Goal: Task Accomplishment & Management: Use online tool/utility

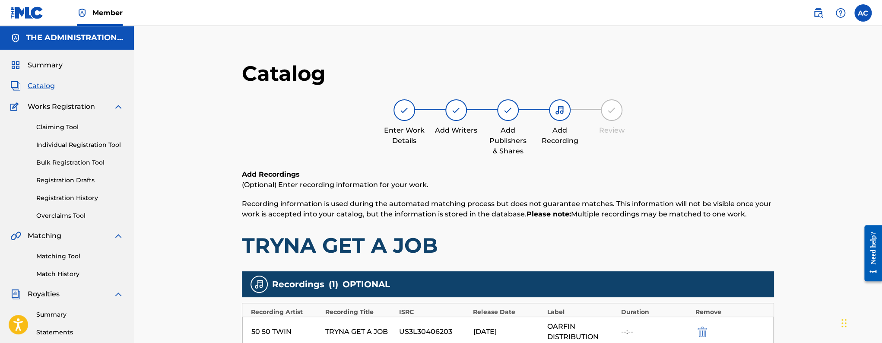
click at [41, 91] on div "Summary Catalog Works Registration Claiming Tool Individual Registration Tool B…" at bounding box center [67, 272] width 134 height 444
click at [46, 84] on span "Catalog" at bounding box center [41, 86] width 27 height 10
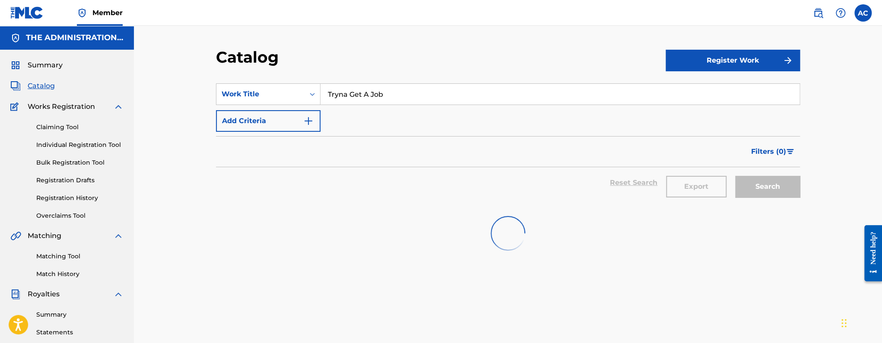
click at [380, 91] on input "Tryna Get A Job" at bounding box center [559, 94] width 479 height 21
paste input "Red Car Syndrome"
type input "Red Car Syndrome"
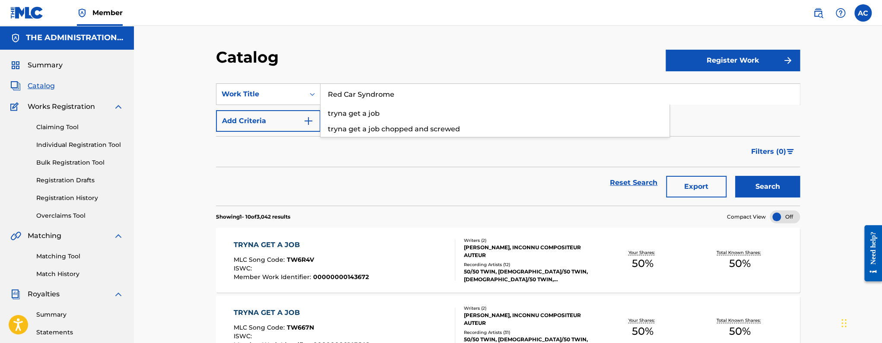
click at [735, 176] on button "Search" at bounding box center [767, 187] width 65 height 22
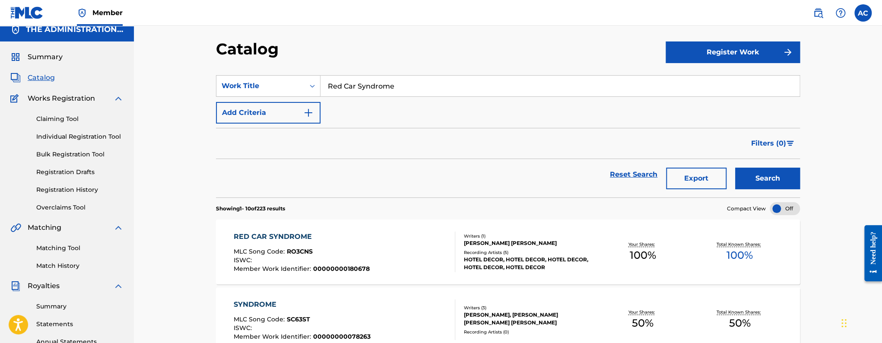
scroll to position [14, 0]
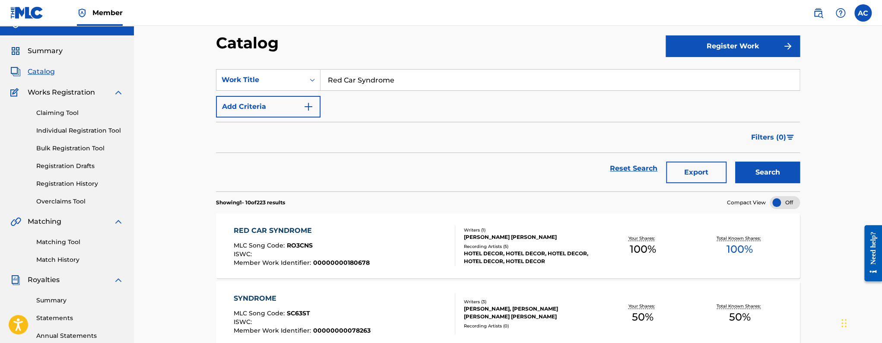
click at [383, 234] on div "RED CAR SYNDROME MLC Song Code : RO3CNS ISWC : Member Work Identifier : 0000000…" at bounding box center [345, 245] width 222 height 41
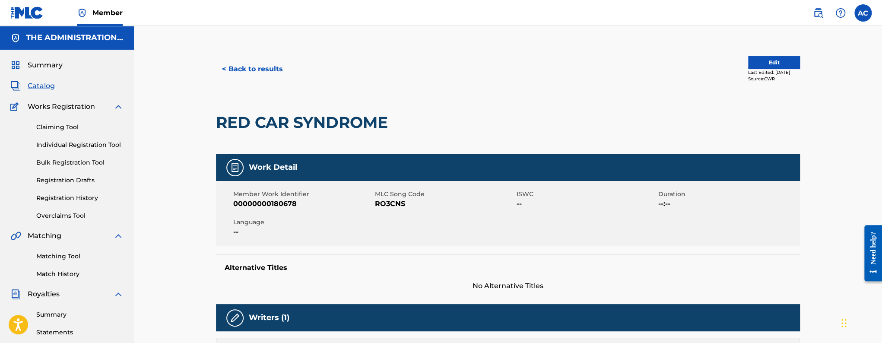
click at [276, 131] on h2 "RED CAR SYNDROME" at bounding box center [304, 122] width 176 height 19
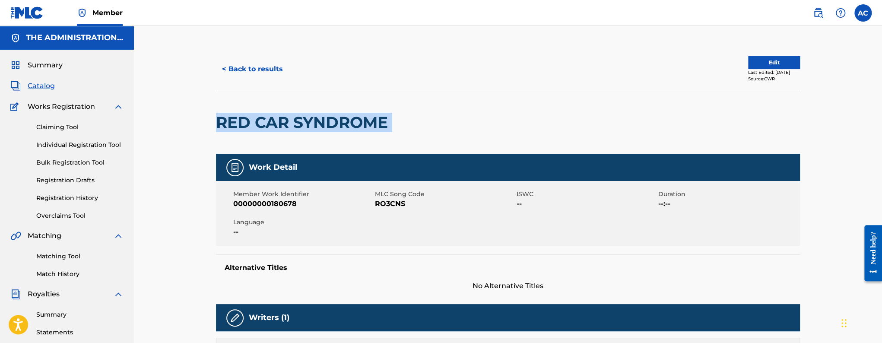
click at [276, 131] on h2 "RED CAR SYNDROME" at bounding box center [304, 122] width 176 height 19
copy div "RED CAR SYNDROME"
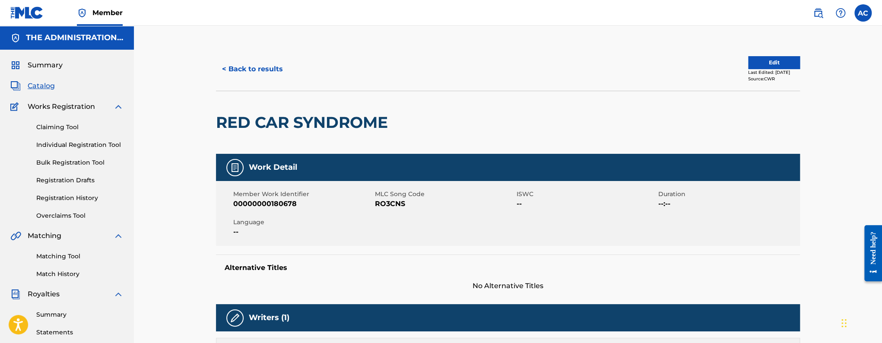
click at [393, 209] on span "RO3CNS" at bounding box center [445, 204] width 140 height 10
copy span "RO3CNS"
click at [254, 67] on button "< Back to results" at bounding box center [252, 69] width 73 height 22
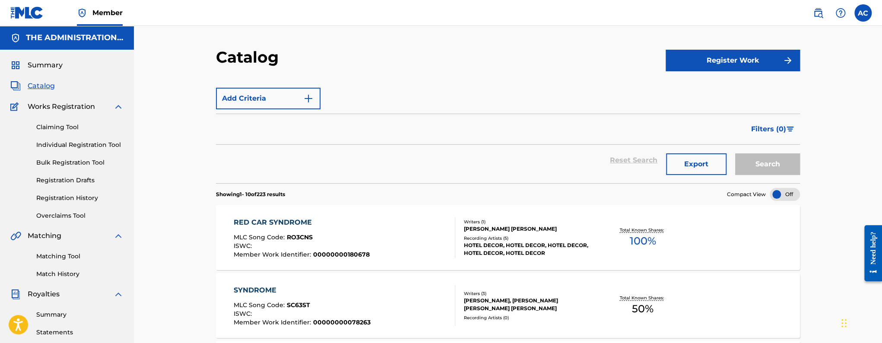
scroll to position [14, 0]
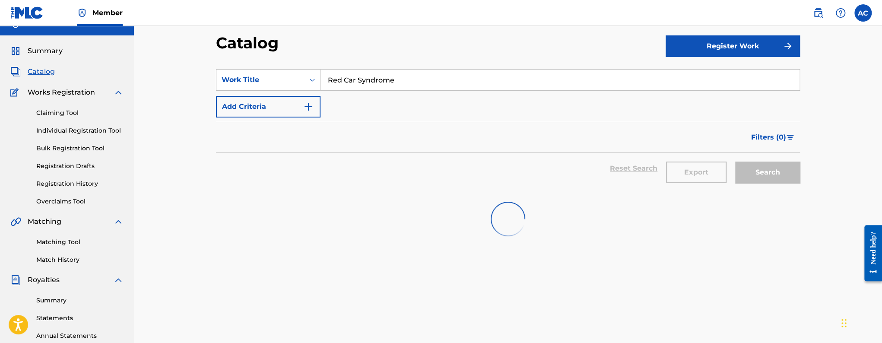
click at [351, 77] on input "Red Car Syndrome" at bounding box center [559, 80] width 479 height 21
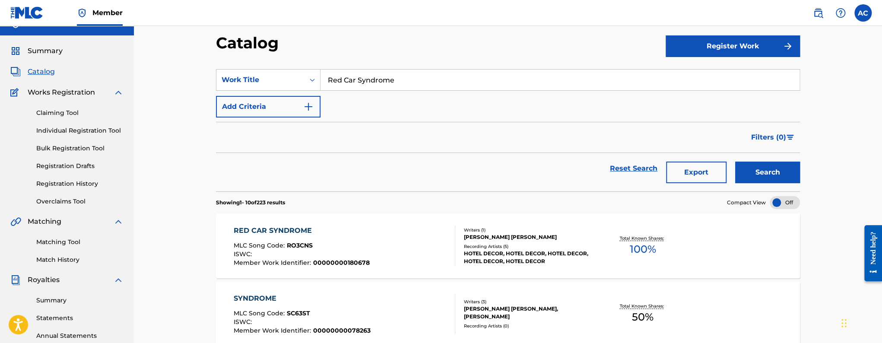
click at [351, 77] on input "Red Car Syndrome" at bounding box center [559, 80] width 479 height 21
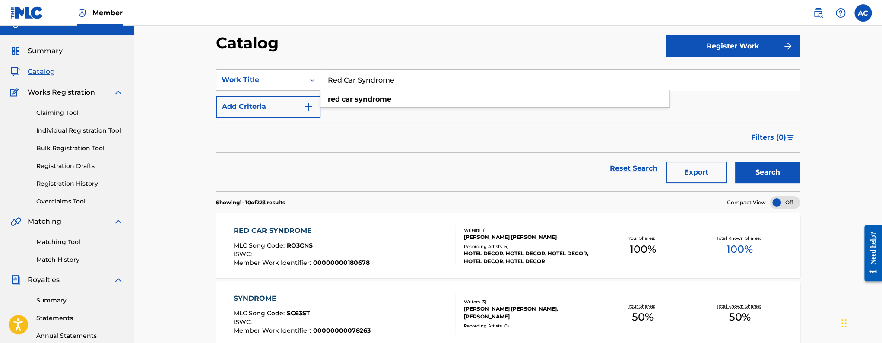
paste input "Witches + Vampires"
type input "Witches + Vampires"
click at [735, 162] on button "Search" at bounding box center [767, 173] width 65 height 22
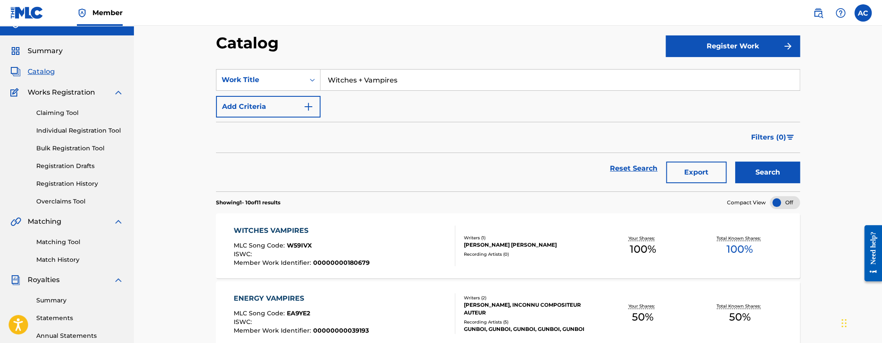
click at [377, 233] on div "WITCHES VAMPIRES MLC Song Code : W59IVX ISWC : Member Work Identifier : 0000000…" at bounding box center [345, 245] width 222 height 41
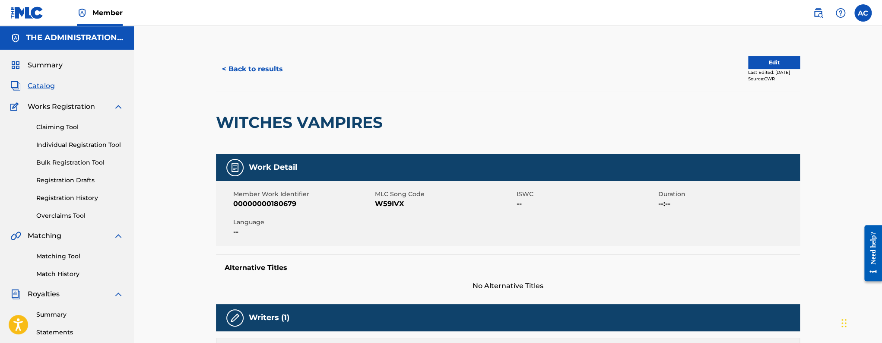
click at [293, 118] on h2 "WITCHES VAMPIRES" at bounding box center [301, 122] width 171 height 19
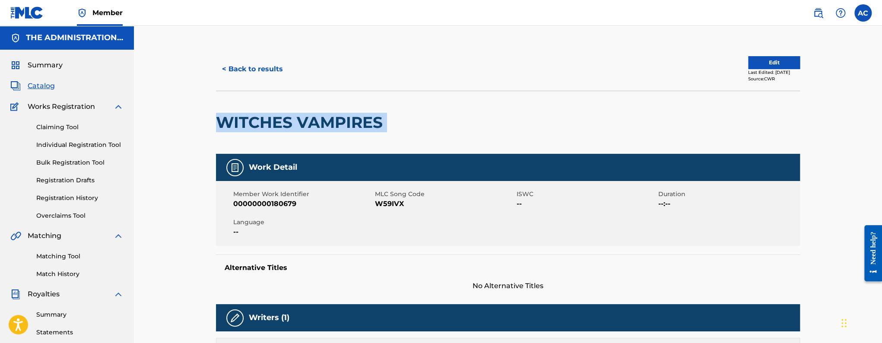
click at [293, 118] on h2 "WITCHES VAMPIRES" at bounding box center [301, 122] width 171 height 19
copy div "WITCHES VAMPIRES"
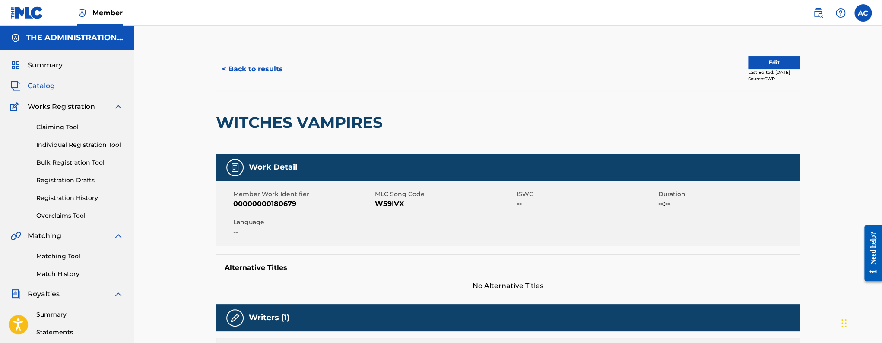
click at [376, 210] on div "Member Work Identifier 00000000180679 MLC Song Code W59IVX ISWC -- Duration --:…" at bounding box center [508, 213] width 584 height 65
click at [379, 207] on span "W59IVX" at bounding box center [445, 204] width 140 height 10
copy span "W59IVX"
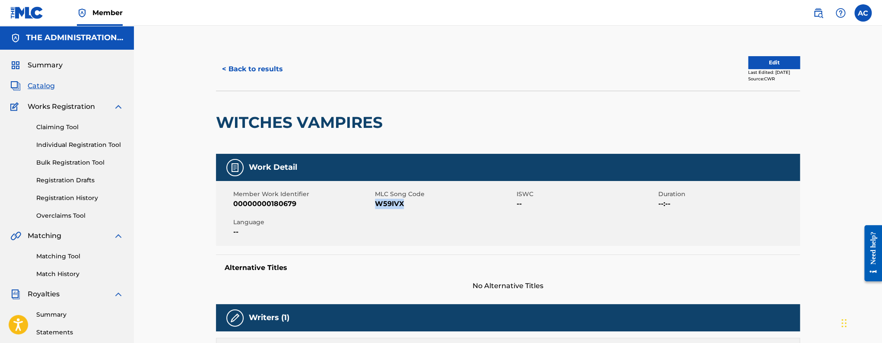
click at [269, 71] on button "< Back to results" at bounding box center [252, 69] width 73 height 22
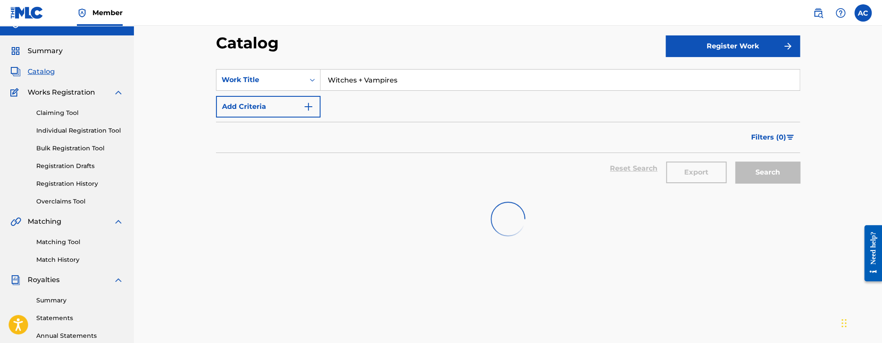
click at [353, 82] on input "Witches + Vampires" at bounding box center [559, 80] width 479 height 21
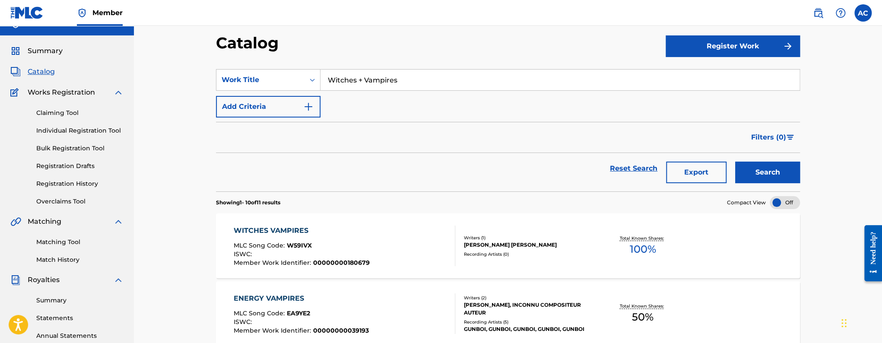
paste input "1996"
type input "1996"
click at [735, 162] on button "Search" at bounding box center [767, 173] width 65 height 22
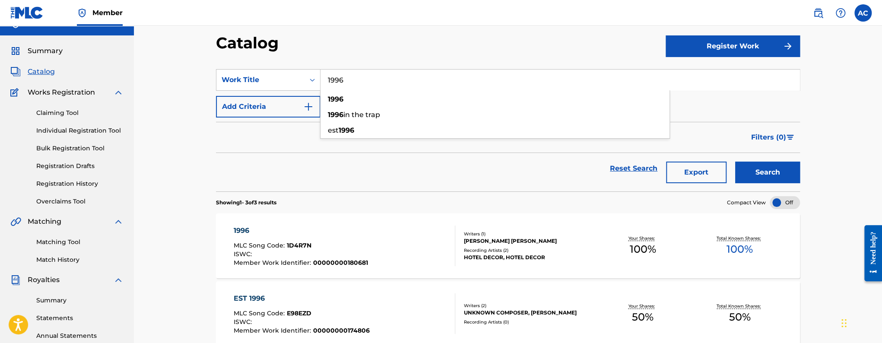
click at [406, 230] on div "1996 MLC Song Code : 1D4R7N ISWC : Member Work Identifier : 00000000180681" at bounding box center [345, 245] width 222 height 41
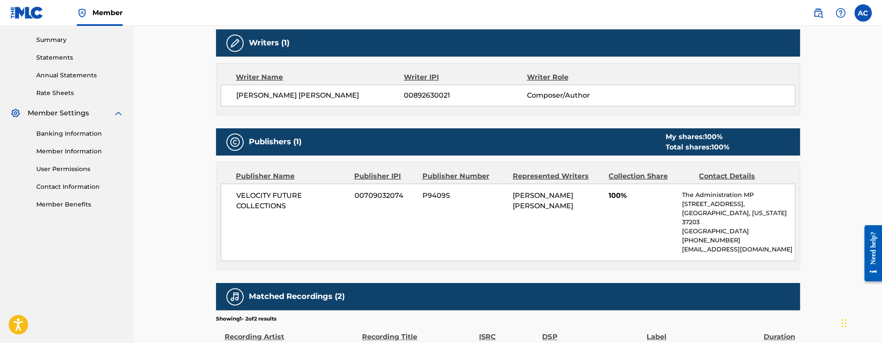
scroll to position [385, 0]
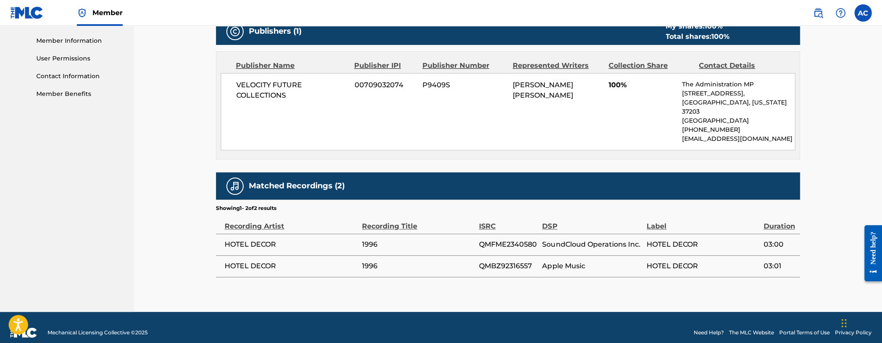
click at [523, 239] on span "QMFME2340580" at bounding box center [508, 244] width 59 height 10
copy span "QMFME2340580"
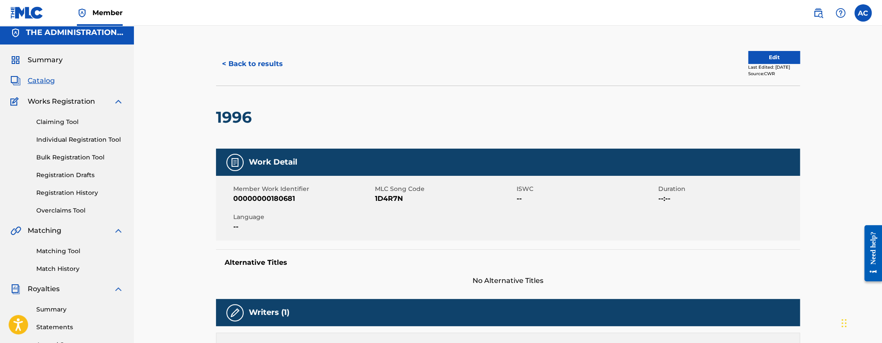
scroll to position [0, 0]
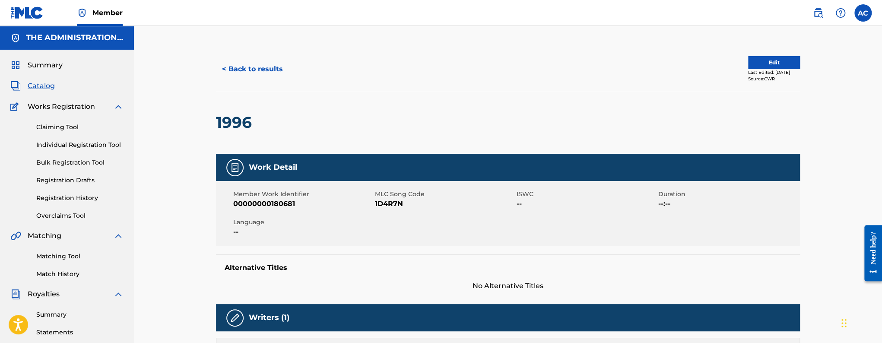
click at [283, 68] on button "< Back to results" at bounding box center [252, 69] width 73 height 22
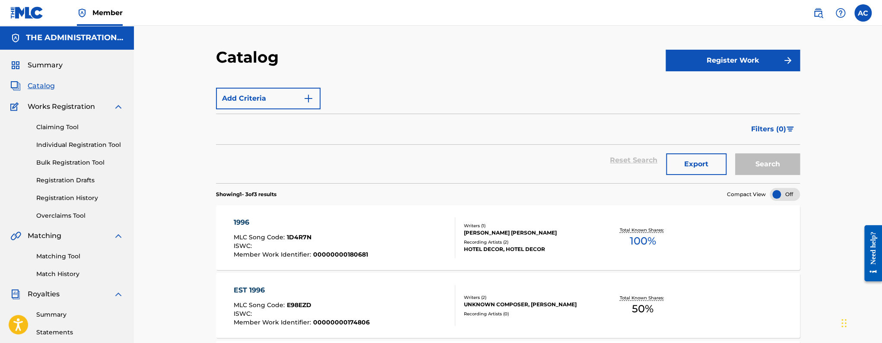
scroll to position [14, 0]
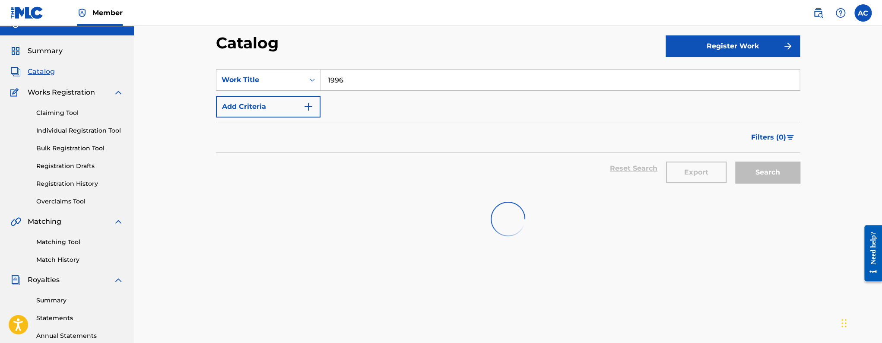
click at [362, 78] on input "1996" at bounding box center [559, 80] width 479 height 21
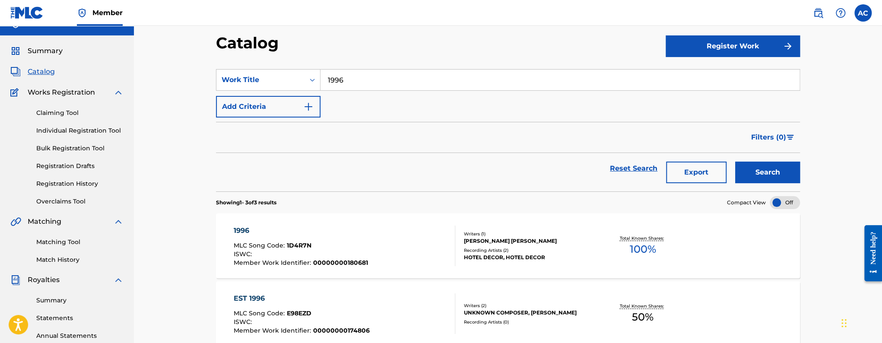
click at [362, 78] on input "1996" at bounding box center [559, 80] width 479 height 21
paste input "I’m Not Laughing"
type input "I’m Not Laughing"
click at [735, 162] on button "Search" at bounding box center [767, 173] width 65 height 22
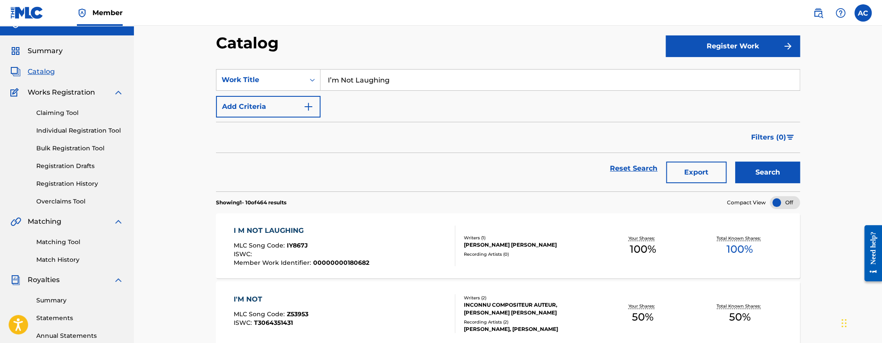
click at [421, 231] on div "I M NOT LAUGHING MLC Song Code : IY867J ISWC : Member Work Identifier : 0000000…" at bounding box center [345, 245] width 222 height 41
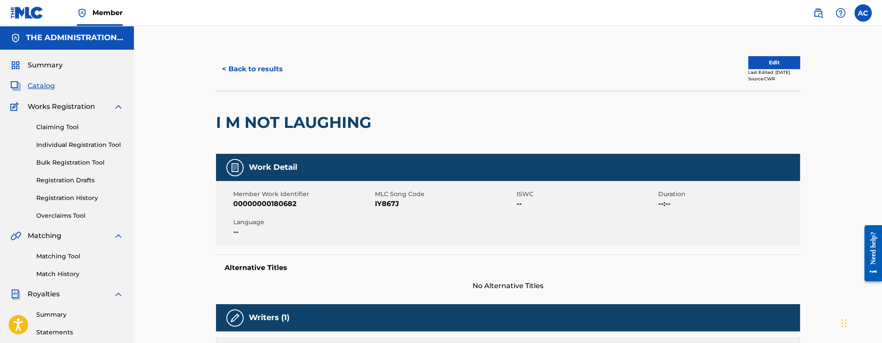
click at [262, 113] on h2 "I M NOT LAUGHING" at bounding box center [296, 122] width 160 height 19
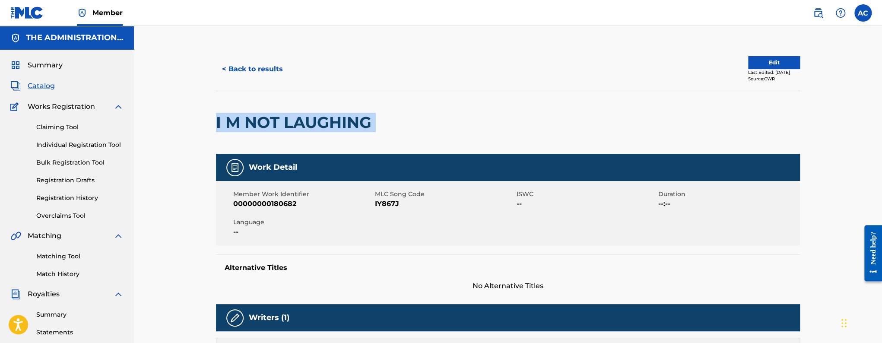
click at [262, 113] on h2 "I M NOT LAUGHING" at bounding box center [296, 122] width 160 height 19
copy div "I M NOT LAUGHING"
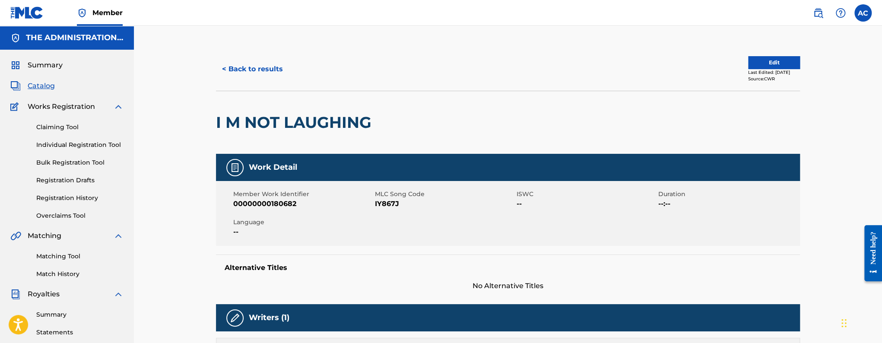
click at [388, 203] on span "IY867J" at bounding box center [445, 204] width 140 height 10
copy span "IY867J"
click at [289, 73] on div "< Back to results" at bounding box center [362, 69] width 292 height 22
click at [271, 72] on button "< Back to results" at bounding box center [252, 69] width 73 height 22
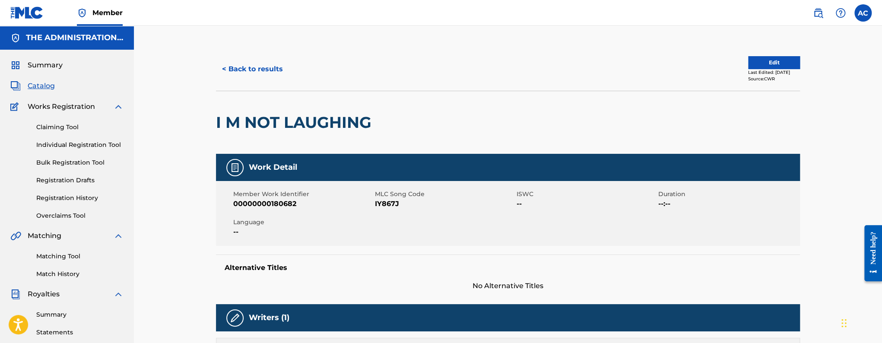
scroll to position [14, 0]
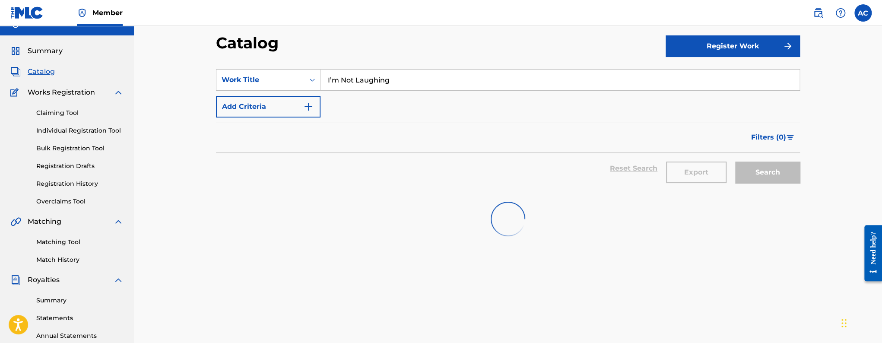
click at [359, 83] on input "I’m Not Laughing" at bounding box center [559, 80] width 479 height 21
paste input "Float Plane Interlude"
type input "Float Plane Interlude"
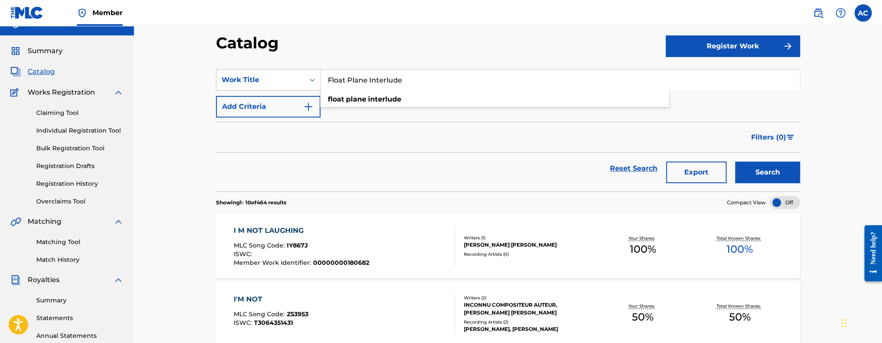
click at [735, 162] on button "Search" at bounding box center [767, 173] width 65 height 22
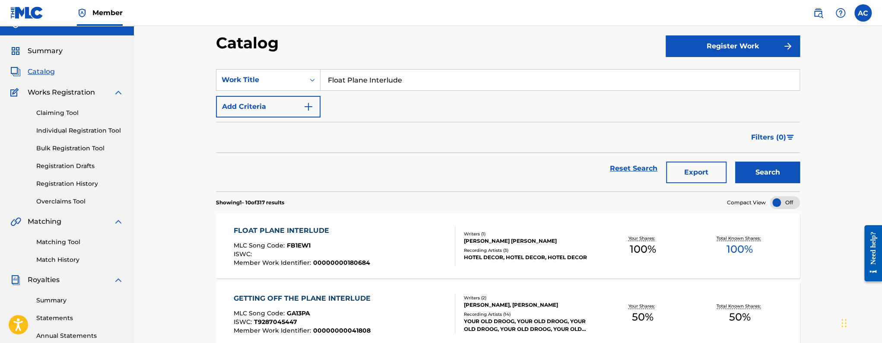
click at [413, 250] on div "FLOAT PLANE INTERLUDE MLC Song Code : FB1EW1 ISWC : Member Work Identifier : 00…" at bounding box center [345, 245] width 222 height 41
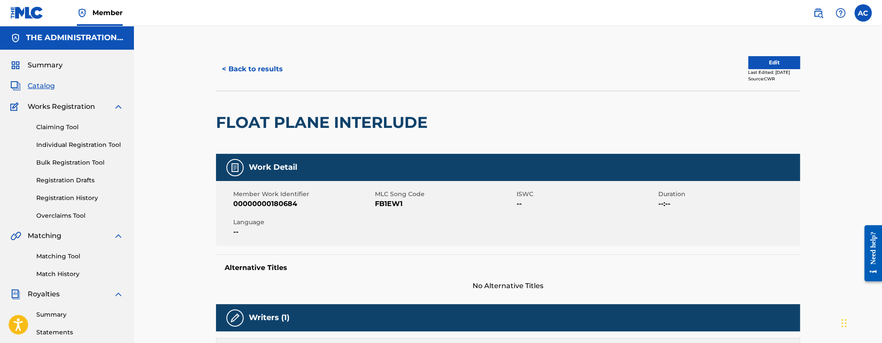
click at [266, 114] on h2 "FLOAT PLANE INTERLUDE" at bounding box center [324, 122] width 216 height 19
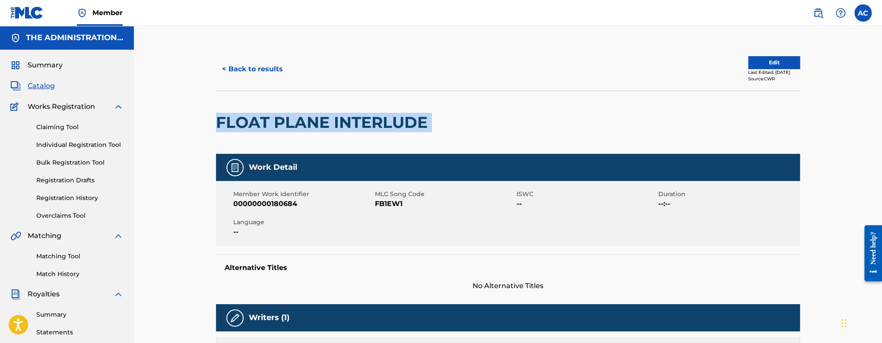
click at [266, 114] on h2 "FLOAT PLANE INTERLUDE" at bounding box center [324, 122] width 216 height 19
copy div "FLOAT PLANE INTERLUDE"
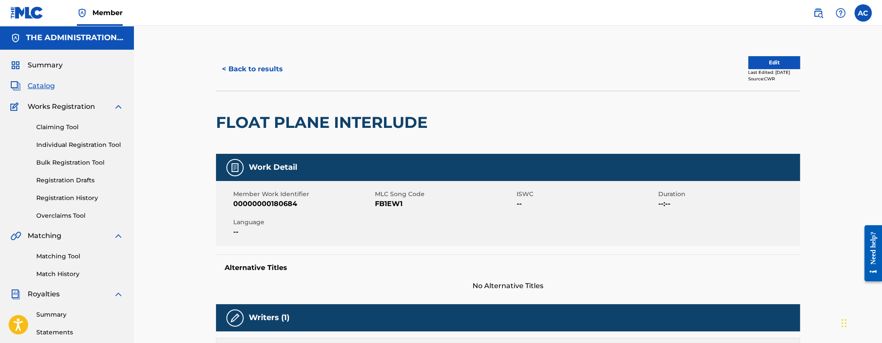
click at [388, 204] on span "FB1EW1" at bounding box center [445, 204] width 140 height 10
copy span "FB1EW1"
click at [274, 65] on button "< Back to results" at bounding box center [252, 69] width 73 height 22
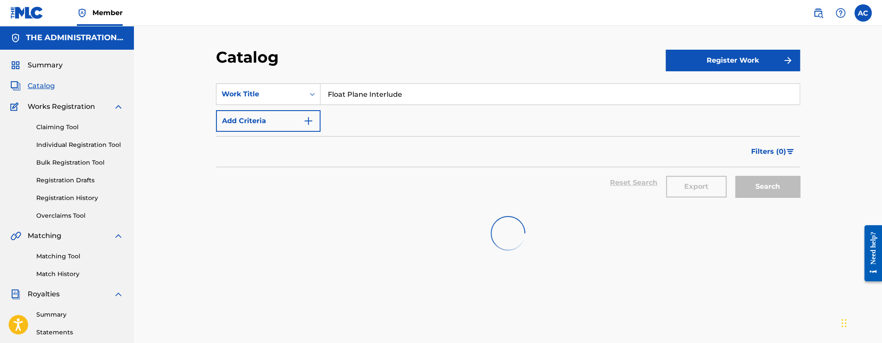
scroll to position [14, 0]
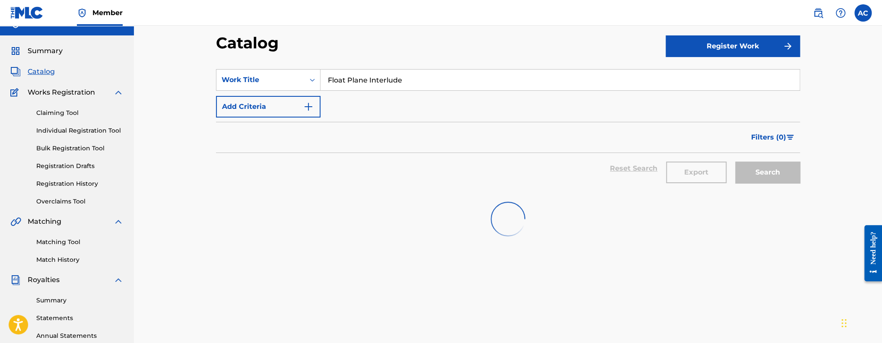
click at [331, 83] on input "Float Plane Interlude" at bounding box center [559, 80] width 479 height 21
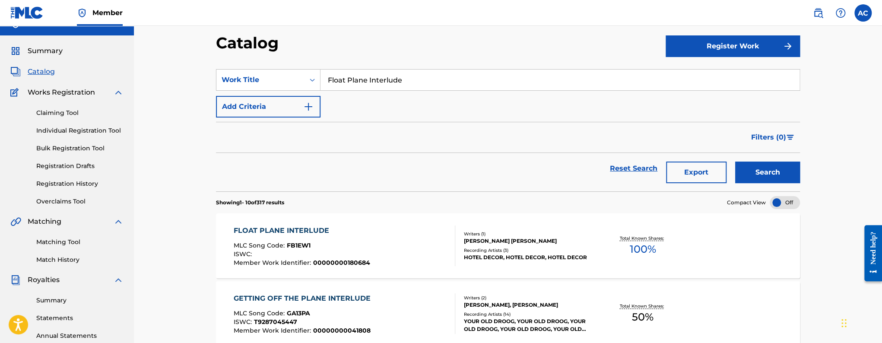
click at [331, 83] on input "Float Plane Interlude" at bounding box center [559, 80] width 479 height 21
paste input "A Song For My Brother"
type input "A Song For My Brother"
click at [735, 162] on button "Search" at bounding box center [767, 173] width 65 height 22
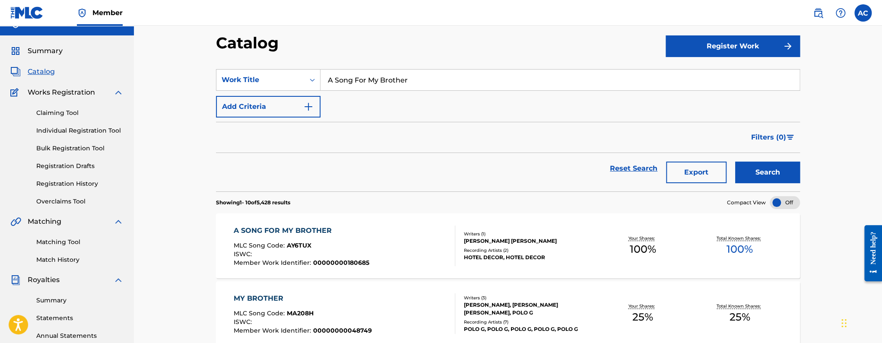
click at [322, 254] on div "ISWC :" at bounding box center [302, 255] width 136 height 9
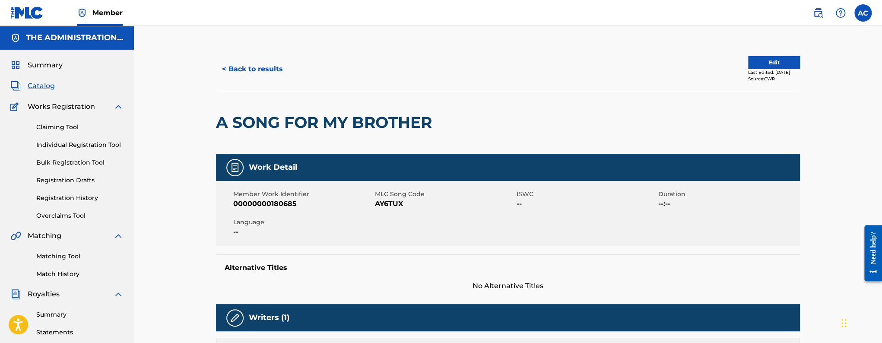
click at [302, 125] on h2 "A SONG FOR MY BROTHER" at bounding box center [326, 122] width 220 height 19
click at [342, 113] on h2 "A SONG FOR MY BROTHER" at bounding box center [326, 122] width 220 height 19
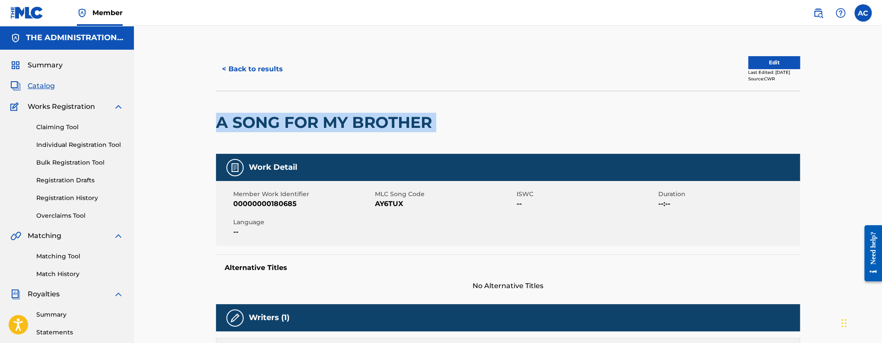
click at [342, 113] on h2 "A SONG FOR MY BROTHER" at bounding box center [326, 122] width 220 height 19
copy div "A SONG FOR MY BROTHER"
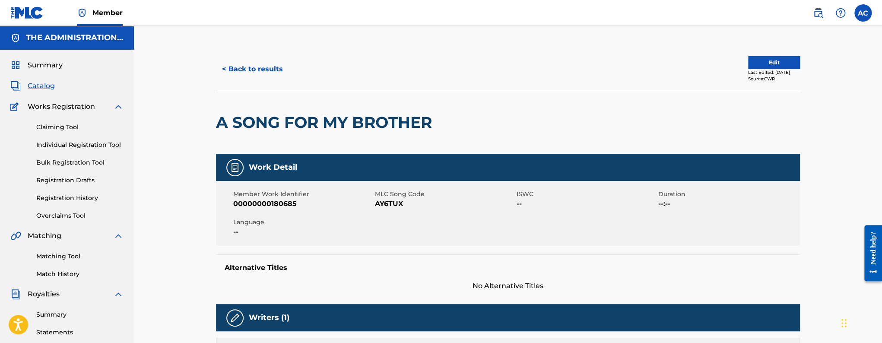
click at [400, 202] on span "AY6TUX" at bounding box center [445, 204] width 140 height 10
click at [377, 206] on span "AY6TUX" at bounding box center [445, 204] width 140 height 10
click at [286, 70] on button "< Back to results" at bounding box center [252, 69] width 73 height 22
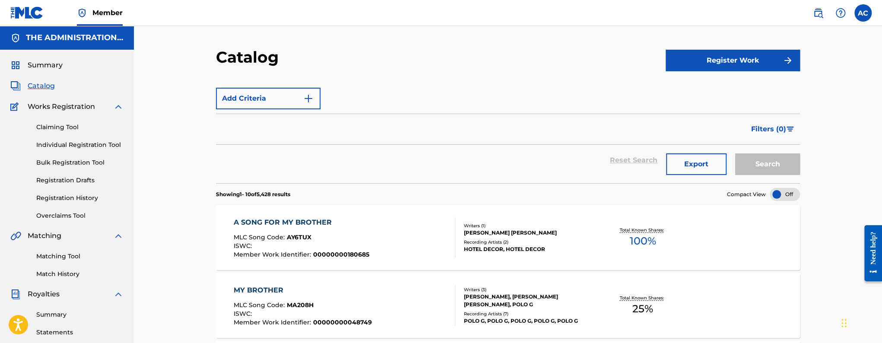
scroll to position [14, 0]
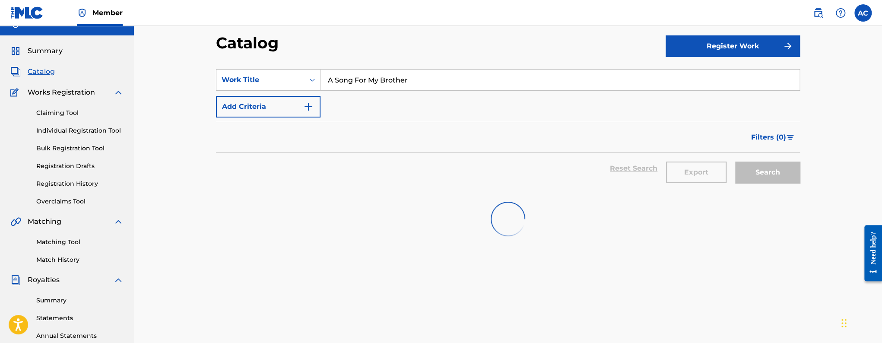
click at [351, 82] on input "A Song For My Brother" at bounding box center [559, 80] width 479 height 21
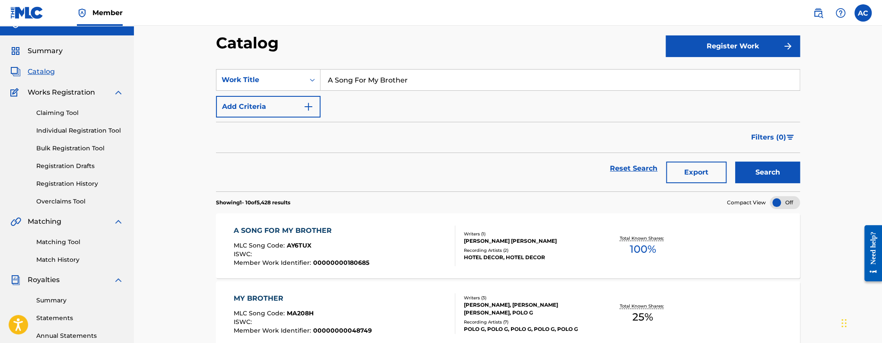
click at [351, 82] on input "A Song For My Brother" at bounding box center [559, 80] width 479 height 21
paste input "Crying Shame"
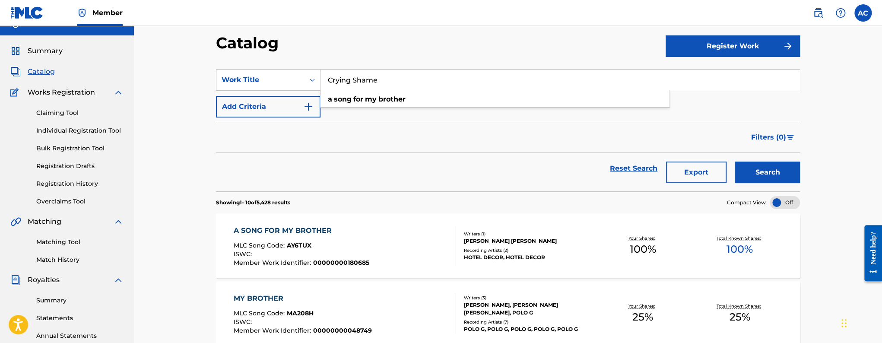
type input "Crying Shame"
click at [735, 162] on button "Search" at bounding box center [767, 173] width 65 height 22
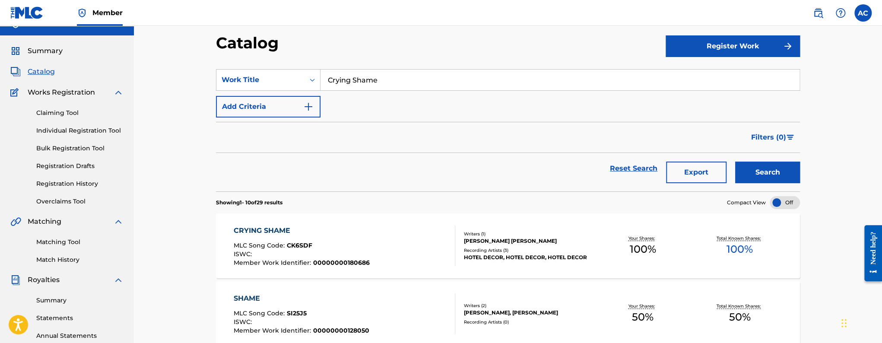
click at [431, 242] on div "CRYING SHAME MLC Song Code : CK6SDF ISWC : Member Work Identifier : 00000000180…" at bounding box center [345, 245] width 222 height 41
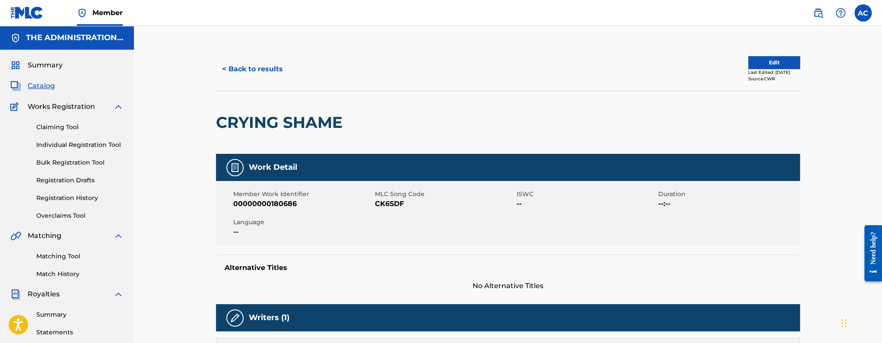
click at [271, 57] on div "< Back to results Edit Last Edited: [DATE] Source: CWR" at bounding box center [508, 69] width 584 height 43
click at [269, 63] on button "< Back to results" at bounding box center [252, 69] width 73 height 22
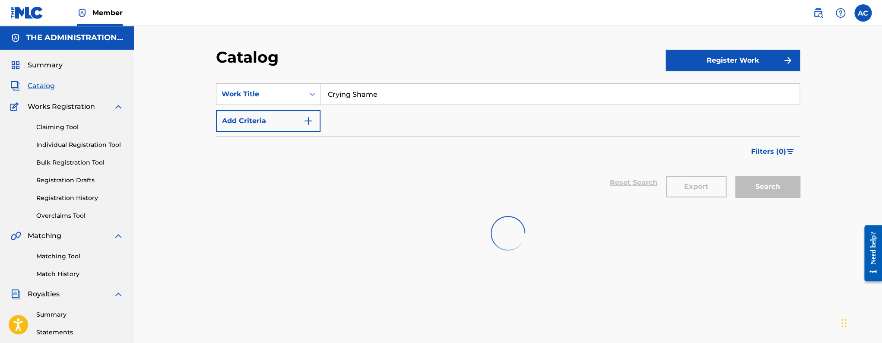
scroll to position [14, 0]
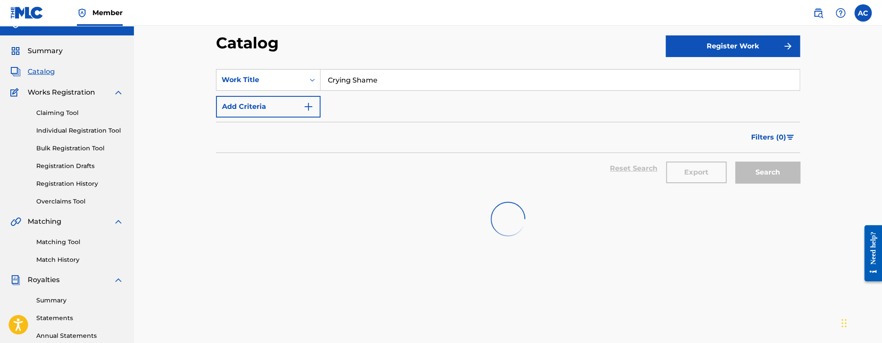
click at [363, 78] on input "Crying Shame" at bounding box center [559, 80] width 479 height 21
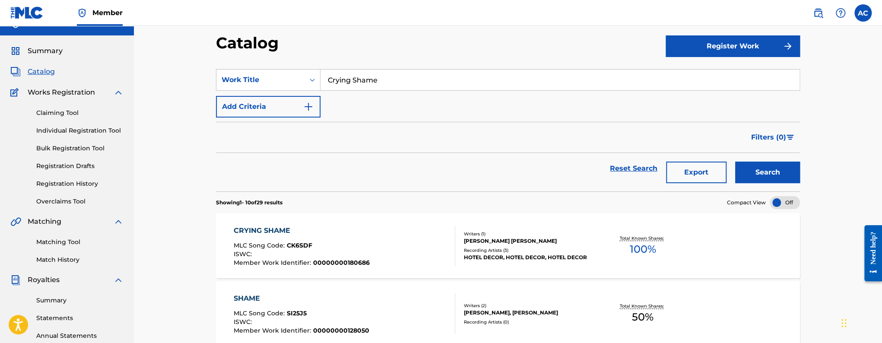
click at [363, 78] on input "Crying Shame" at bounding box center [559, 80] width 479 height 21
paste input "QMFME2340581"
click at [735, 162] on button "Search" at bounding box center [767, 173] width 65 height 22
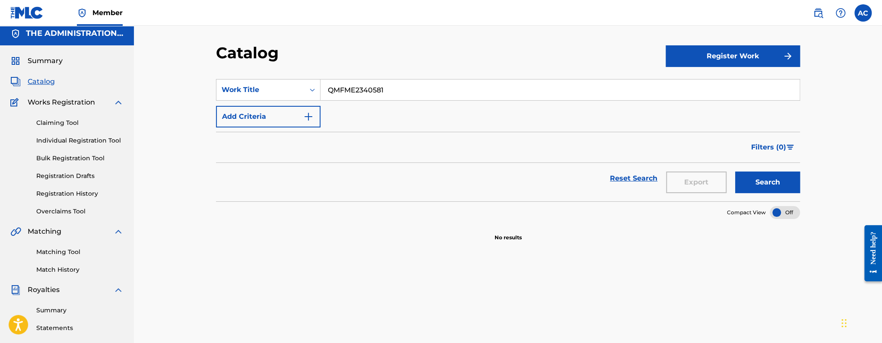
scroll to position [0, 0]
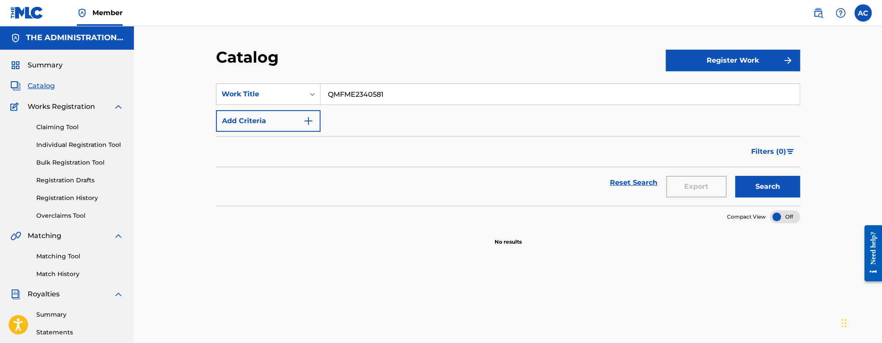
click at [329, 98] on input "QMFME2340581" at bounding box center [559, 94] width 479 height 21
paste input "Werewolves"
type input "Werewolves"
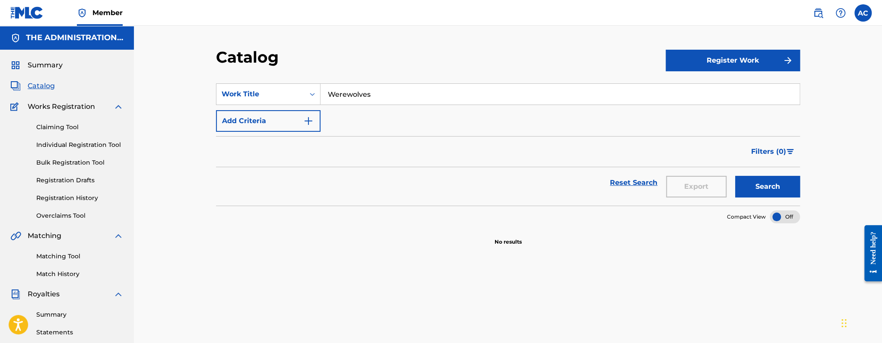
click at [735, 176] on button "Search" at bounding box center [767, 187] width 65 height 22
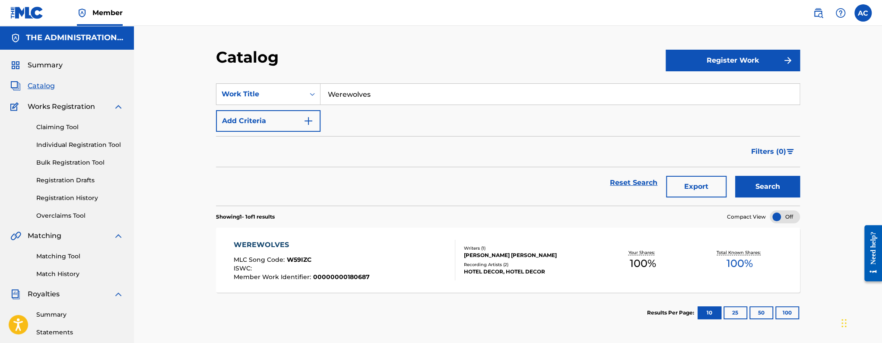
click at [412, 244] on div "WEREWOLVES MLC Song Code : W59IZC ISWC : Member Work Identifier : 00000000180687" at bounding box center [345, 260] width 222 height 41
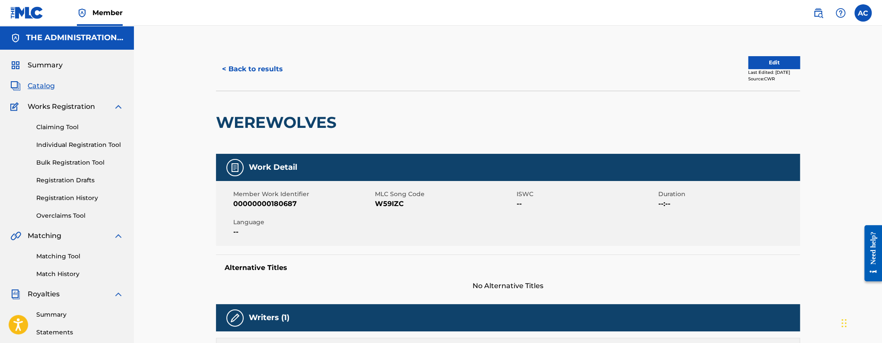
click at [273, 124] on h2 "WEREWOLVES" at bounding box center [278, 122] width 125 height 19
click at [382, 206] on span "W59IZC" at bounding box center [445, 204] width 140 height 10
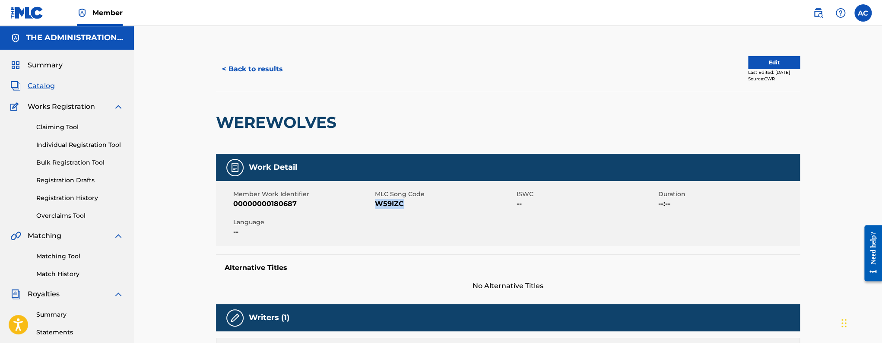
click at [276, 75] on button "< Back to results" at bounding box center [252, 69] width 73 height 22
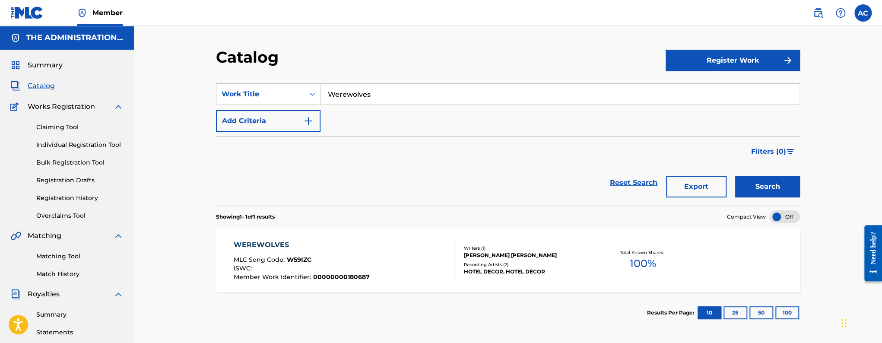
click at [358, 94] on input "Werewolves" at bounding box center [559, 94] width 479 height 21
paste input "Tarot Card"
type input "Tarot Cards"
click at [735, 176] on button "Search" at bounding box center [767, 187] width 65 height 22
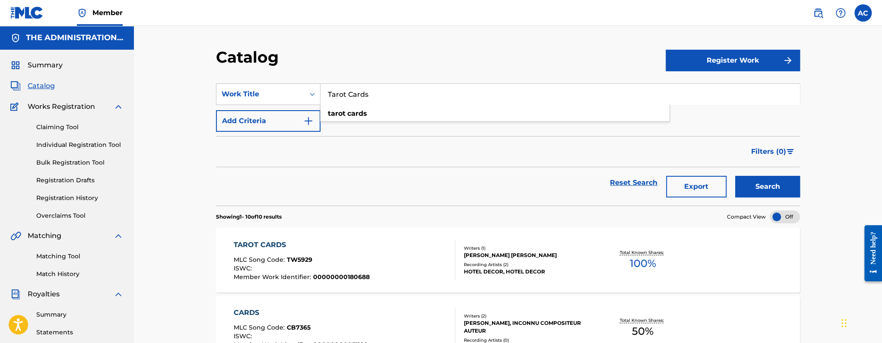
click at [379, 247] on div "TAROT CARDS MLC Song Code : TW5929 ISWC : Member Work Identifier : 000000001806…" at bounding box center [345, 260] width 222 height 41
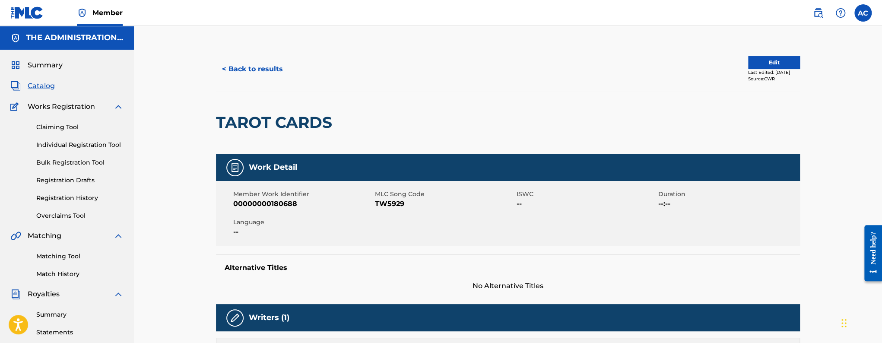
click at [285, 122] on h2 "TAROT CARDS" at bounding box center [276, 122] width 120 height 19
click at [386, 199] on span "TW5929" at bounding box center [445, 204] width 140 height 10
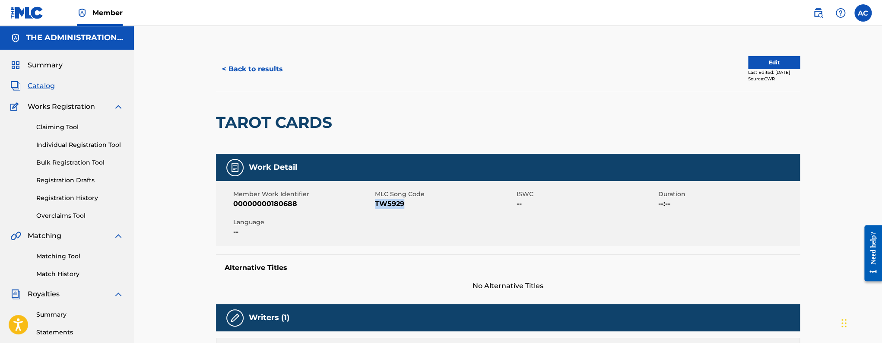
click at [258, 67] on button "< Back to results" at bounding box center [252, 69] width 73 height 22
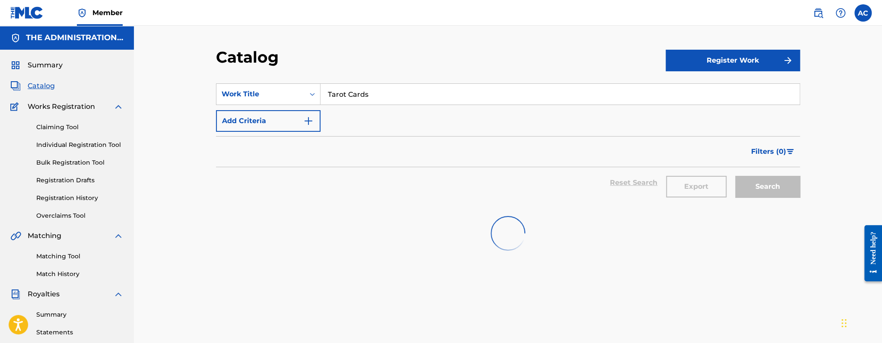
click at [347, 91] on input "Tarot Cards" at bounding box center [559, 94] width 479 height 21
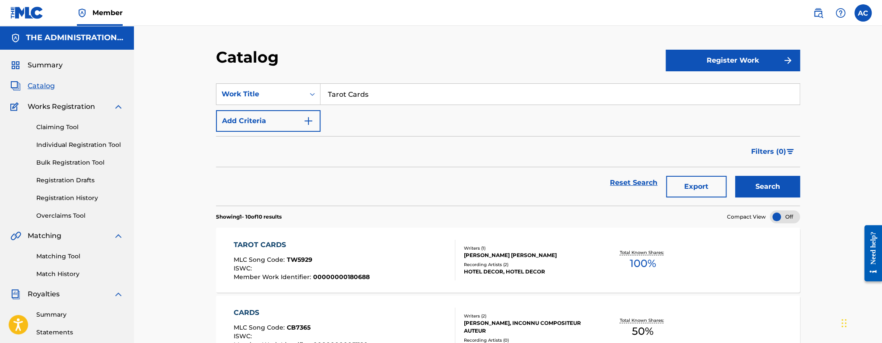
paste input "Grand Theft Auto"
type input "Grand Theft Auto"
click at [735, 176] on button "Search" at bounding box center [767, 187] width 65 height 22
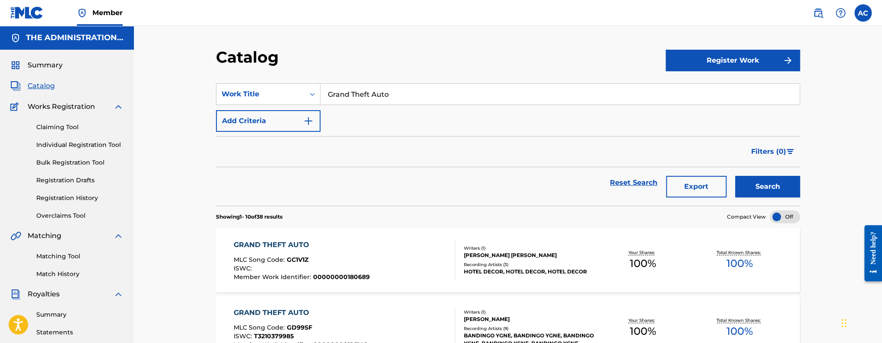
click at [366, 248] on div "GRAND THEFT AUTO MLC Song Code : GC1V1Z ISWC : Member Work Identifier : 0000000…" at bounding box center [345, 260] width 222 height 41
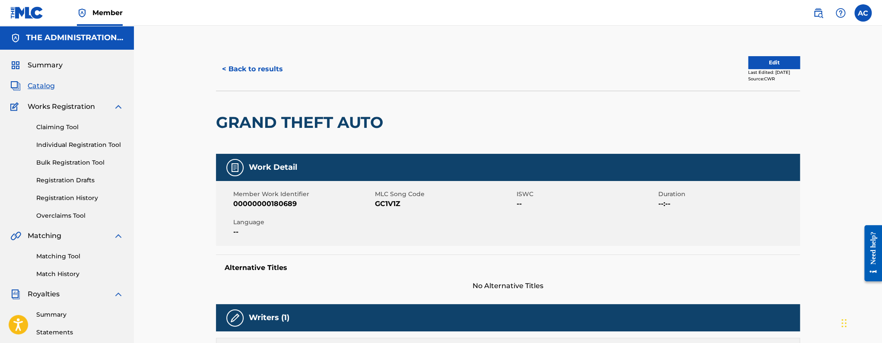
click at [256, 72] on button "< Back to results" at bounding box center [252, 69] width 73 height 22
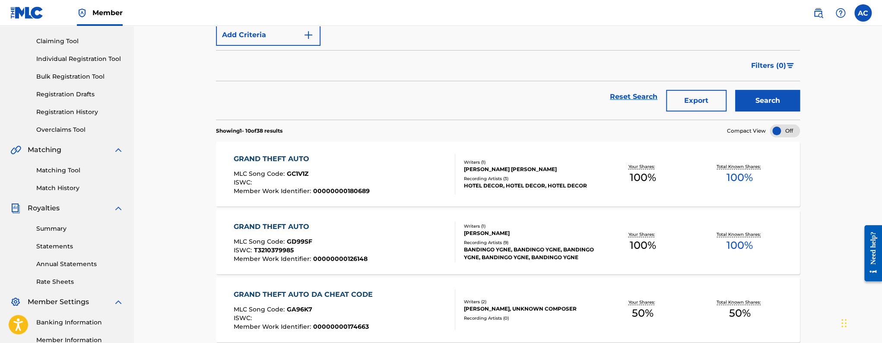
scroll to position [127, 0]
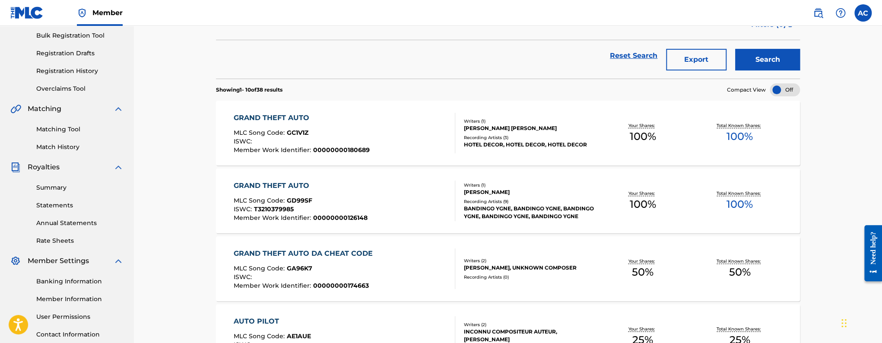
click at [419, 143] on div "GRAND THEFT AUTO MLC Song Code : GC1V1Z ISWC : Member Work Identifier : 0000000…" at bounding box center [345, 133] width 222 height 41
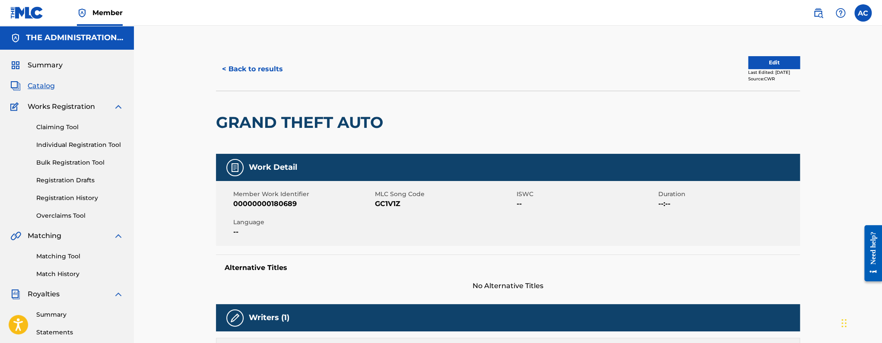
click at [229, 70] on button "< Back to results" at bounding box center [252, 69] width 73 height 22
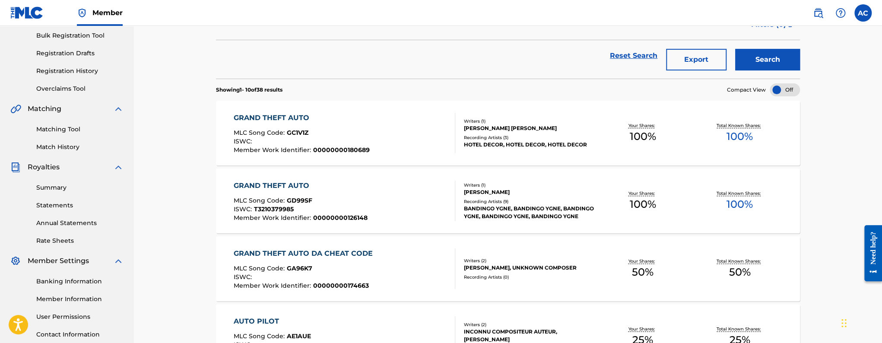
click at [329, 188] on div "GRAND THEFT AUTO" at bounding box center [301, 186] width 134 height 10
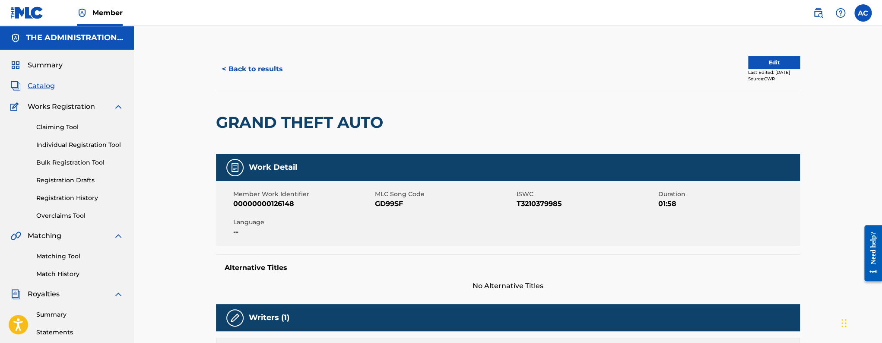
click at [224, 67] on button "< Back to results" at bounding box center [252, 69] width 73 height 22
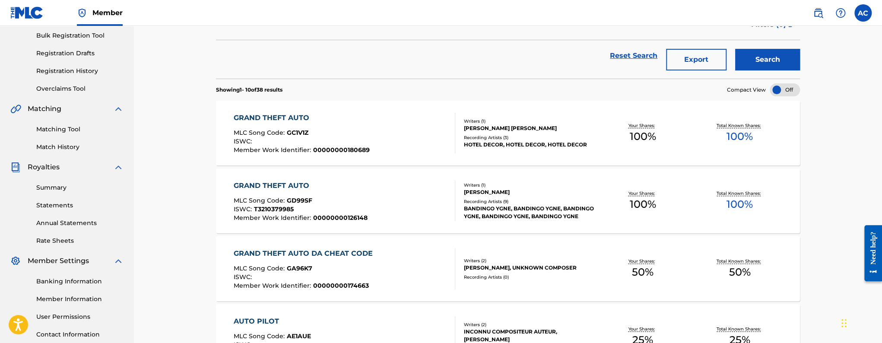
click at [531, 139] on div "Recording Artists ( 3 )" at bounding box center [528, 137] width 130 height 6
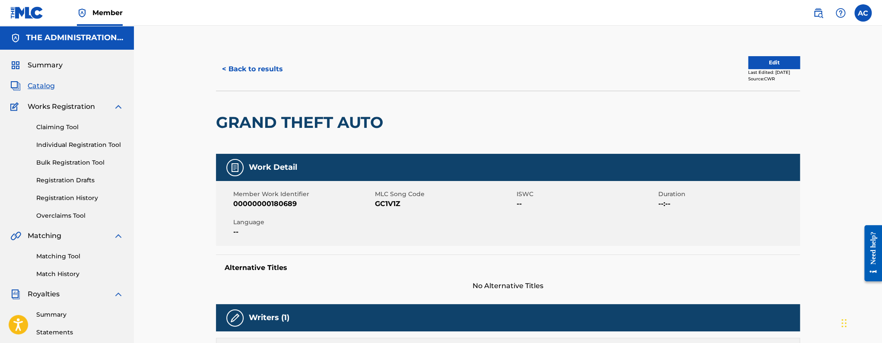
click at [271, 127] on h2 "GRAND THEFT AUTO" at bounding box center [301, 122] width 171 height 19
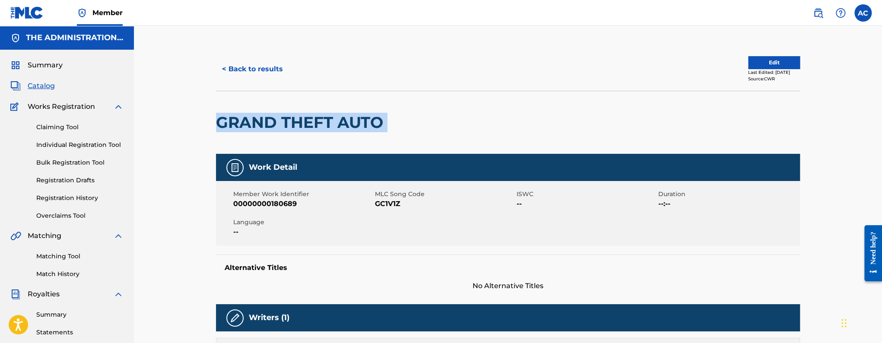
click at [271, 127] on h2 "GRAND THEFT AUTO" at bounding box center [301, 122] width 171 height 19
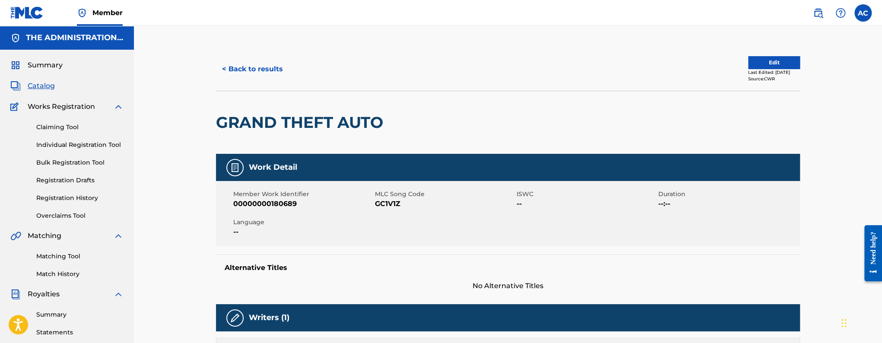
click at [393, 209] on span "GC1V1Z" at bounding box center [445, 204] width 140 height 10
click at [234, 86] on div "< Back to results Edit Last Edited: [DATE] Source: CWR" at bounding box center [508, 69] width 584 height 43
click at [238, 83] on div "< Back to results Edit Last Edited: [DATE] Source: CWR" at bounding box center [508, 69] width 584 height 43
click at [258, 66] on button "< Back to results" at bounding box center [252, 69] width 73 height 22
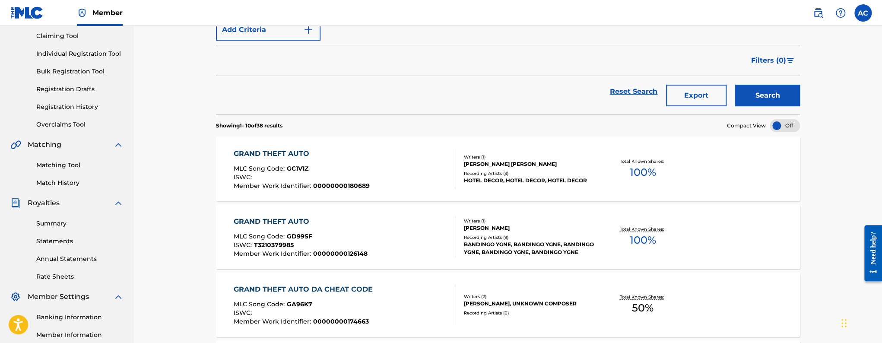
scroll to position [48, 0]
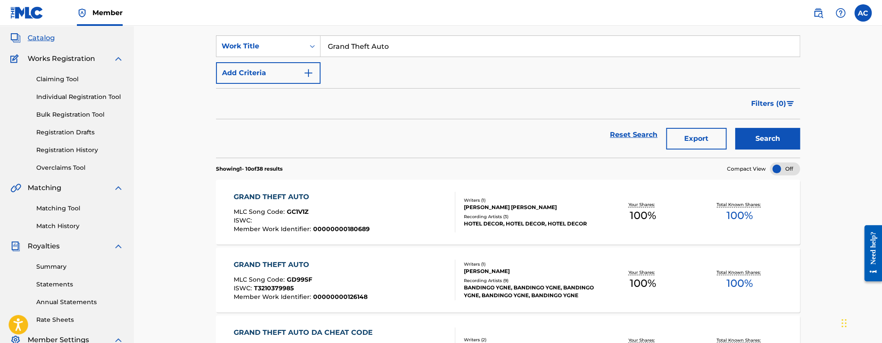
click at [388, 54] on input "Grand Theft Auto" at bounding box center [559, 46] width 479 height 21
paste input "All The Rage"
type input "All The Rage"
click at [735, 128] on button "Search" at bounding box center [767, 139] width 65 height 22
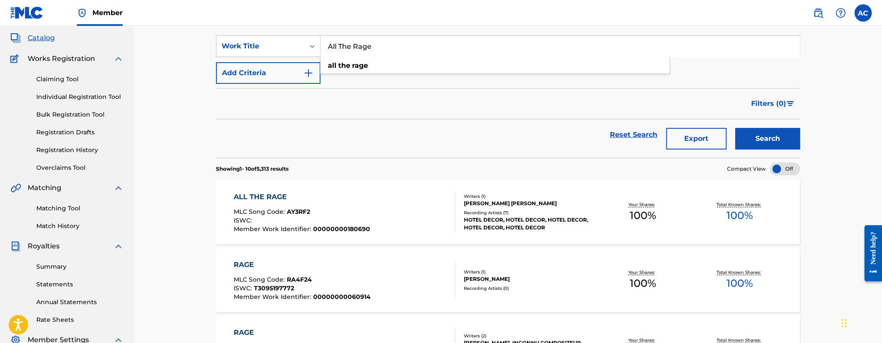
click at [338, 211] on div "MLC Song Code : AY3RF2" at bounding box center [302, 213] width 136 height 9
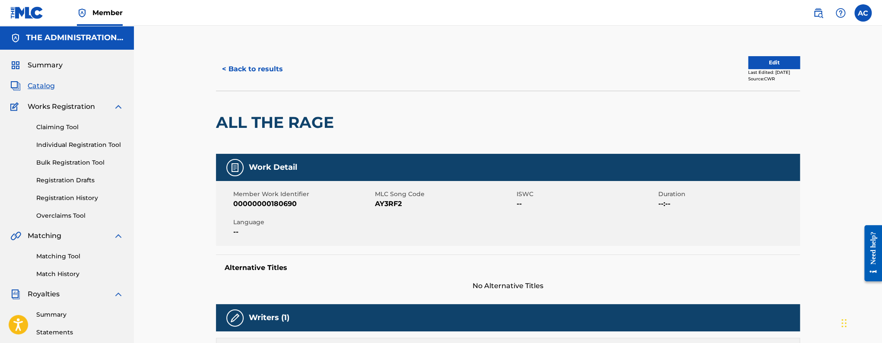
click at [260, 111] on div "ALL THE RAGE" at bounding box center [277, 122] width 122 height 63
click at [396, 207] on span "AY3RF2" at bounding box center [445, 204] width 140 height 10
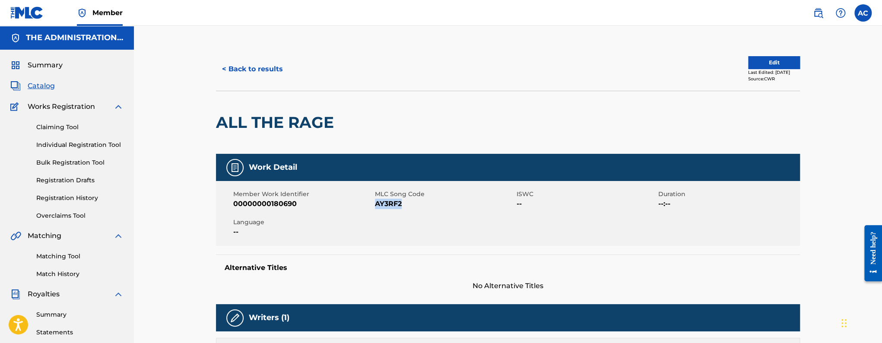
click at [266, 73] on button "< Back to results" at bounding box center [252, 69] width 73 height 22
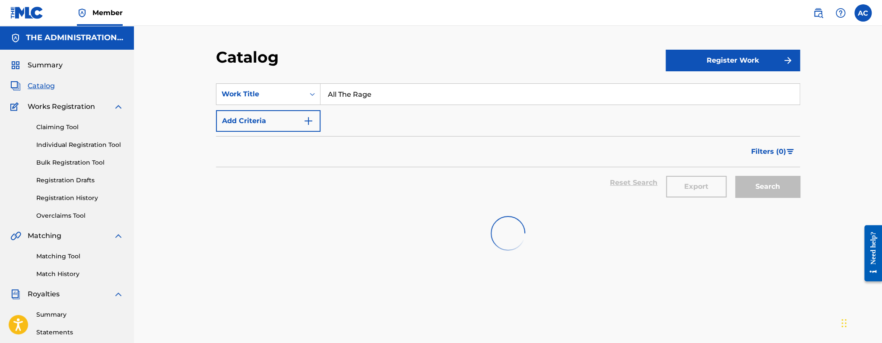
scroll to position [48, 0]
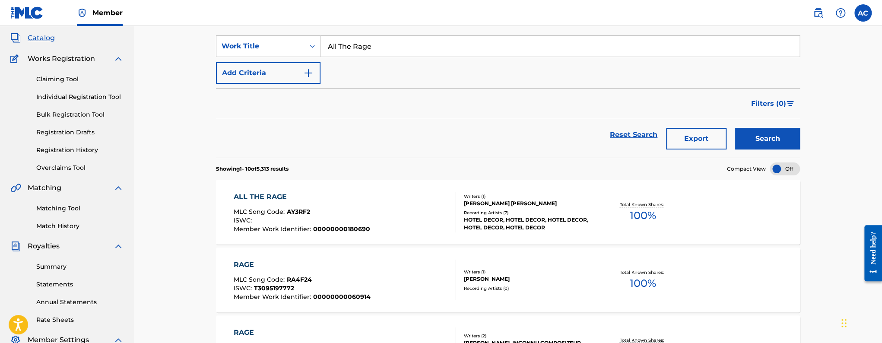
click at [346, 53] on input "All The Rage" at bounding box center [559, 46] width 479 height 21
paste input "Could It Take Me Any Longer"
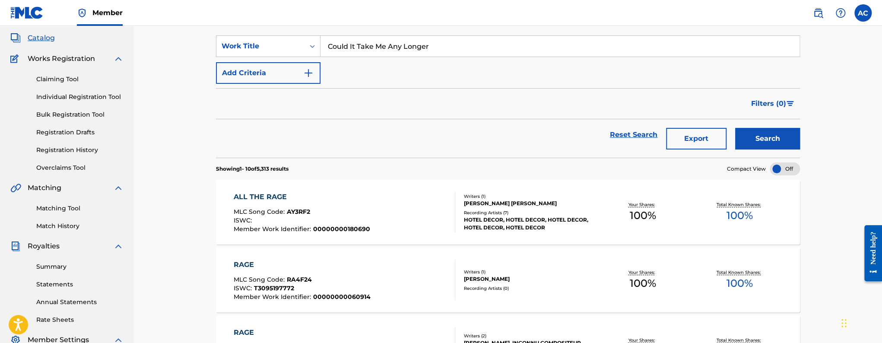
type input "Could It Take Me Any Longer"
click at [735, 128] on button "Search" at bounding box center [767, 139] width 65 height 22
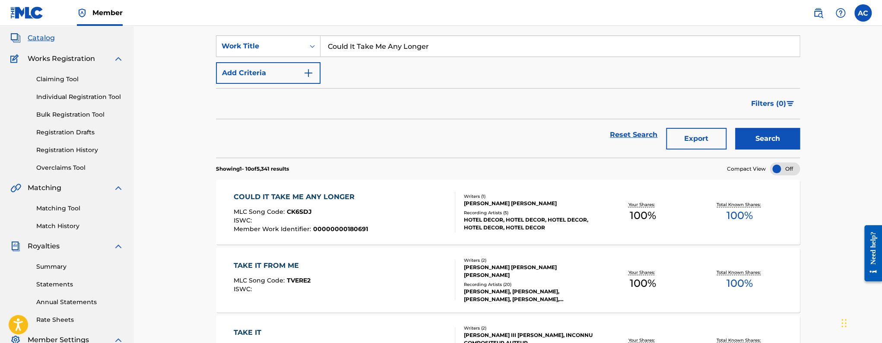
click at [365, 218] on div "COULD IT TAKE ME ANY LONGER MLC Song Code : CK6SDJ ISWC : Member Work Identifie…" at bounding box center [345, 212] width 222 height 41
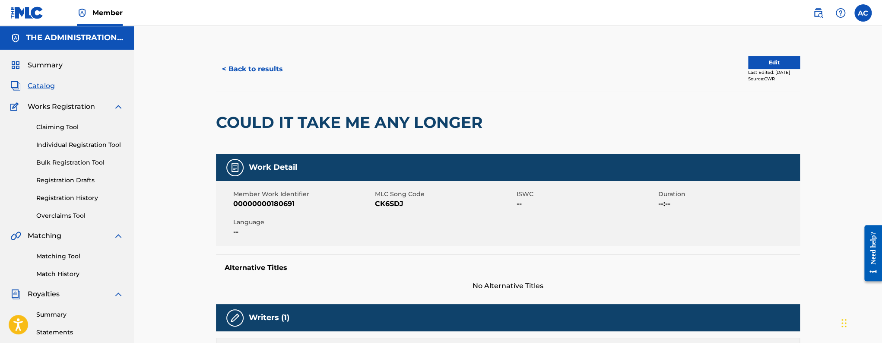
click at [236, 66] on button "< Back to results" at bounding box center [252, 69] width 73 height 22
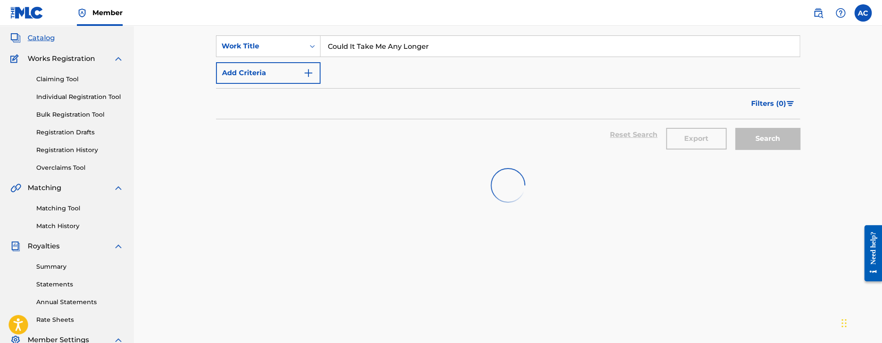
click at [342, 56] on input "Could It Take Me Any Longer" at bounding box center [559, 46] width 479 height 21
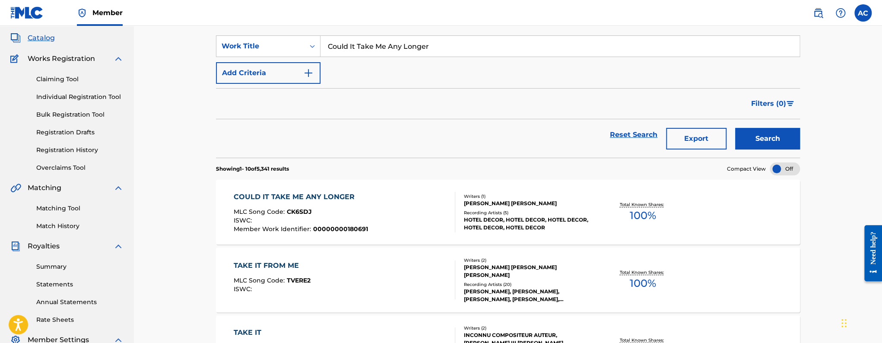
click at [342, 56] on input "Could It Take Me Any Longer" at bounding box center [559, 46] width 479 height 21
paste input "I Can't Even Rememb"
type input "I Can't Even Remember"
click at [735, 128] on button "Search" at bounding box center [767, 139] width 65 height 22
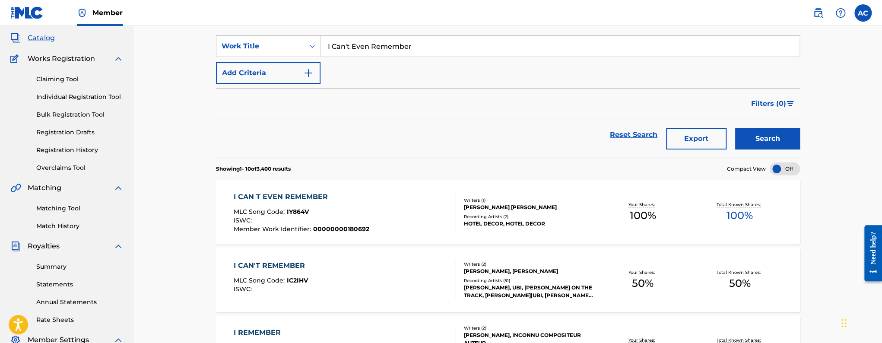
click at [364, 224] on div "ISWC :" at bounding box center [302, 221] width 136 height 9
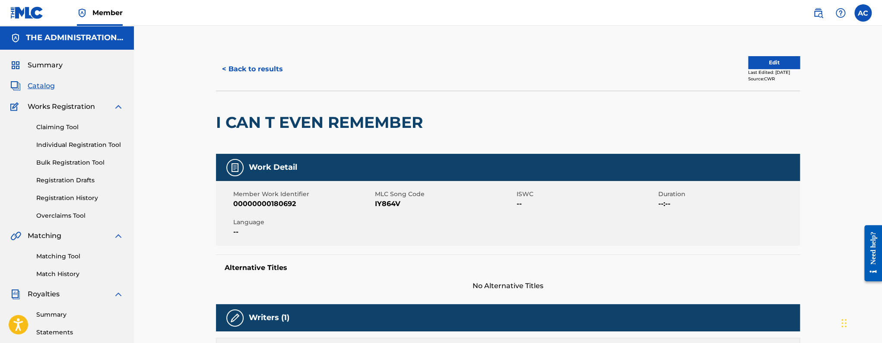
click at [257, 121] on h2 "I CAN T EVEN REMEMBER" at bounding box center [321, 122] width 211 height 19
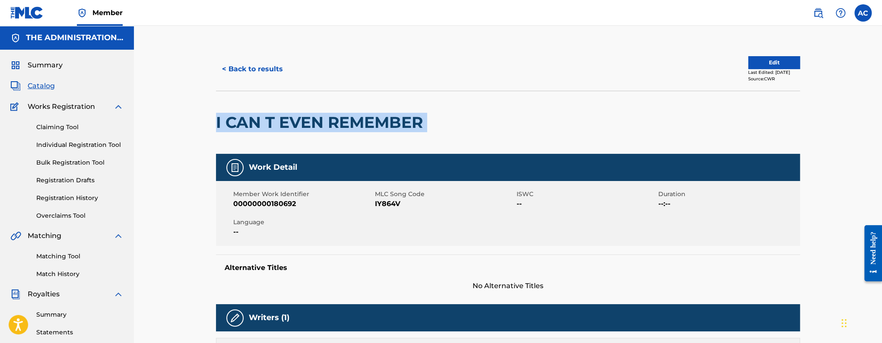
click at [257, 121] on h2 "I CAN T EVEN REMEMBER" at bounding box center [321, 122] width 211 height 19
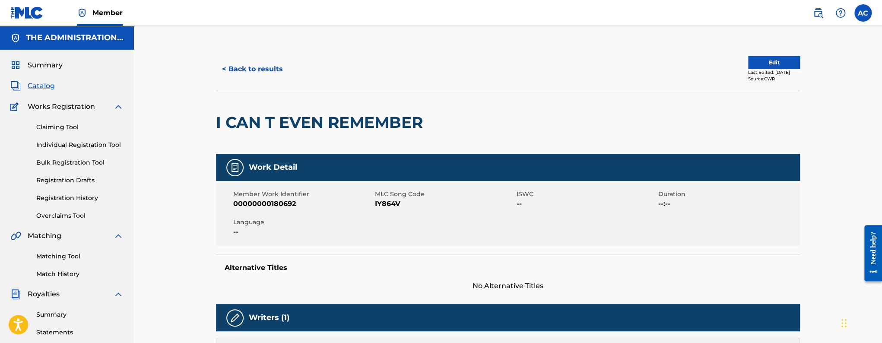
click at [396, 203] on span "IY864V" at bounding box center [445, 204] width 140 height 10
click at [388, 205] on span "IY864V" at bounding box center [445, 204] width 140 height 10
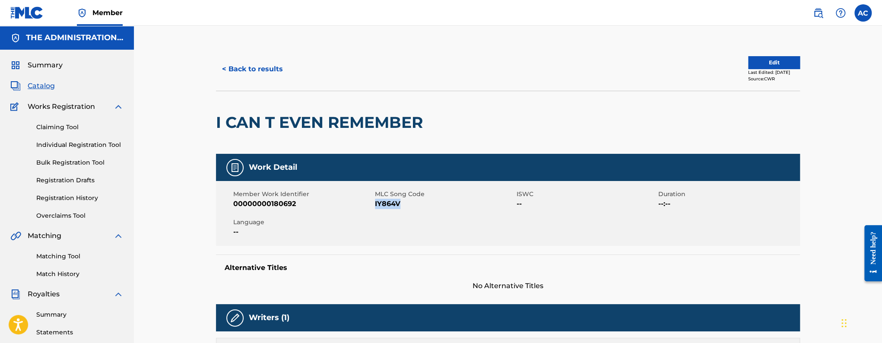
click at [241, 70] on button "< Back to results" at bounding box center [252, 69] width 73 height 22
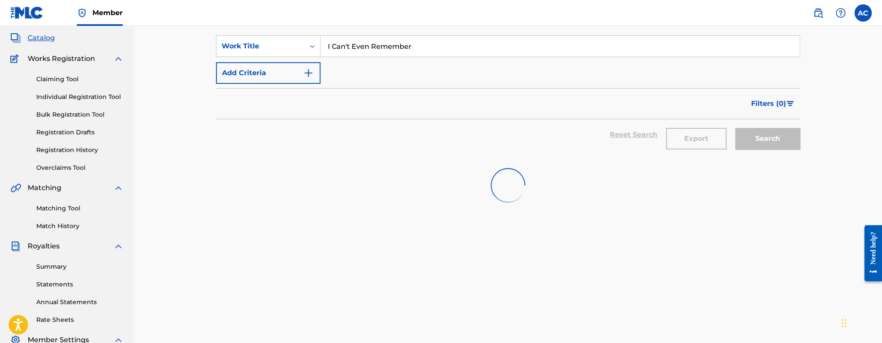
click at [372, 46] on input "I Can't Even Remember" at bounding box center [559, 46] width 479 height 21
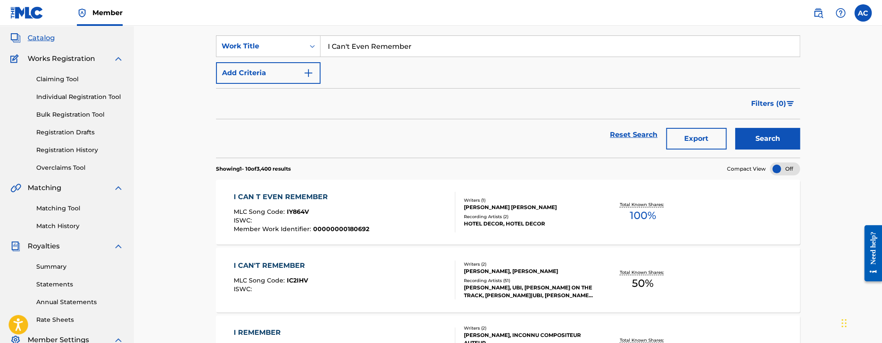
click at [372, 46] on input "I Can't Even Remember" at bounding box center [559, 46] width 479 height 21
paste input "Maybe Not Tonight"
type input "Maybe Not Tonight"
click at [735, 128] on button "Search" at bounding box center [767, 139] width 65 height 22
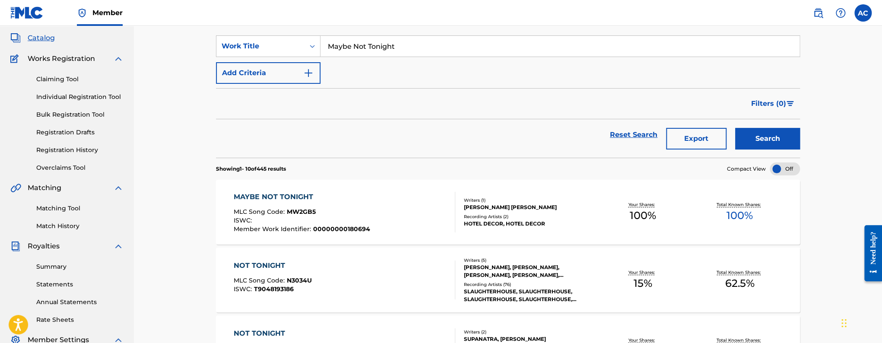
click at [341, 220] on div "ISWC :" at bounding box center [302, 221] width 136 height 9
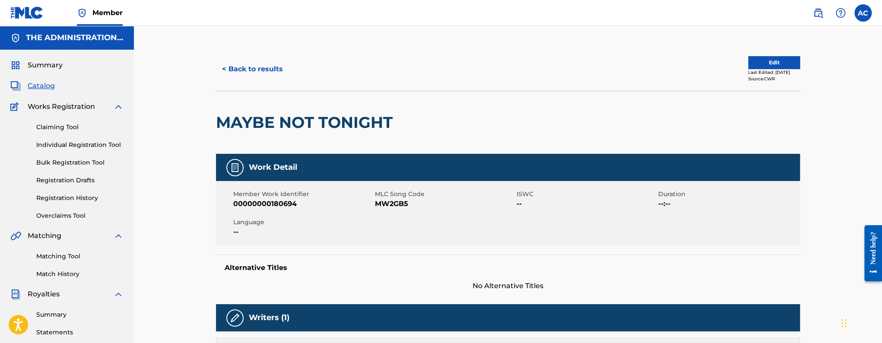
click at [360, 125] on h2 "MAYBE NOT TONIGHT" at bounding box center [306, 122] width 181 height 19
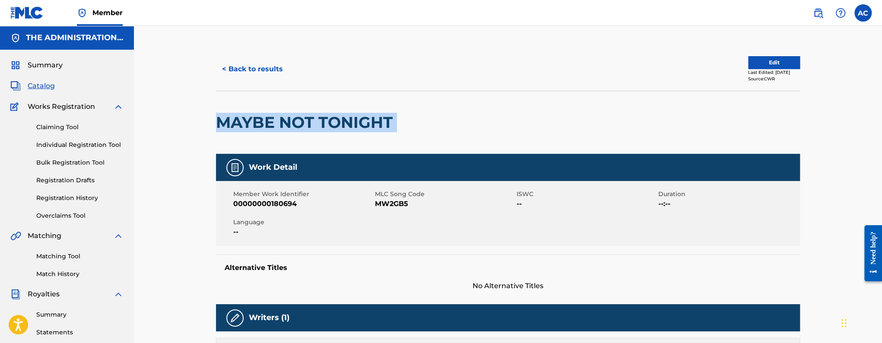
click at [360, 125] on h2 "MAYBE NOT TONIGHT" at bounding box center [306, 122] width 181 height 19
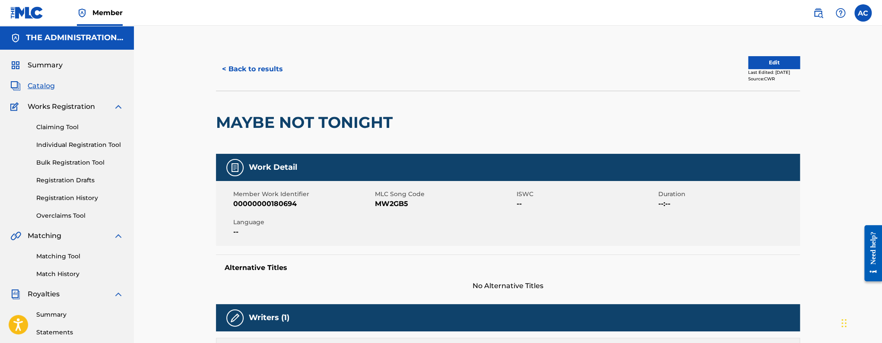
click at [385, 203] on span "MW2GB5" at bounding box center [445, 204] width 140 height 10
click at [265, 75] on button "< Back to results" at bounding box center [252, 69] width 73 height 22
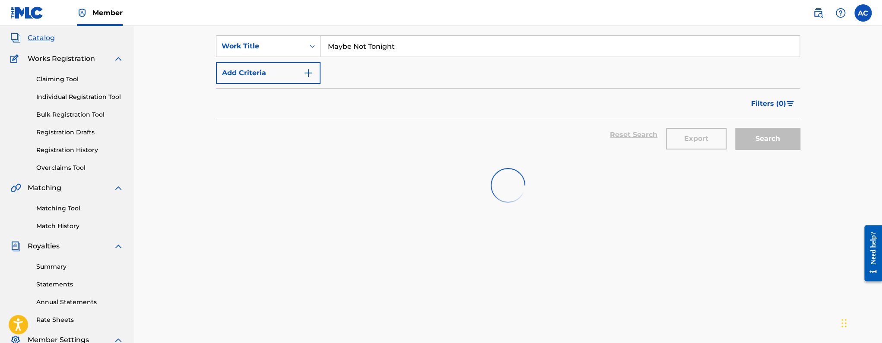
click at [363, 52] on input "Maybe Not Tonight" at bounding box center [559, 46] width 479 height 21
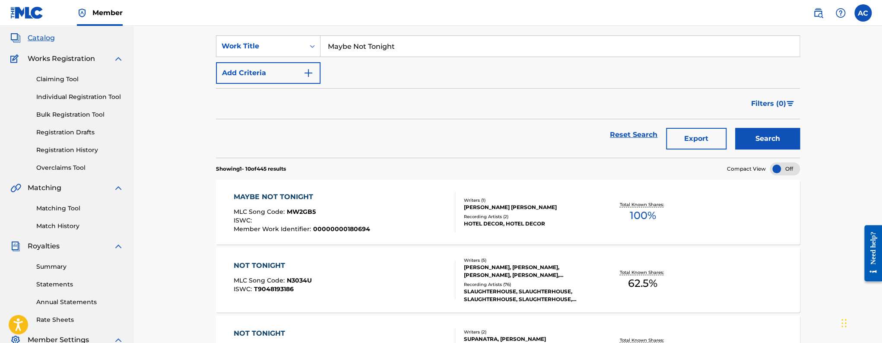
click at [363, 52] on input "Maybe Not Tonight" at bounding box center [559, 46] width 479 height 21
paste input "Pulling Teeth"
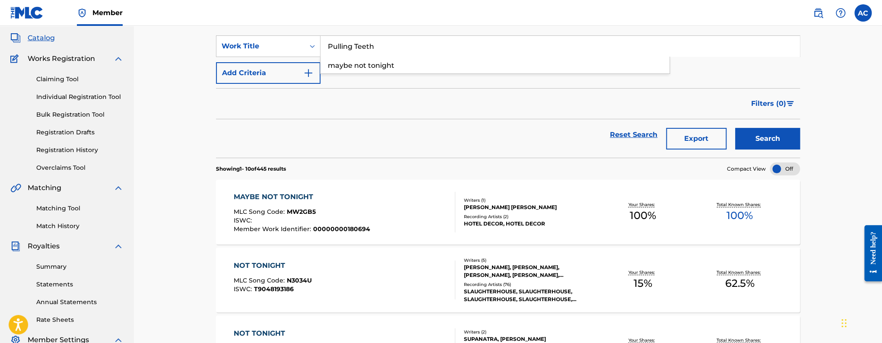
type input "Pulling Teeth"
click at [735, 128] on button "Search" at bounding box center [767, 139] width 65 height 22
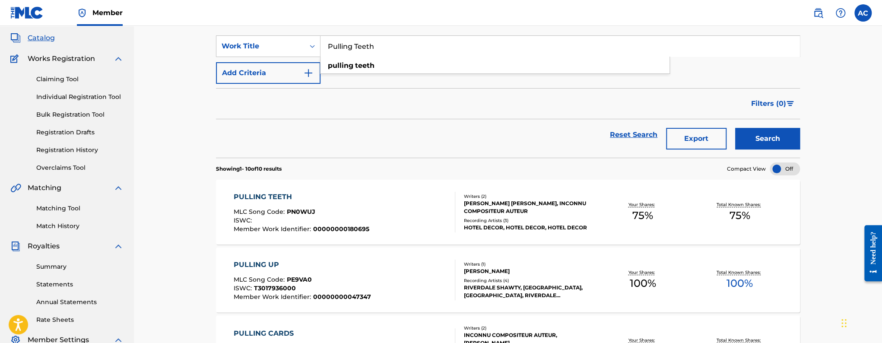
click at [353, 219] on div "ISWC :" at bounding box center [302, 221] width 136 height 9
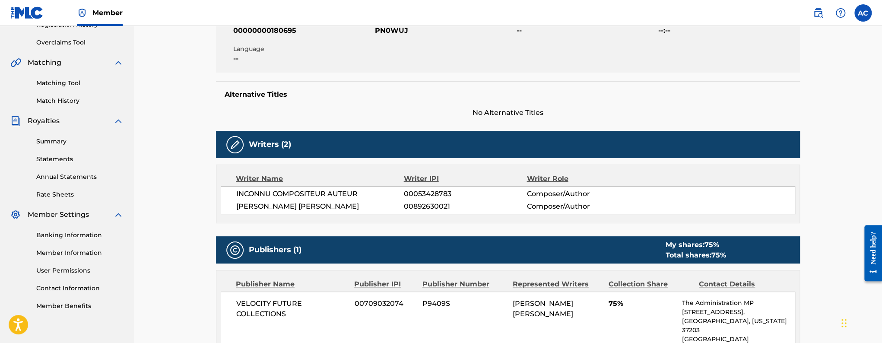
scroll to position [17, 0]
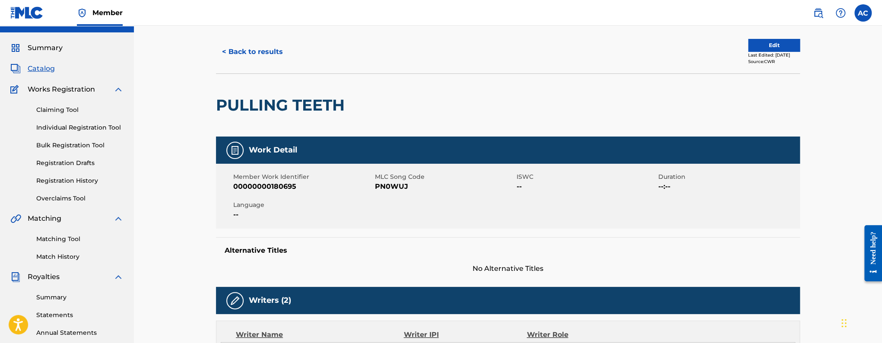
click at [310, 97] on h2 "PULLING TEETH" at bounding box center [282, 104] width 133 height 19
click at [397, 189] on span "PN0WUJ" at bounding box center [445, 186] width 140 height 10
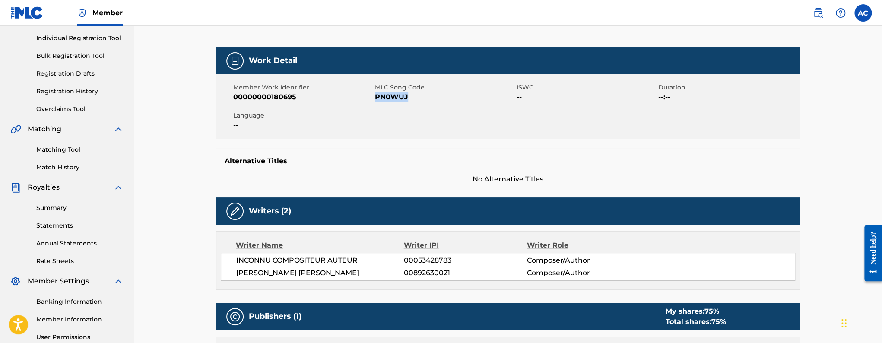
scroll to position [0, 0]
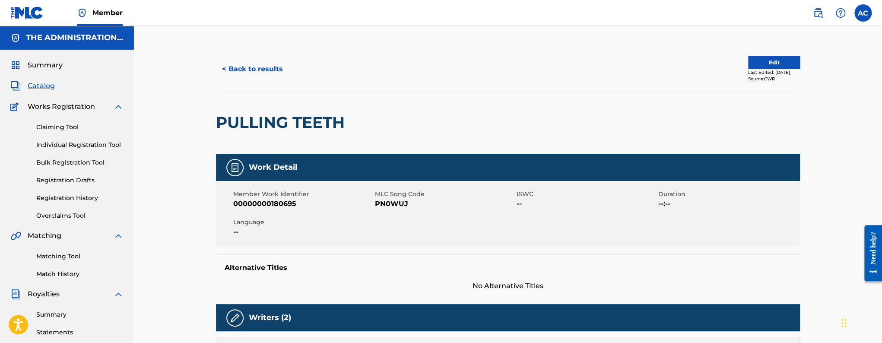
click at [294, 71] on div "< Back to results" at bounding box center [362, 69] width 292 height 22
click at [280, 72] on button "< Back to results" at bounding box center [252, 69] width 73 height 22
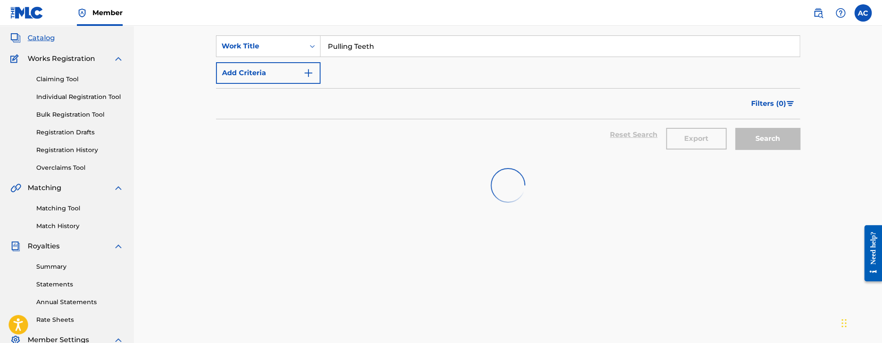
click at [361, 49] on input "Pulling Teeth" at bounding box center [559, 46] width 479 height 21
paste input "Would You Even Care?"
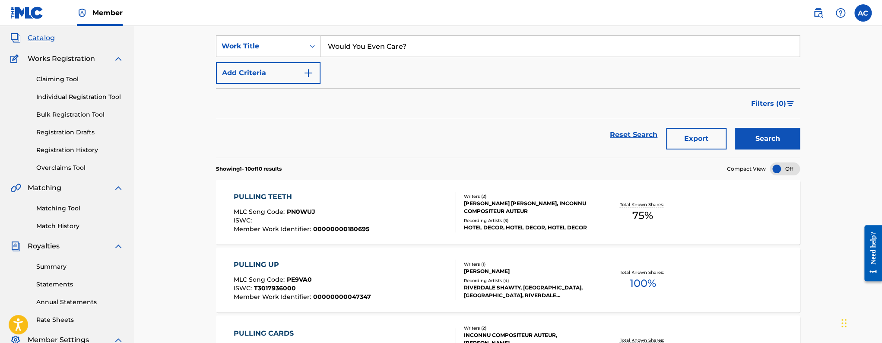
type input "Would You Even Care?"
click at [735, 128] on button "Search" at bounding box center [767, 139] width 65 height 22
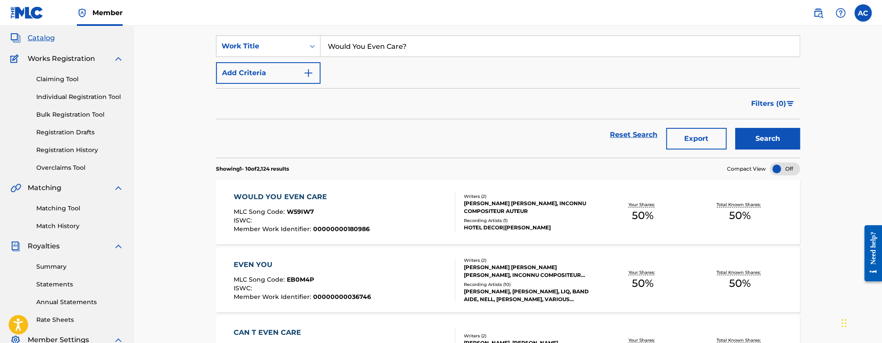
click at [355, 214] on div "MLC Song Code : W59IW7" at bounding box center [302, 213] width 136 height 9
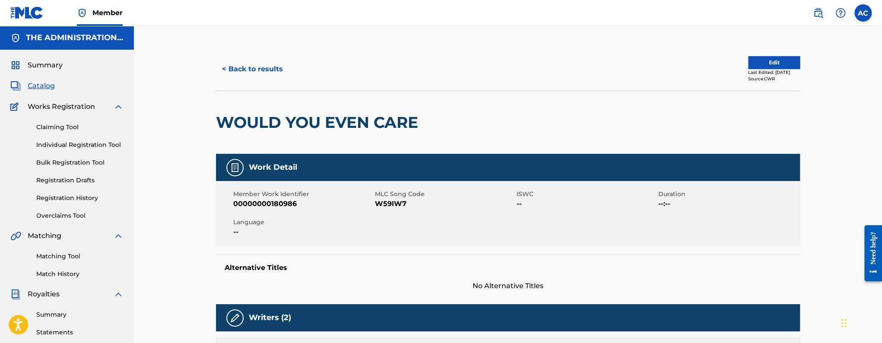
click at [260, 73] on button "< Back to results" at bounding box center [252, 69] width 73 height 22
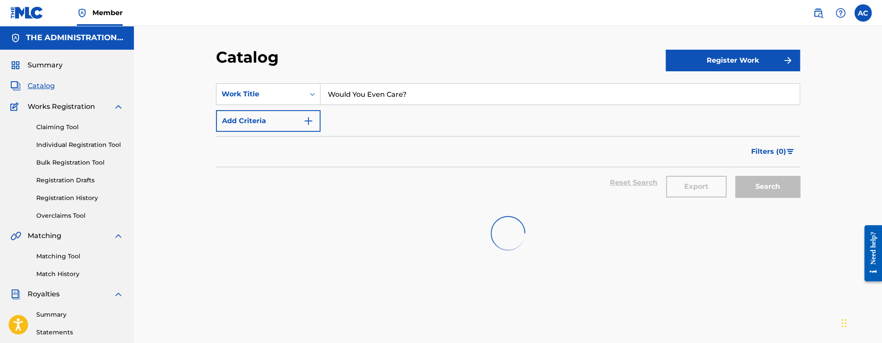
scroll to position [48, 0]
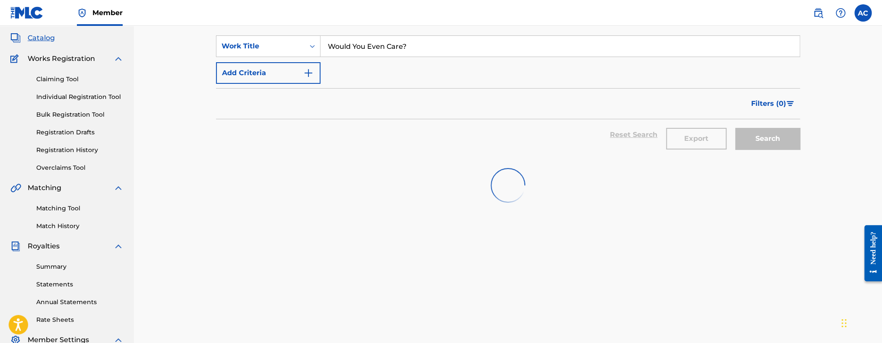
click at [365, 46] on input "Would You Even Care?" at bounding box center [559, 46] width 479 height 21
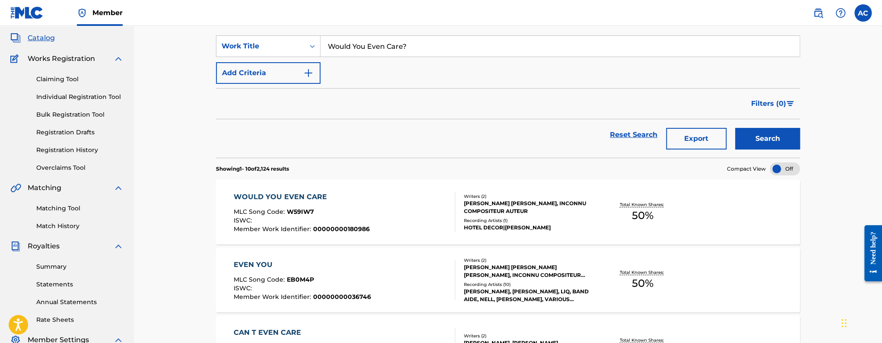
click at [365, 46] on input "Would You Even Care?" at bounding box center [559, 46] width 479 height 21
paste input "Sunflower"
type input "Sunflower"
click at [735, 128] on button "Search" at bounding box center [767, 139] width 65 height 22
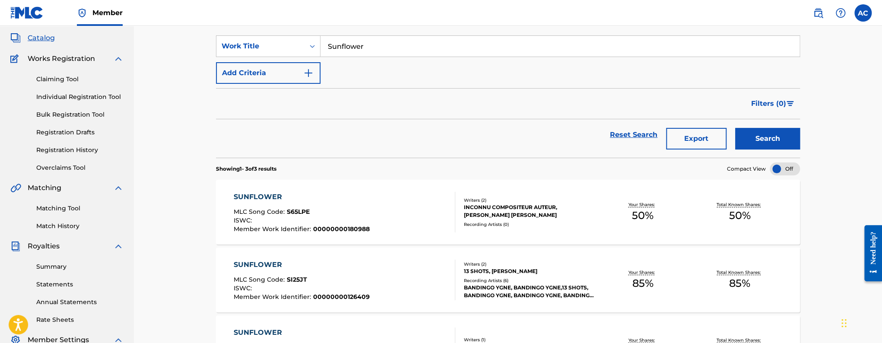
click at [392, 214] on div "SUNFLOWER MLC Song Code : S65LPE ISWC : Member Work Identifier : 00000000180988" at bounding box center [345, 212] width 222 height 41
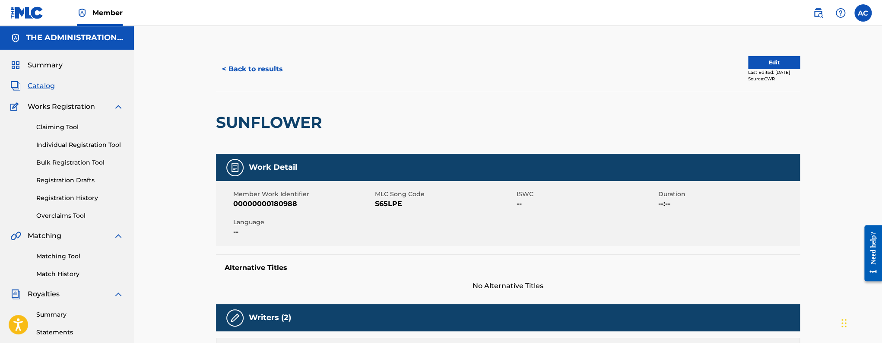
click at [261, 78] on button "< Back to results" at bounding box center [252, 69] width 73 height 22
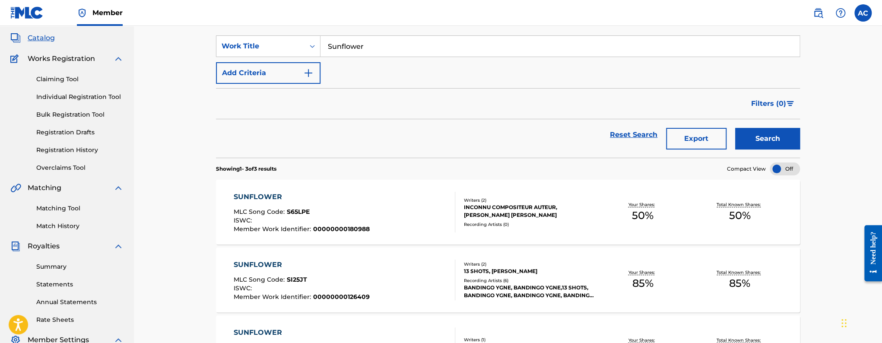
click at [293, 87] on form "SearchWithCriteriaac347c5d-c7c5-45ff-9a7d-f949bd5e9be4 Work Title Sunflower Add…" at bounding box center [508, 96] width 584 height 122
click at [295, 83] on form "SearchWithCriteriaac347c5d-c7c5-45ff-9a7d-f949bd5e9be4 Work Title Sunflower Add…" at bounding box center [508, 96] width 584 height 122
click at [295, 67] on button "Add Criteria" at bounding box center [268, 73] width 105 height 22
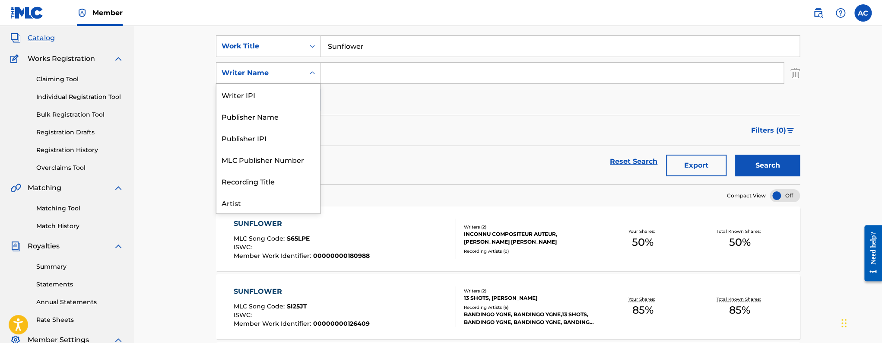
click at [292, 76] on div "Writer Name" at bounding box center [261, 73] width 78 height 10
click at [275, 196] on div "Artist" at bounding box center [268, 201] width 104 height 22
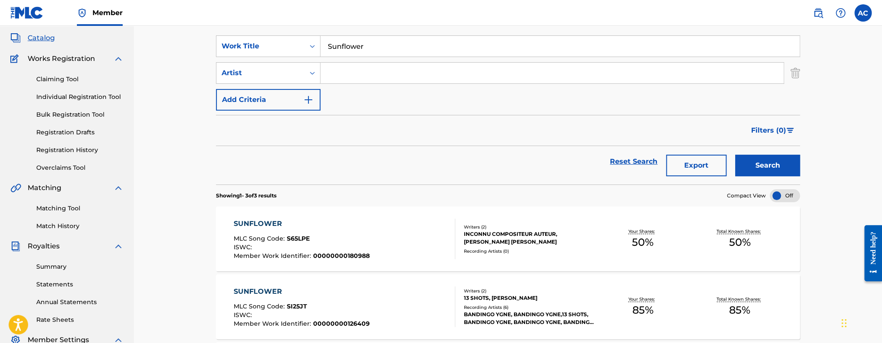
click at [367, 64] on input "Search Form" at bounding box center [551, 73] width 463 height 21
paste input "HOTEL DECOR"
type input "HOTEL DECOR"
click at [735, 155] on button "Search" at bounding box center [767, 166] width 65 height 22
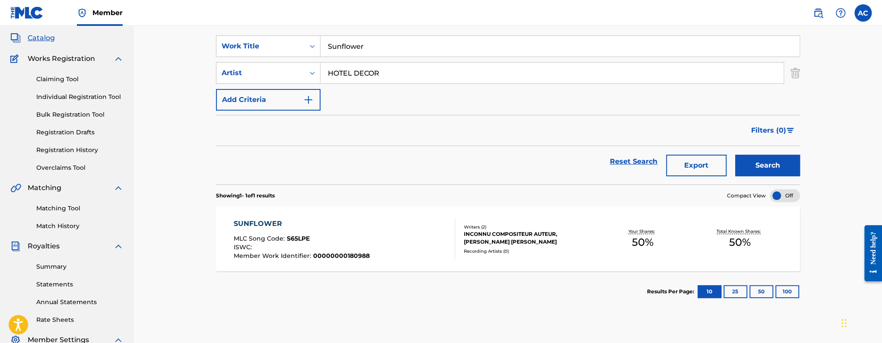
click at [352, 244] on div "ISWC :" at bounding box center [302, 248] width 136 height 9
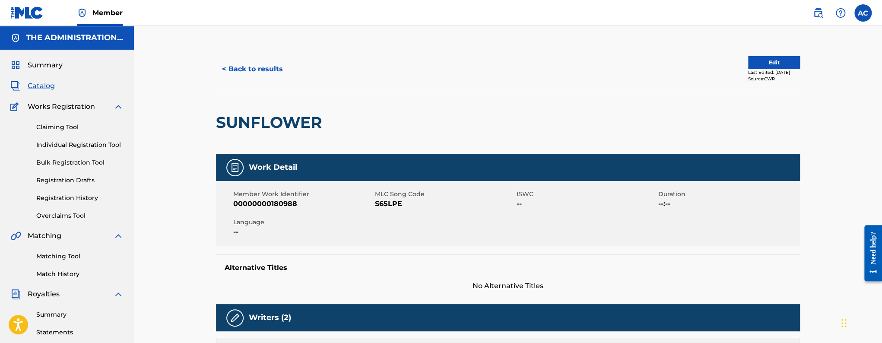
click at [315, 117] on h2 "SUNFLOWER" at bounding box center [271, 122] width 110 height 19
click at [384, 201] on span "S65LPE" at bounding box center [445, 204] width 140 height 10
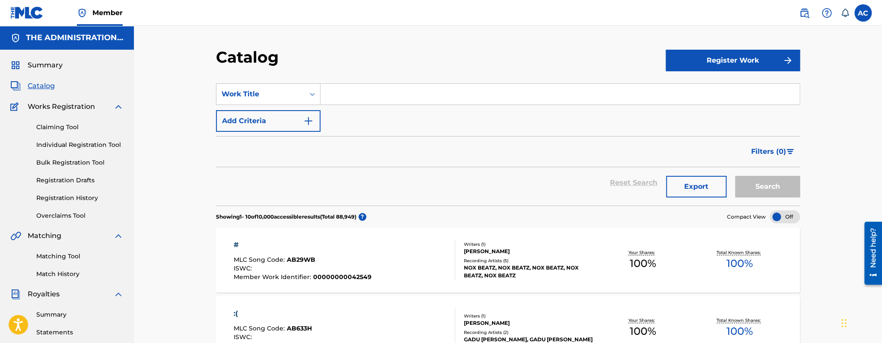
click at [62, 256] on link "Matching Tool" at bounding box center [79, 256] width 87 height 9
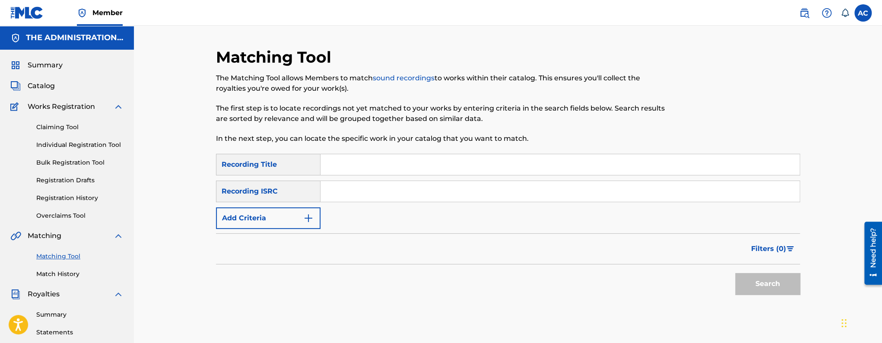
click at [350, 198] on input "Search Form" at bounding box center [559, 191] width 479 height 21
paste input "GBKPL2215889"
type input "GBKPL2215889"
click at [735, 273] on button "Search" at bounding box center [767, 284] width 65 height 22
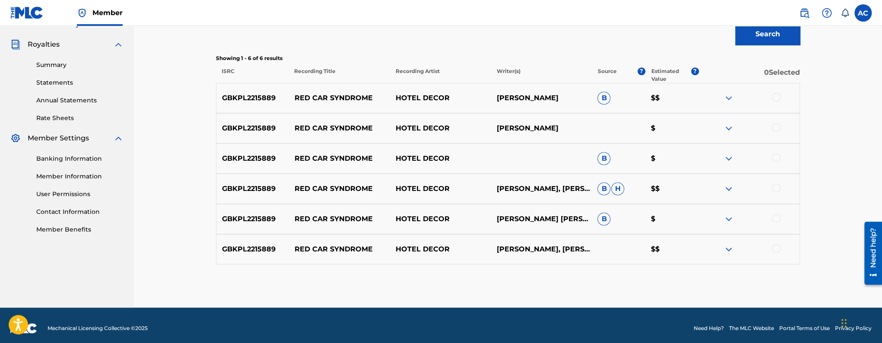
scroll to position [256, 0]
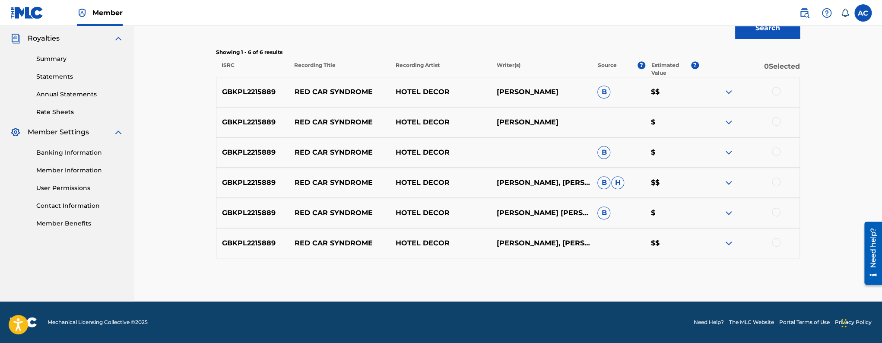
click at [777, 91] on div at bounding box center [776, 91] width 9 height 9
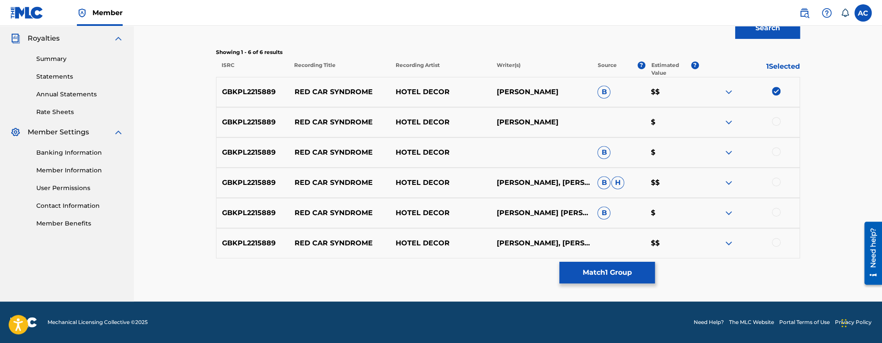
click at [777, 124] on div at bounding box center [776, 121] width 9 height 9
click at [777, 154] on div at bounding box center [776, 151] width 9 height 9
click at [775, 180] on div at bounding box center [776, 182] width 9 height 9
click at [778, 211] on div at bounding box center [776, 212] width 9 height 9
click at [777, 244] on div at bounding box center [776, 242] width 9 height 9
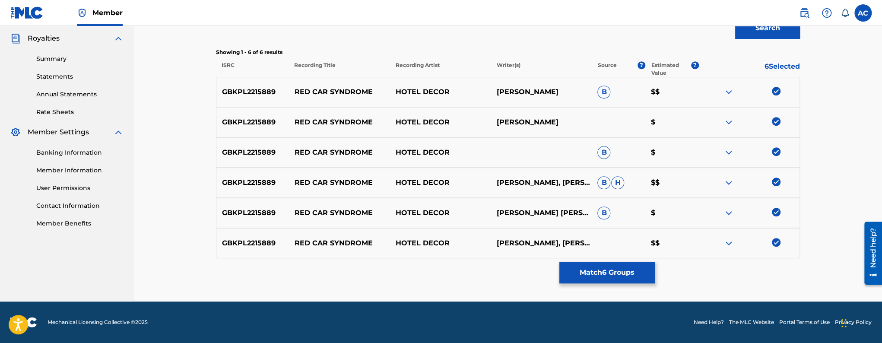
click at [651, 269] on button "Match 6 Groups" at bounding box center [606, 273] width 95 height 22
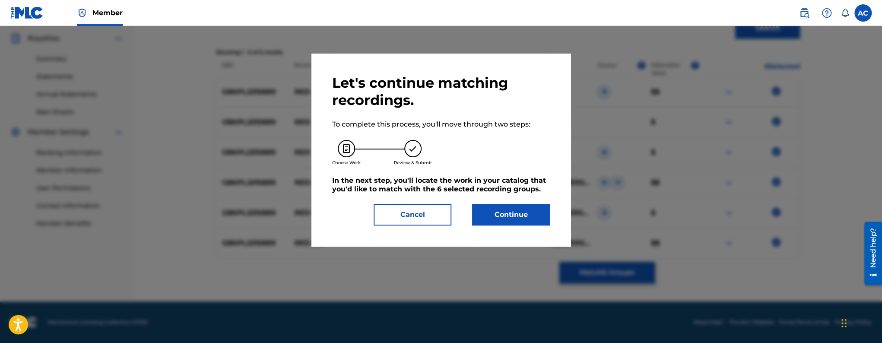
click at [509, 216] on button "Continue" at bounding box center [511, 215] width 78 height 22
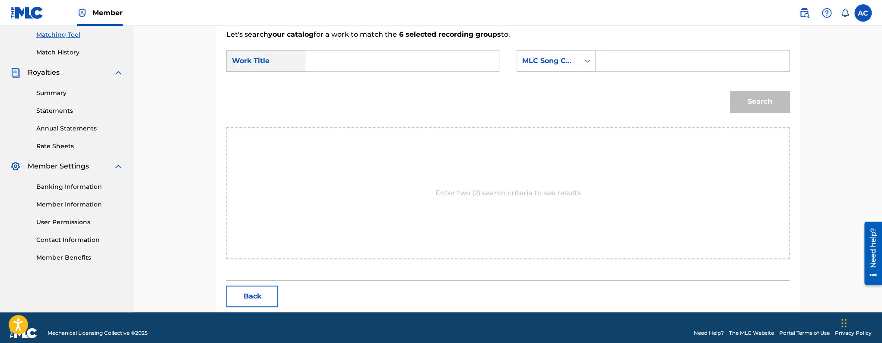
scroll to position [232, 0]
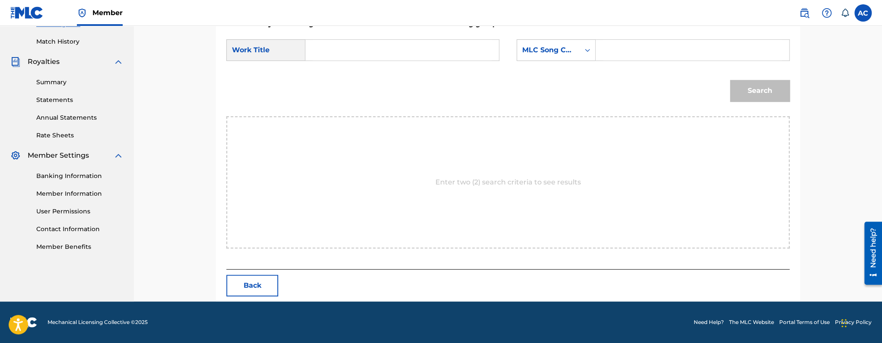
click at [358, 61] on div "SearchWithCriteriae2a7c794-5108-4d35-a620-c6424d796104 Work Title SearchWithCri…" at bounding box center [507, 52] width 563 height 27
click at [359, 60] on input "Search Form" at bounding box center [402, 50] width 179 height 21
paste input "RED CAR SYNDROME"
type input "RED CAR SYNDROME"
click at [609, 50] on input "Search Form" at bounding box center [692, 50] width 179 height 21
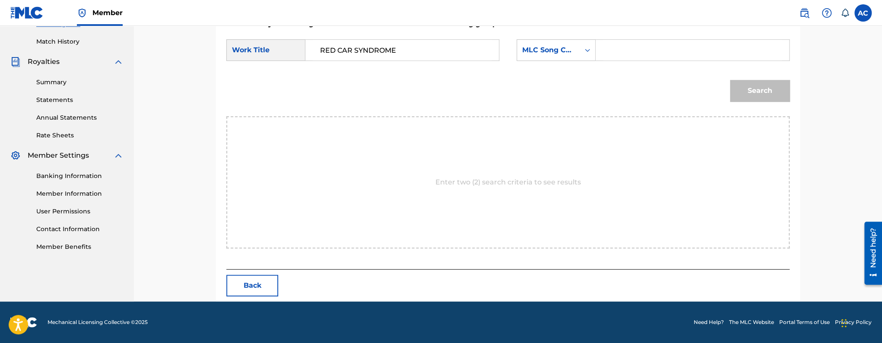
paste input "RO3CNS"
type input "RO3CNS"
click at [768, 101] on button "Search" at bounding box center [760, 91] width 60 height 22
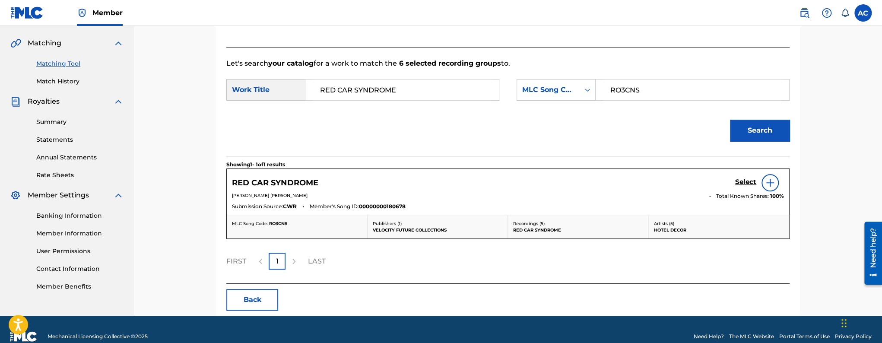
scroll to position [206, 0]
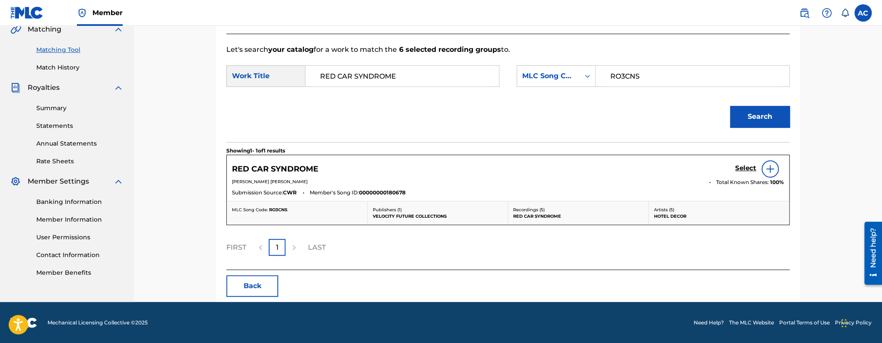
click at [748, 168] on h5 "Select" at bounding box center [745, 168] width 21 height 8
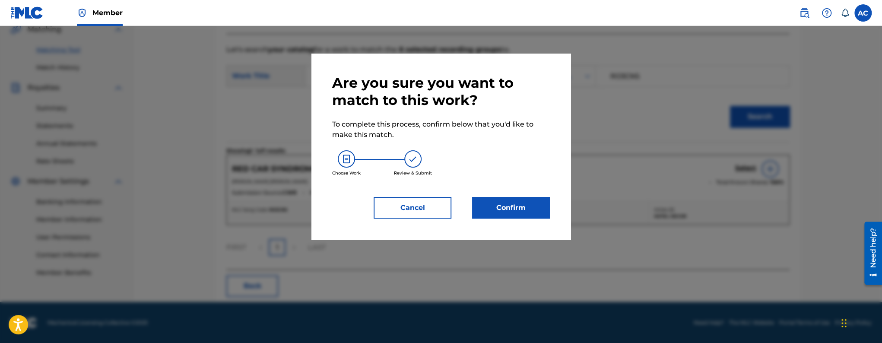
click at [506, 209] on button "Confirm" at bounding box center [511, 208] width 78 height 22
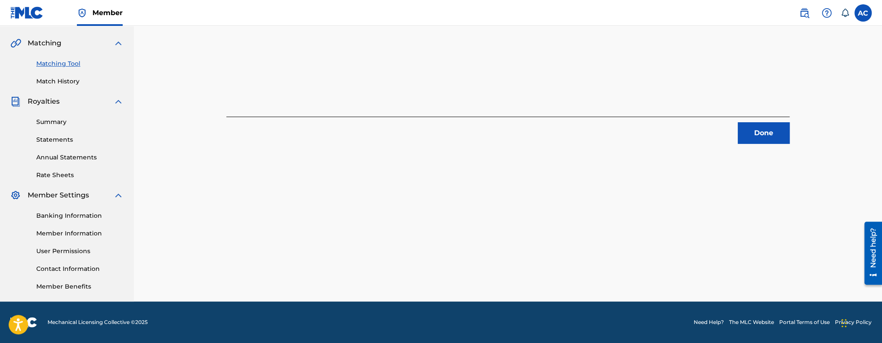
click at [748, 139] on button "Done" at bounding box center [764, 133] width 52 height 22
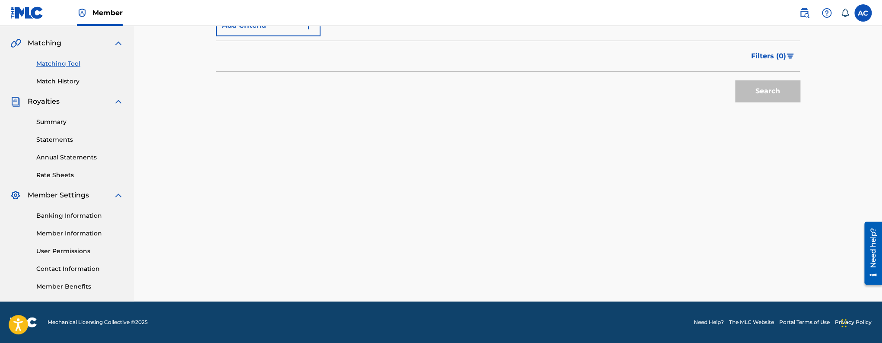
scroll to position [104, 0]
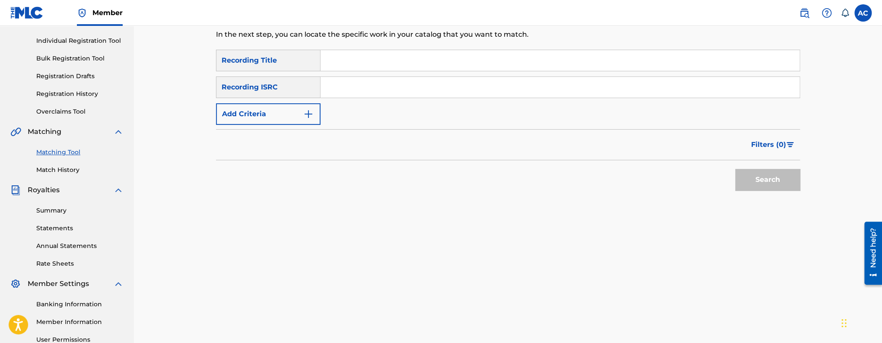
click at [403, 92] on input "Search Form" at bounding box center [559, 87] width 479 height 21
paste input "QM6P42333697"
type input "QM6P42333697"
click at [735, 169] on button "Search" at bounding box center [767, 180] width 65 height 22
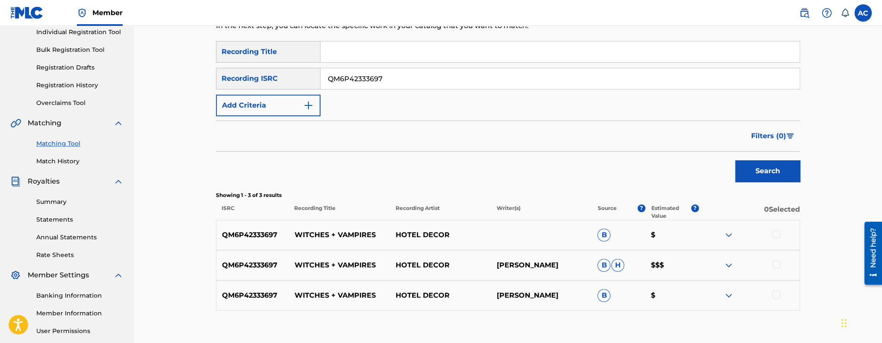
scroll to position [118, 0]
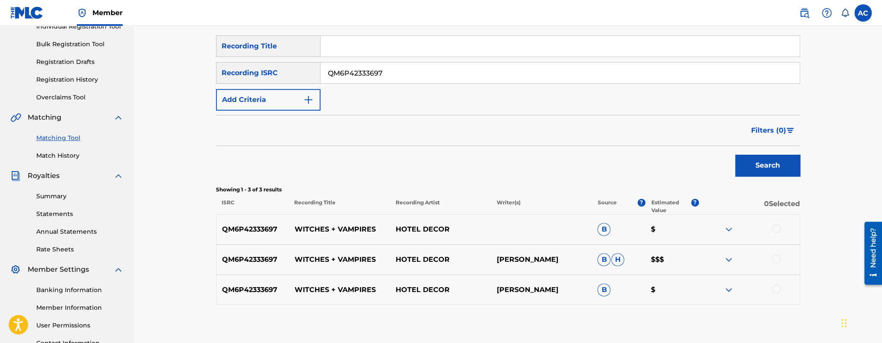
click at [774, 230] on div at bounding box center [776, 228] width 9 height 9
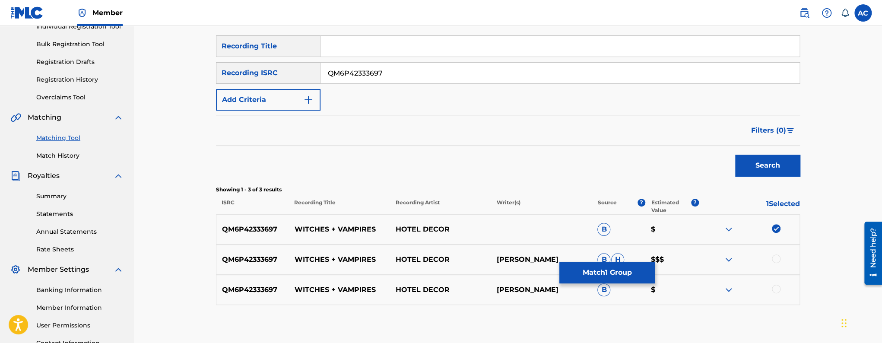
click at [775, 257] on div at bounding box center [776, 258] width 9 height 9
click at [776, 292] on div at bounding box center [776, 289] width 9 height 9
click at [650, 266] on button "Match 3 Groups" at bounding box center [606, 273] width 95 height 22
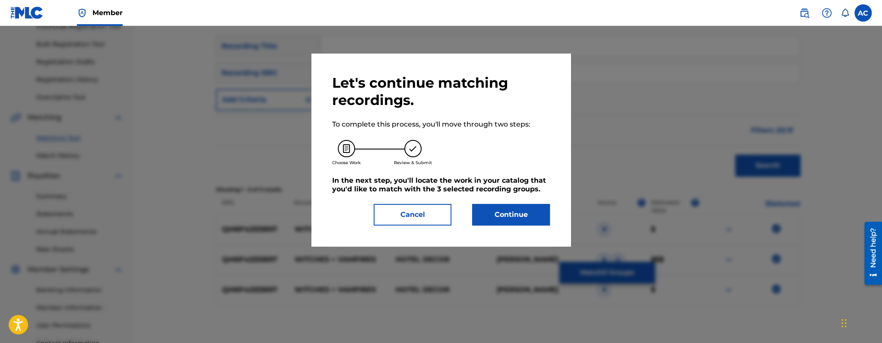
click at [511, 216] on button "Continue" at bounding box center [511, 215] width 78 height 22
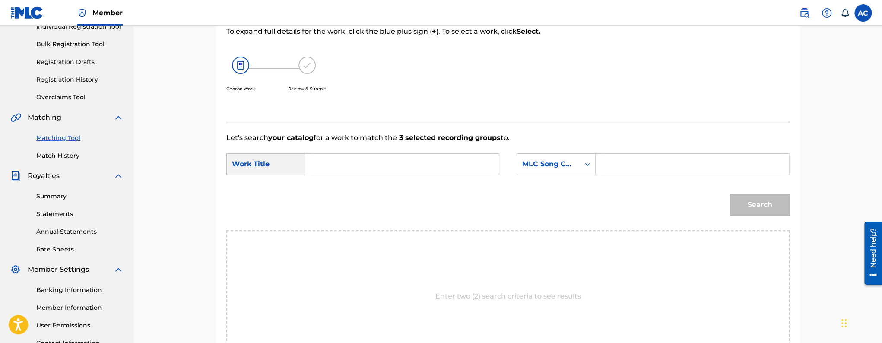
click at [386, 166] on input "Search Form" at bounding box center [402, 164] width 179 height 21
paste input "WITCHES VAMPIRES"
type input "WITCHES VAMPIRES"
click at [653, 171] on input "Search Form" at bounding box center [692, 164] width 179 height 21
paste input "W59IVX"
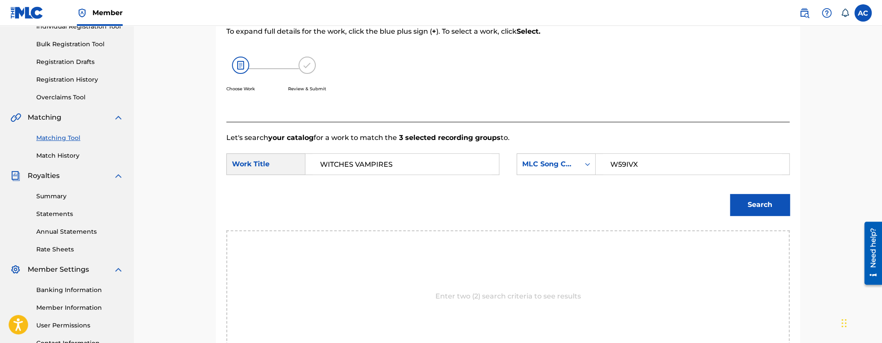
type input "W59IVX"
click at [730, 194] on button "Search" at bounding box center [760, 205] width 60 height 22
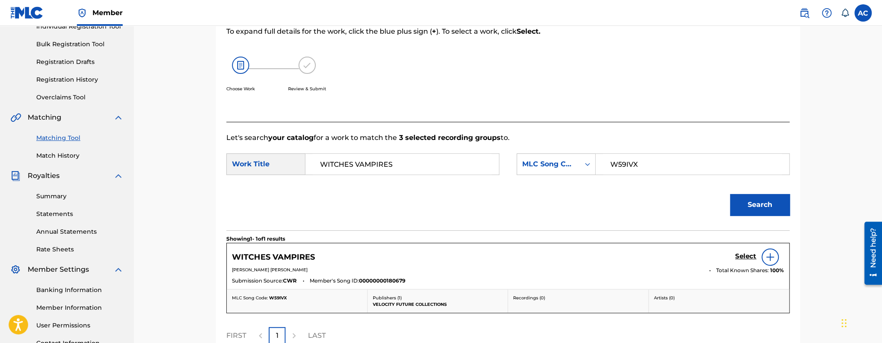
click at [740, 253] on h5 "Select" at bounding box center [745, 256] width 21 height 8
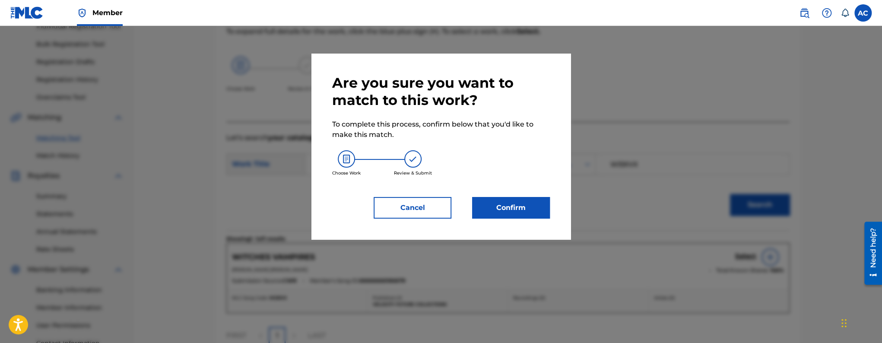
click at [520, 214] on button "Confirm" at bounding box center [511, 208] width 78 height 22
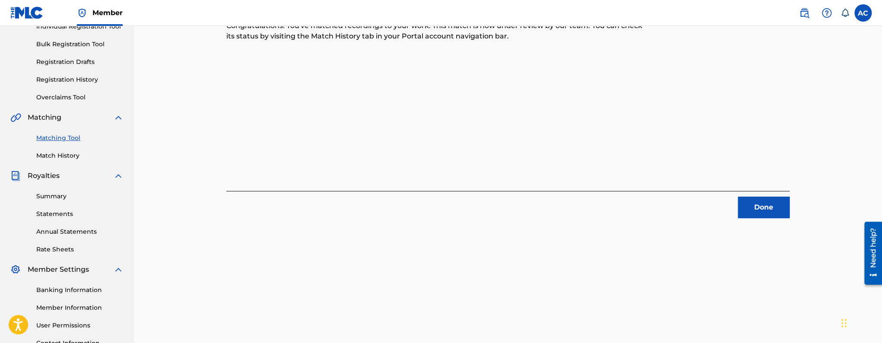
click at [761, 214] on button "Done" at bounding box center [764, 208] width 52 height 22
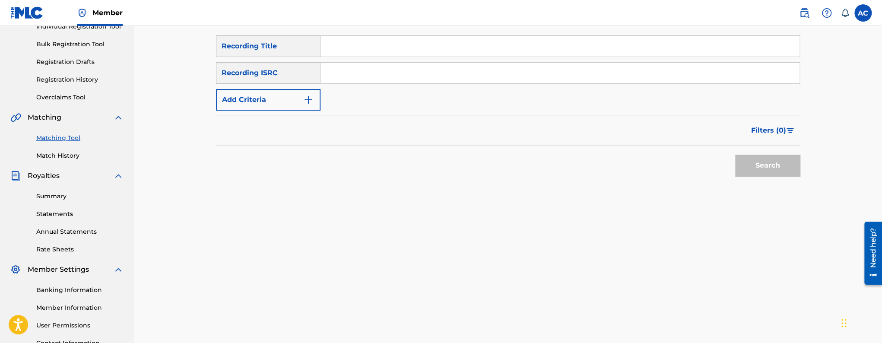
click at [405, 70] on input "Search Form" at bounding box center [559, 73] width 479 height 21
paste input "QMBZ92316557"
click at [761, 175] on button "Search" at bounding box center [767, 166] width 65 height 22
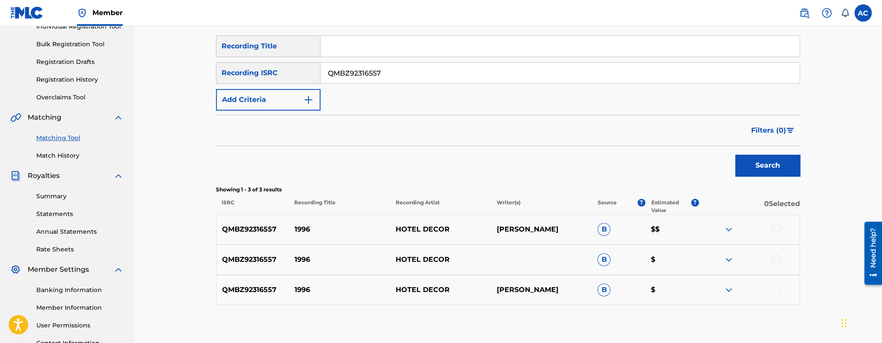
click at [779, 229] on div at bounding box center [776, 228] width 9 height 9
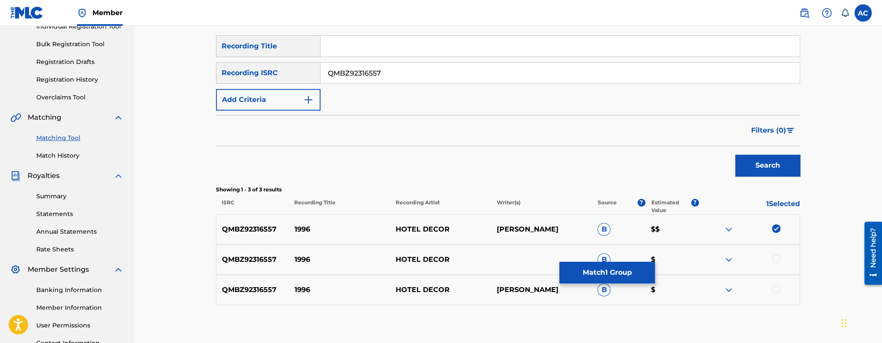
click at [776, 260] on div at bounding box center [776, 258] width 9 height 9
click at [777, 291] on div at bounding box center [776, 289] width 9 height 9
click at [375, 76] on input "QMBZ92316557" at bounding box center [559, 73] width 479 height 21
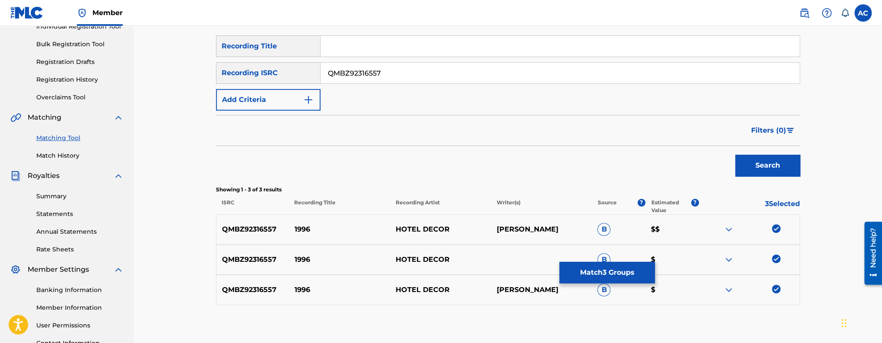
paste input "FME2340580"
type input "QMFME2340580"
click at [735, 155] on button "Search" at bounding box center [767, 166] width 65 height 22
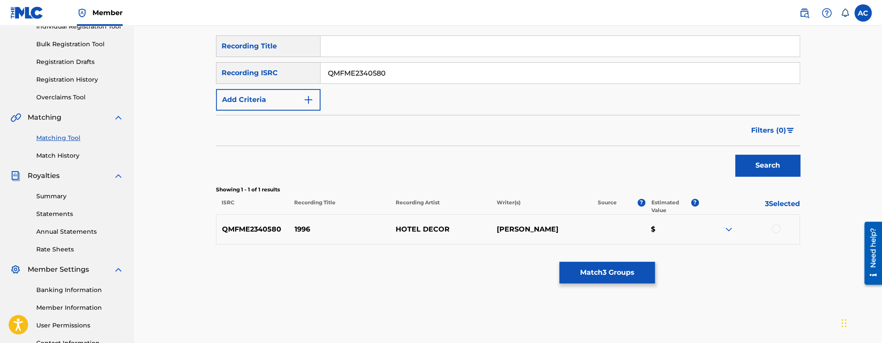
click at [774, 230] on div at bounding box center [776, 228] width 9 height 9
click at [583, 270] on button "Match 4 Groups" at bounding box center [606, 273] width 95 height 22
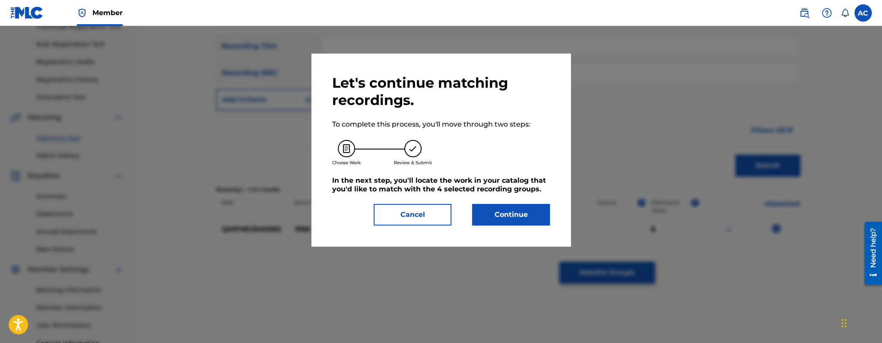
click at [524, 217] on button "Continue" at bounding box center [511, 215] width 78 height 22
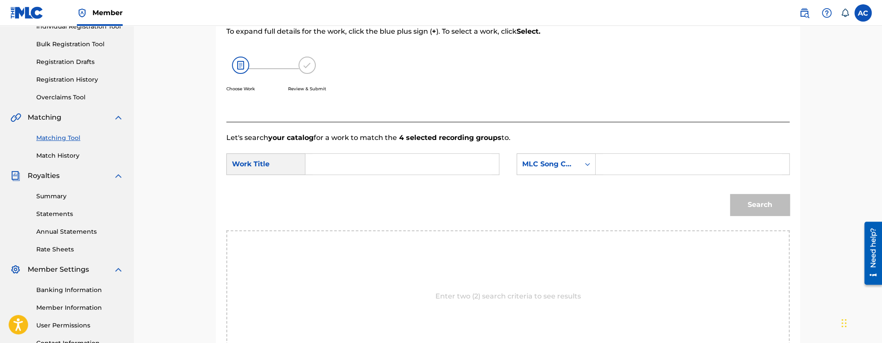
click at [449, 172] on input "Search Form" at bounding box center [402, 164] width 179 height 21
paste input "1996"
type input "1996"
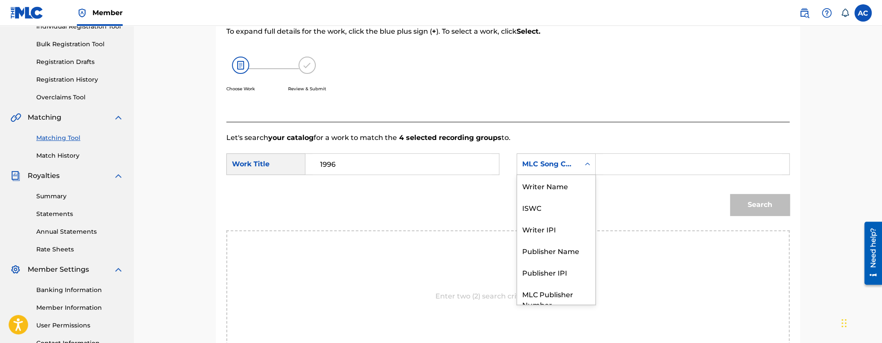
click at [565, 173] on div "MLC Song Code" at bounding box center [556, 164] width 79 height 22
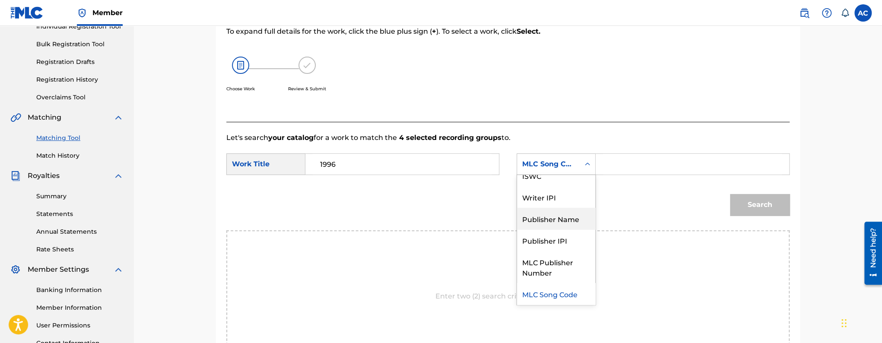
scroll to position [0, 0]
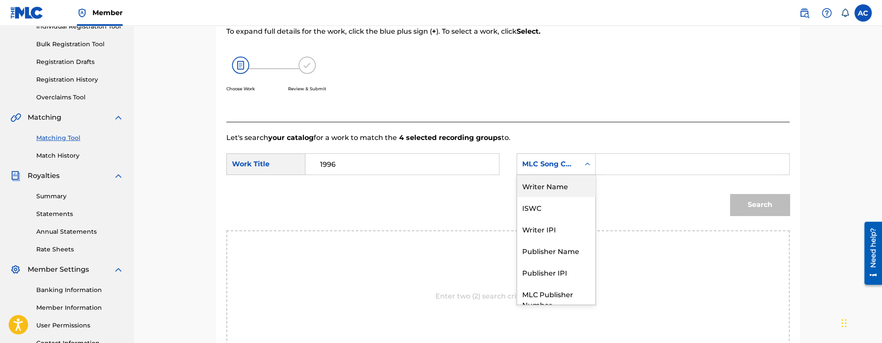
click at [537, 191] on div "Writer Name" at bounding box center [556, 186] width 78 height 22
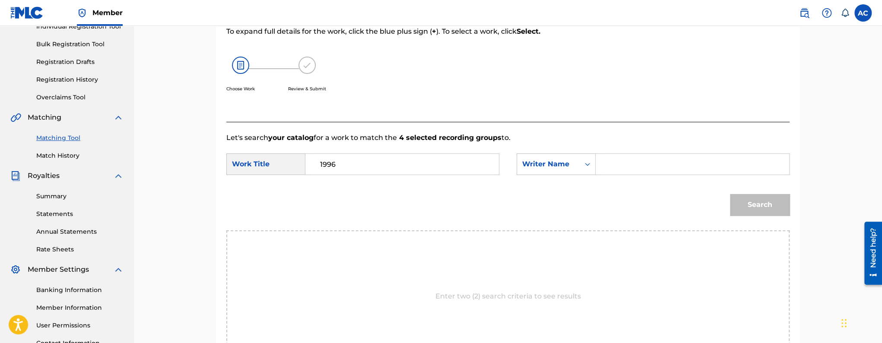
click at [665, 165] on input "Search Form" at bounding box center [692, 164] width 179 height 21
paste input "Lazlo Hale-Bopp Csaba"
type input "Lazlo Hale-Bopp Csaba"
click at [730, 194] on button "Search" at bounding box center [760, 205] width 60 height 22
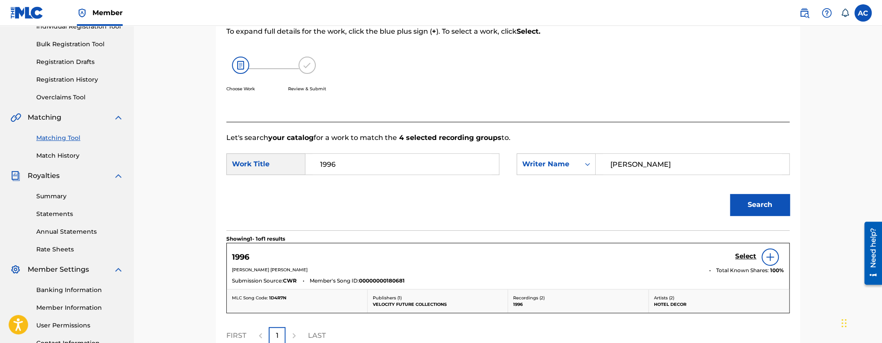
click at [743, 259] on h5 "Select" at bounding box center [745, 256] width 21 height 8
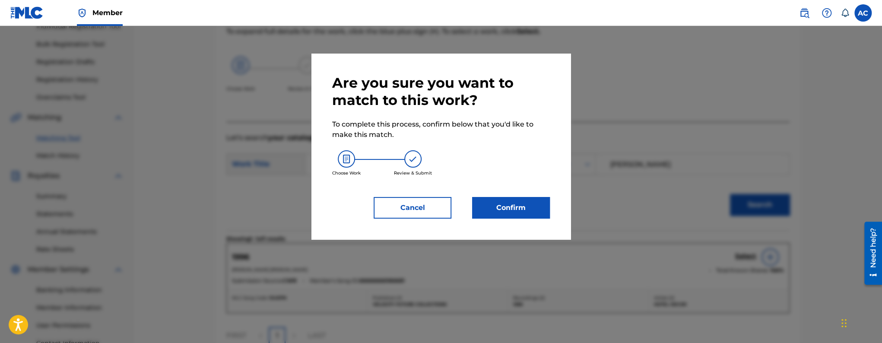
click at [538, 215] on button "Confirm" at bounding box center [511, 208] width 78 height 22
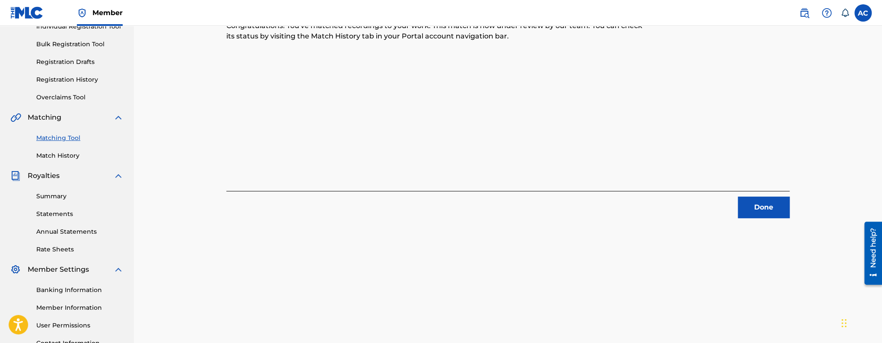
click at [779, 206] on button "Done" at bounding box center [764, 208] width 52 height 22
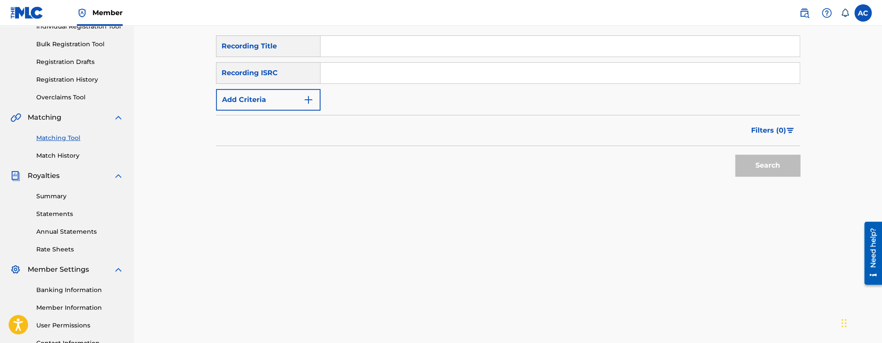
click at [447, 75] on input "Search Form" at bounding box center [559, 73] width 479 height 21
paste input "QMDA62392682"
type input "QMDA62392682"
click at [735, 155] on button "Search" at bounding box center [767, 166] width 65 height 22
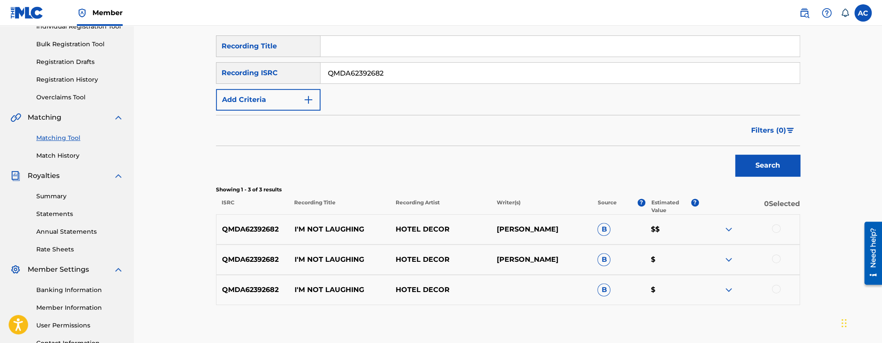
click at [777, 228] on div at bounding box center [776, 228] width 9 height 9
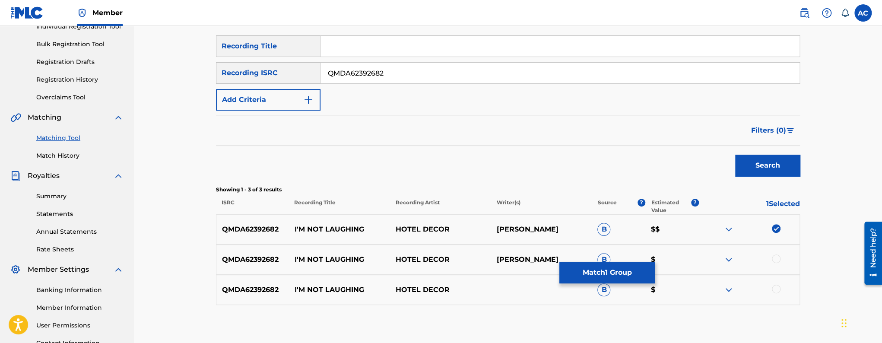
drag, startPoint x: 780, startPoint y: 257, endPoint x: 777, endPoint y: 272, distance: 14.7
click at [780, 257] on div at bounding box center [776, 258] width 9 height 9
click at [776, 289] on div at bounding box center [776, 289] width 9 height 9
click at [604, 273] on button "Match 3 Groups" at bounding box center [606, 273] width 95 height 22
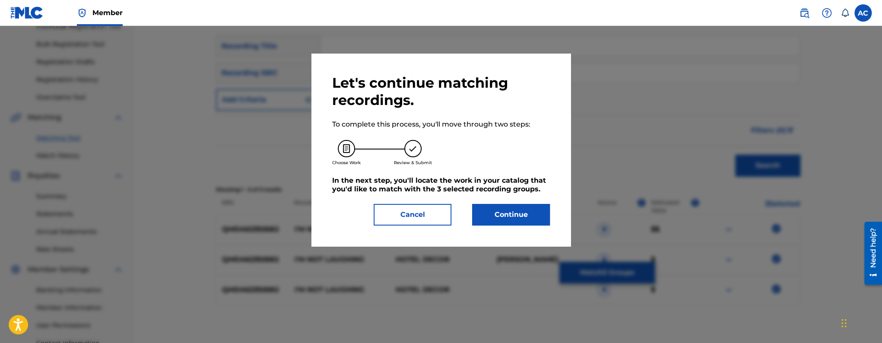
click at [533, 216] on button "Continue" at bounding box center [511, 215] width 78 height 22
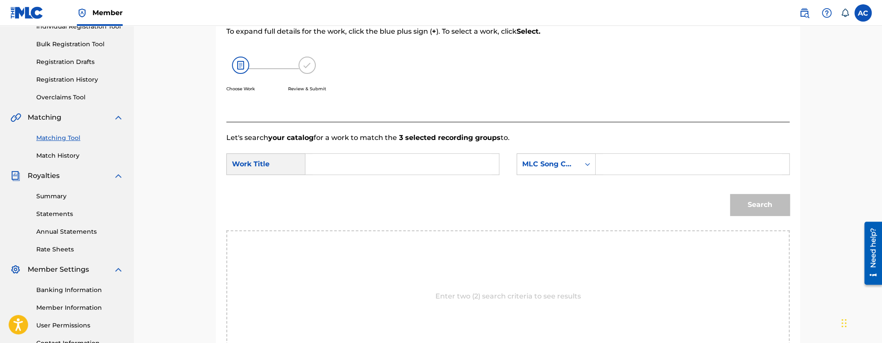
click at [372, 163] on input "Search Form" at bounding box center [402, 164] width 179 height 21
paste input "I M NOT LAUGHING"
type input "I M NOT LAUGHING"
click at [672, 163] on input "Search Form" at bounding box center [692, 164] width 179 height 21
paste input "IY867J"
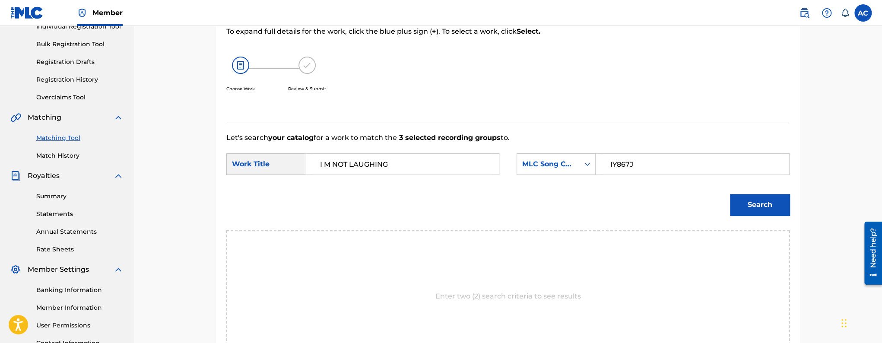
type input "IY867J"
click at [744, 213] on button "Search" at bounding box center [760, 205] width 60 height 22
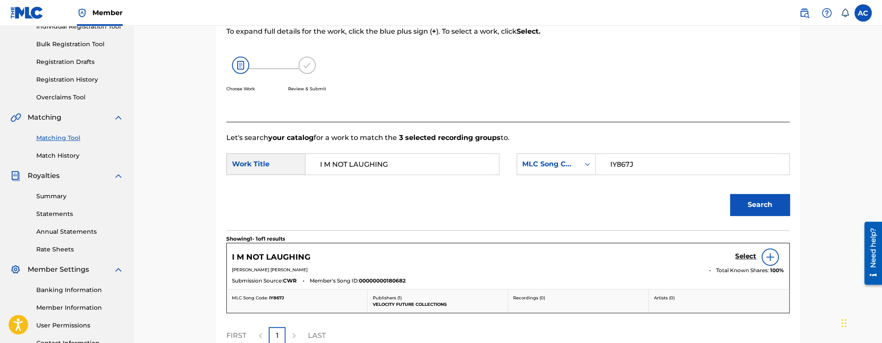
click at [745, 257] on h5 "Select" at bounding box center [745, 256] width 21 height 8
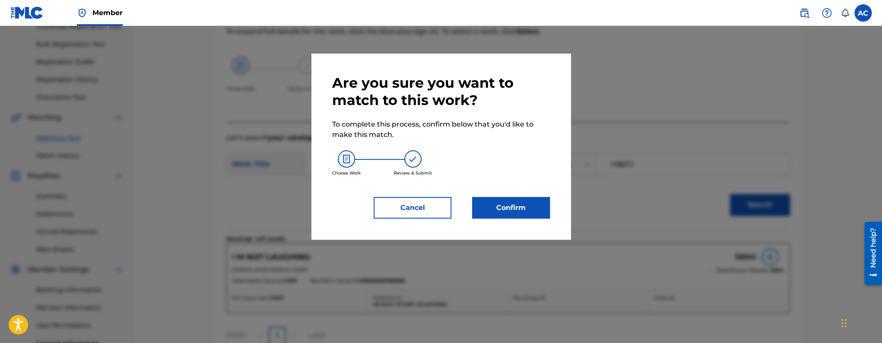
click at [523, 203] on button "Confirm" at bounding box center [511, 208] width 78 height 22
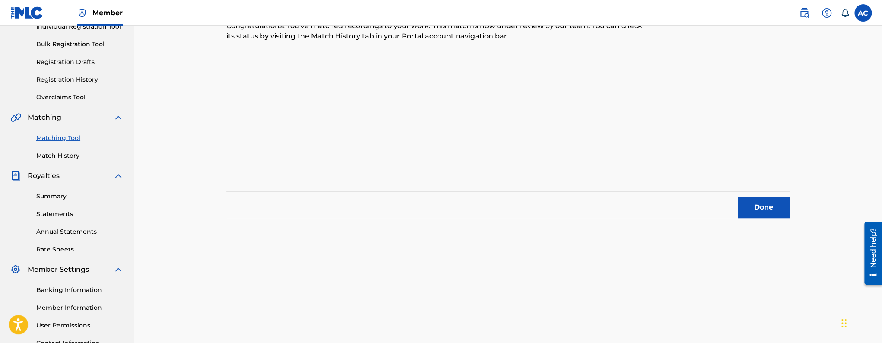
click at [758, 216] on button "Done" at bounding box center [764, 208] width 52 height 22
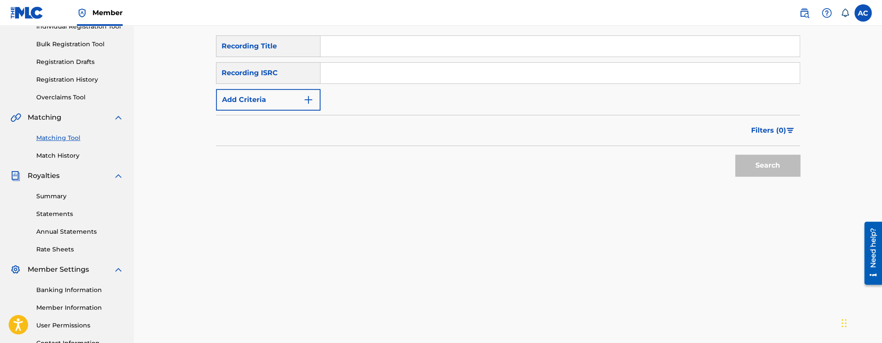
click at [407, 71] on input "Search Form" at bounding box center [559, 73] width 479 height 21
paste input "QMFME2340578"
type input "QMFME2340578"
click at [735, 155] on button "Search" at bounding box center [767, 166] width 65 height 22
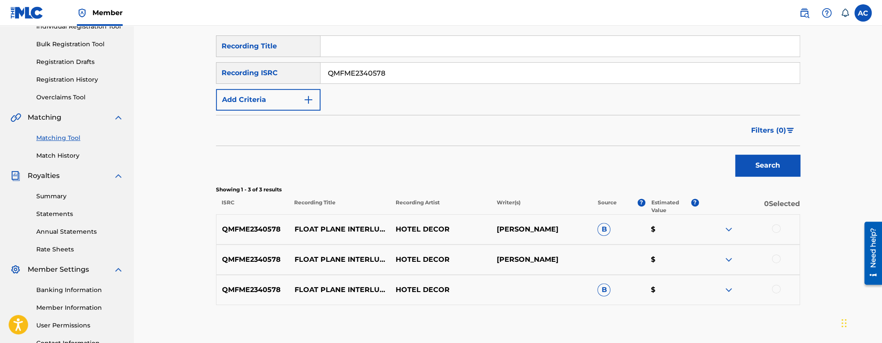
click at [777, 228] on div at bounding box center [776, 228] width 9 height 9
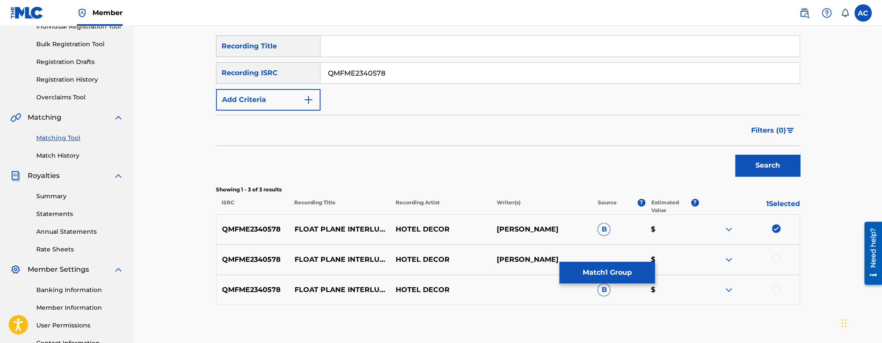
click at [779, 255] on div at bounding box center [776, 258] width 9 height 9
click at [777, 288] on div at bounding box center [776, 289] width 9 height 9
click at [617, 277] on button "Match 3 Groups" at bounding box center [606, 273] width 95 height 22
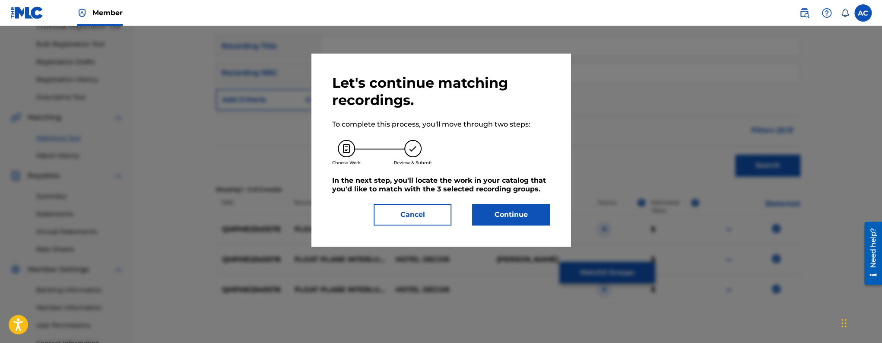
click at [523, 209] on button "Continue" at bounding box center [511, 215] width 78 height 22
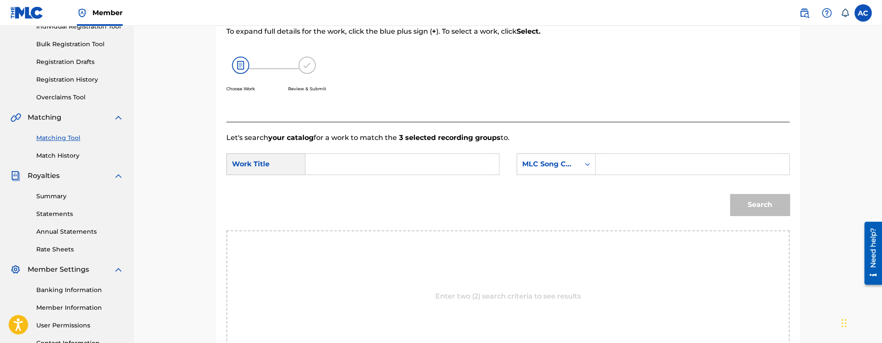
click at [376, 169] on input "Search Form" at bounding box center [402, 164] width 179 height 21
paste input "FLOAT PLANE INTERLUDE"
type input "FLOAT PLANE INTERLUDE"
click at [652, 163] on input "Search Form" at bounding box center [692, 164] width 179 height 21
paste input "FB1EW1"
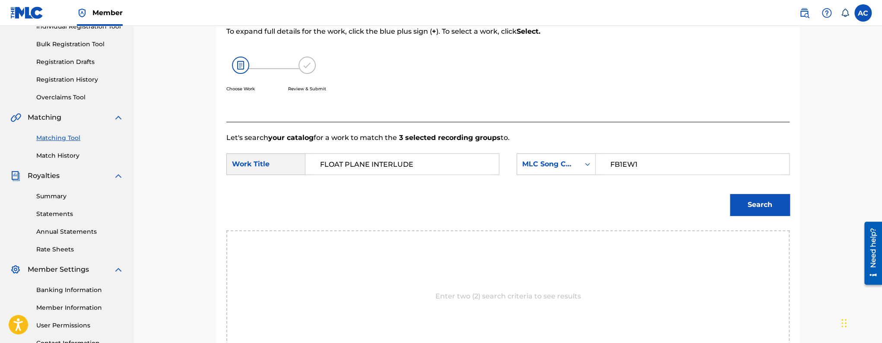
type input "FB1EW1"
click at [736, 201] on button "Search" at bounding box center [760, 205] width 60 height 22
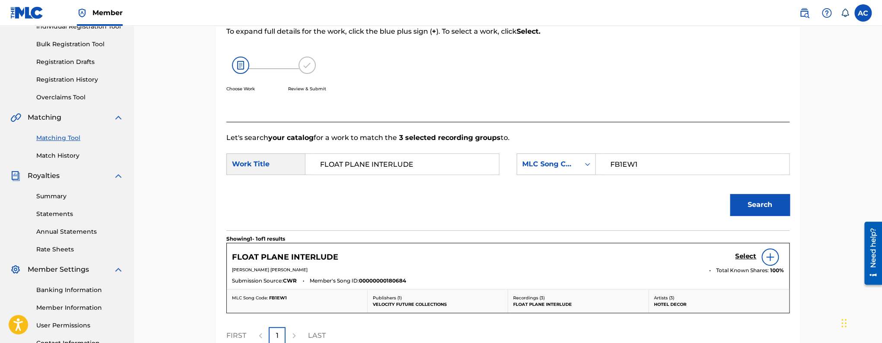
click at [745, 258] on h5 "Select" at bounding box center [745, 256] width 21 height 8
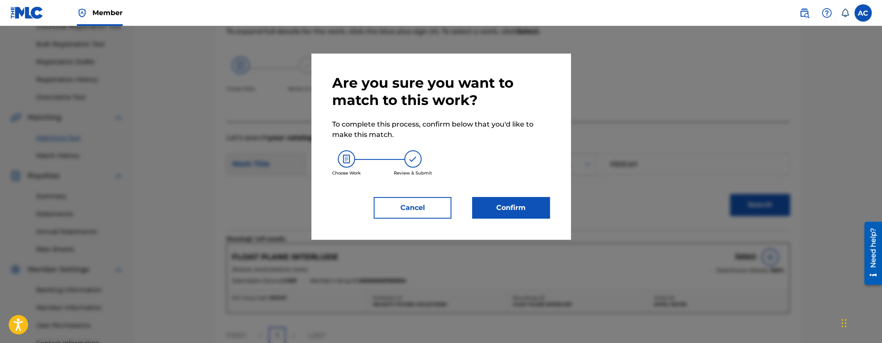
click at [488, 206] on button "Confirm" at bounding box center [511, 208] width 78 height 22
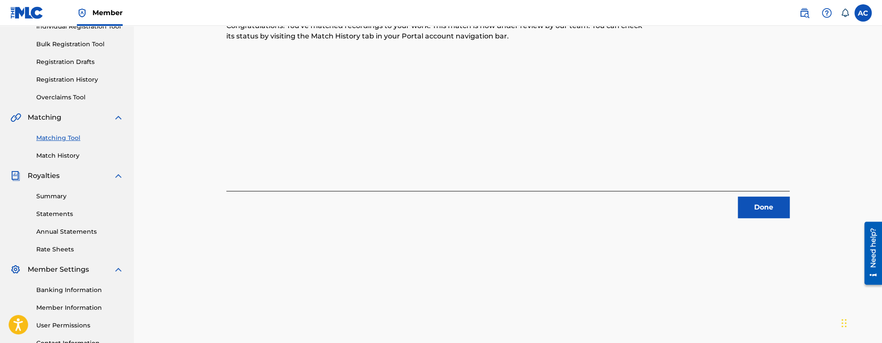
click at [767, 204] on button "Done" at bounding box center [764, 208] width 52 height 22
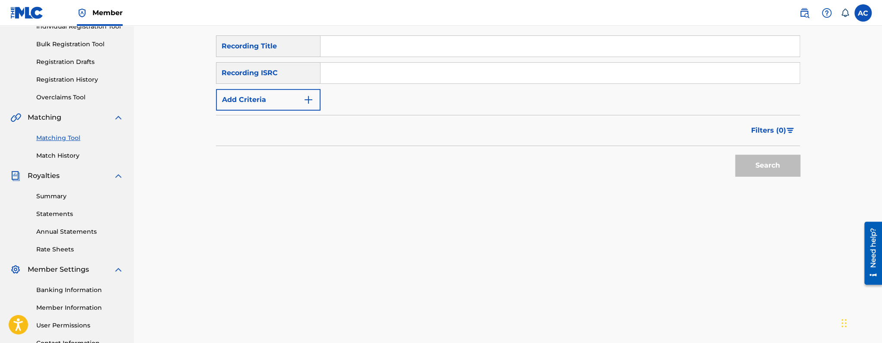
click at [406, 65] on input "Search Form" at bounding box center [559, 73] width 479 height 21
paste input "QMFME2340579"
type input "QMFME2340579"
click at [735, 155] on button "Search" at bounding box center [767, 166] width 65 height 22
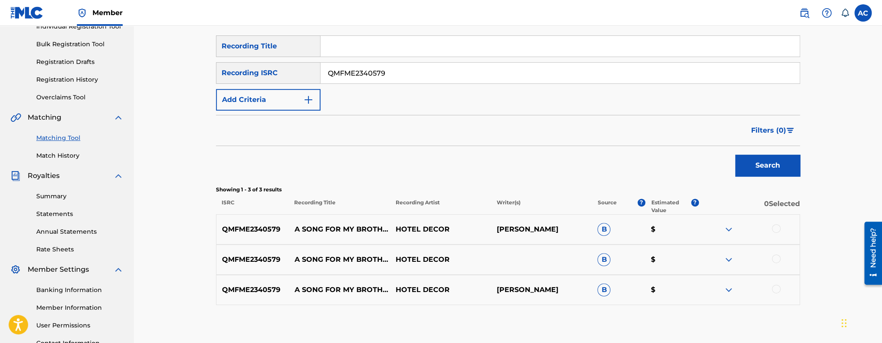
click at [778, 229] on div at bounding box center [776, 228] width 9 height 9
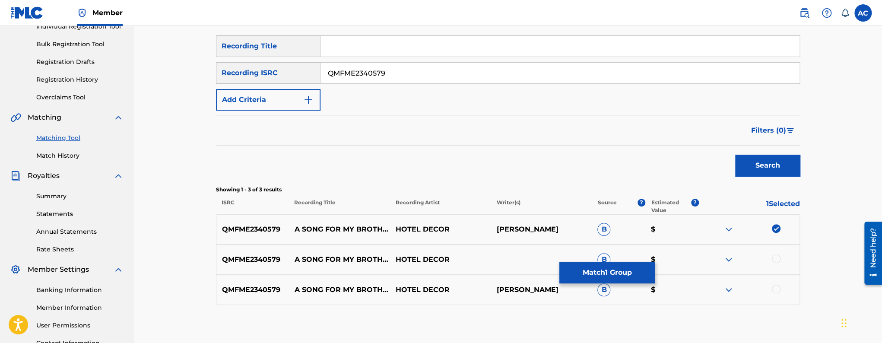
click at [779, 258] on div at bounding box center [776, 258] width 9 height 9
click at [778, 287] on div at bounding box center [776, 289] width 9 height 9
click at [590, 278] on button "Match 3 Groups" at bounding box center [606, 273] width 95 height 22
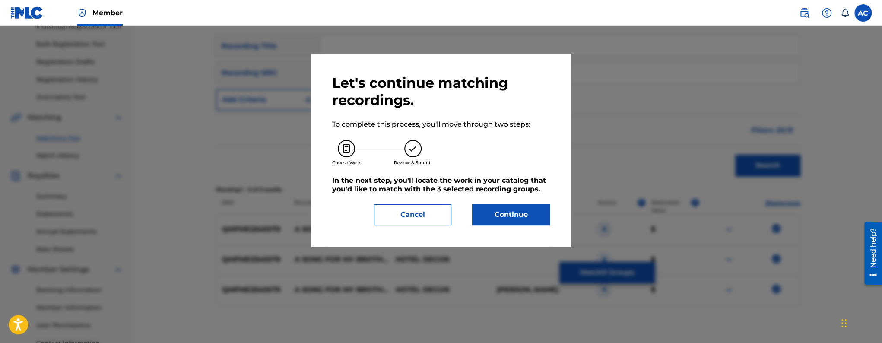
click at [527, 209] on button "Continue" at bounding box center [511, 215] width 78 height 22
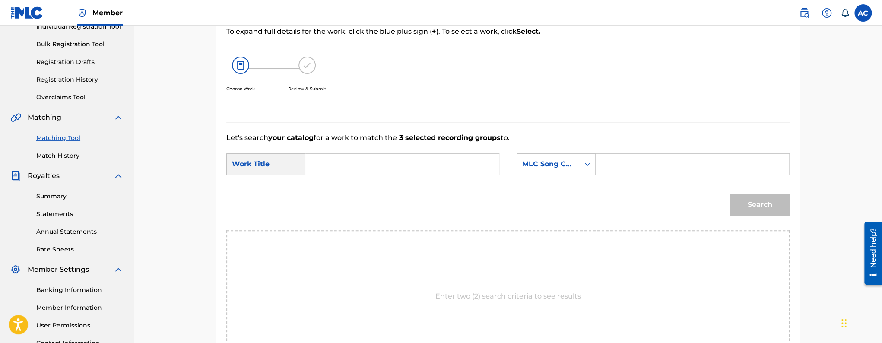
click at [376, 160] on input "Search Form" at bounding box center [402, 164] width 179 height 21
paste input "A SONG FOR MY BROTHER"
type input "A SONG FOR MY BROTHER"
click at [637, 168] on input "Search Form" at bounding box center [692, 164] width 179 height 21
paste input "AY6TUX"
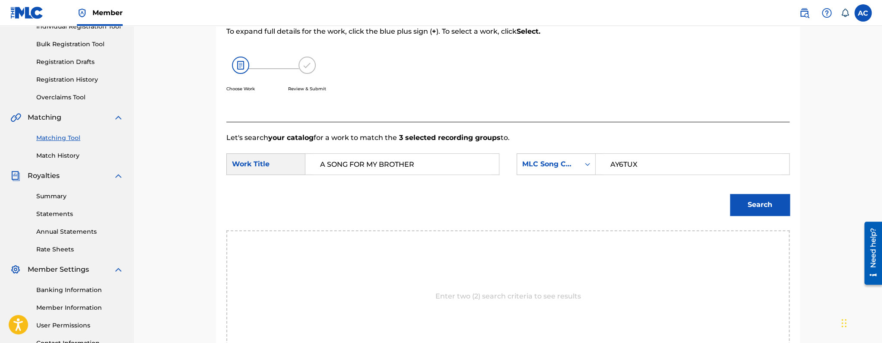
type input "AY6TUX"
click at [751, 200] on button "Search" at bounding box center [760, 205] width 60 height 22
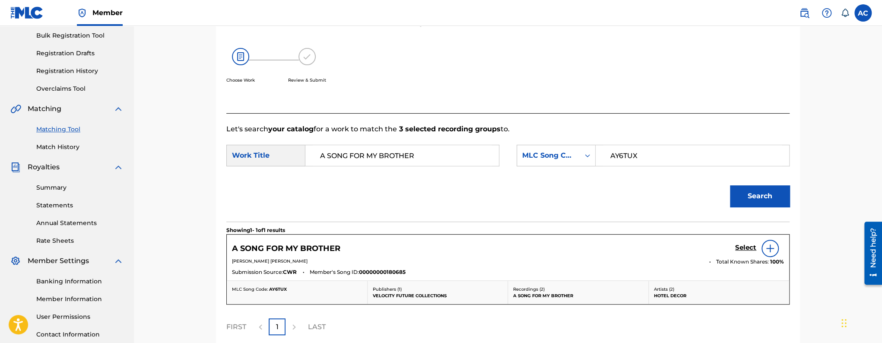
scroll to position [161, 0]
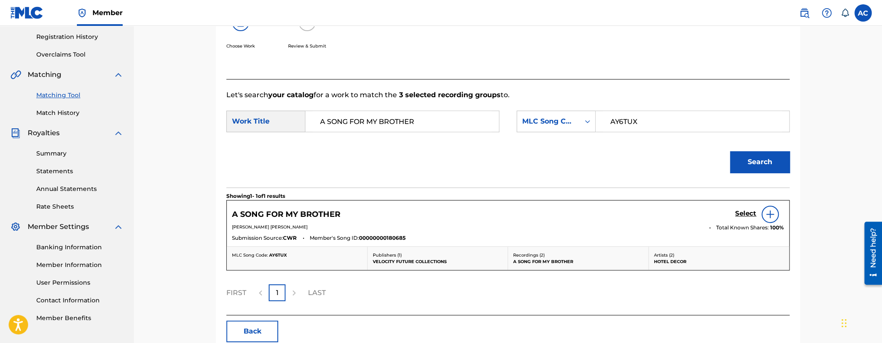
click at [750, 216] on h5 "Select" at bounding box center [745, 213] width 21 height 8
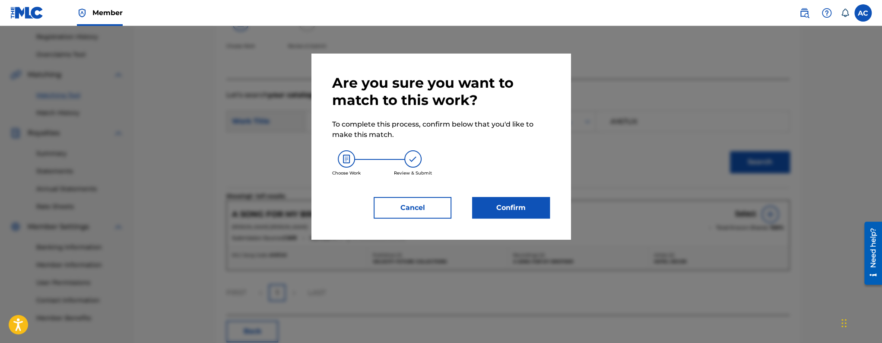
click at [513, 203] on button "Confirm" at bounding box center [511, 208] width 78 height 22
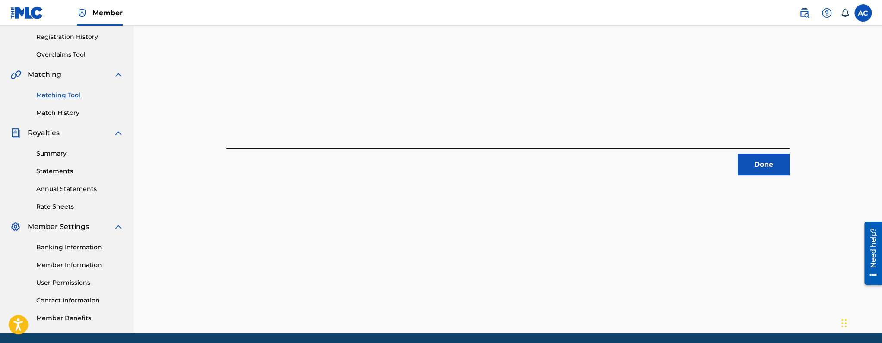
click at [777, 171] on button "Done" at bounding box center [764, 165] width 52 height 22
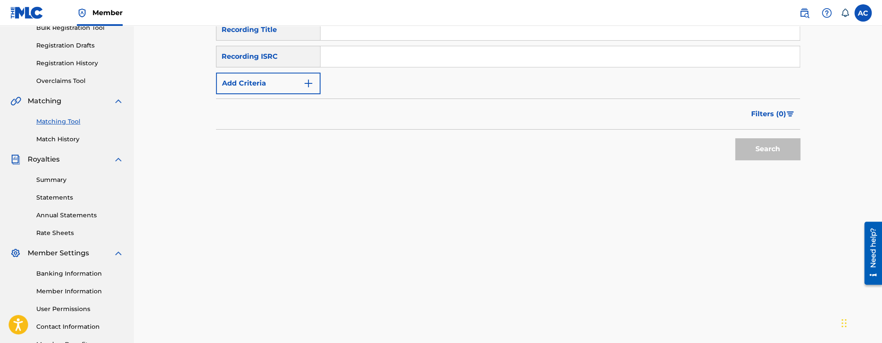
scroll to position [135, 0]
click at [371, 68] on div "SearchWithCriteriab11a6cde-aeeb-4186-b20e-2a824c039185 Recording Title SearchWi…" at bounding box center [508, 56] width 584 height 75
click at [352, 66] on input "Search Form" at bounding box center [559, 56] width 479 height 21
paste input "QMFME2340581"
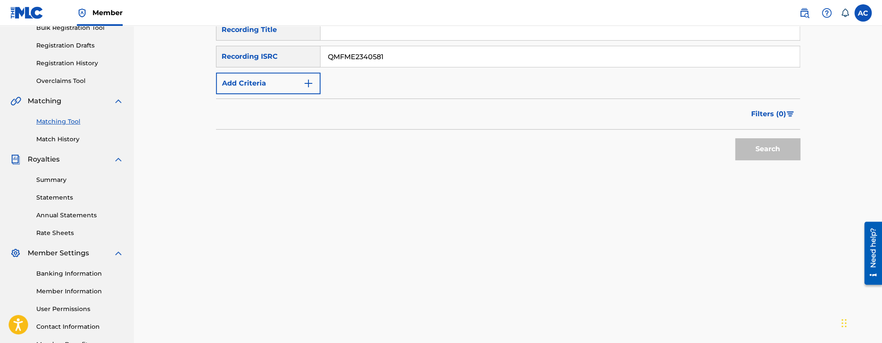
type input "QMFME2340581"
click at [735, 138] on button "Search" at bounding box center [767, 149] width 65 height 22
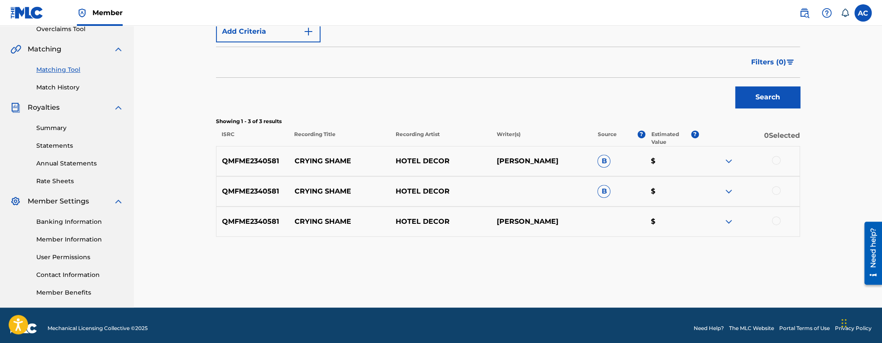
scroll to position [190, 0]
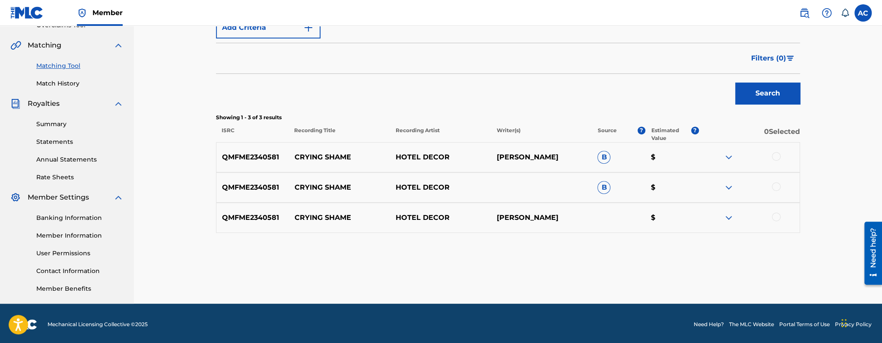
click at [780, 155] on div at bounding box center [776, 156] width 9 height 9
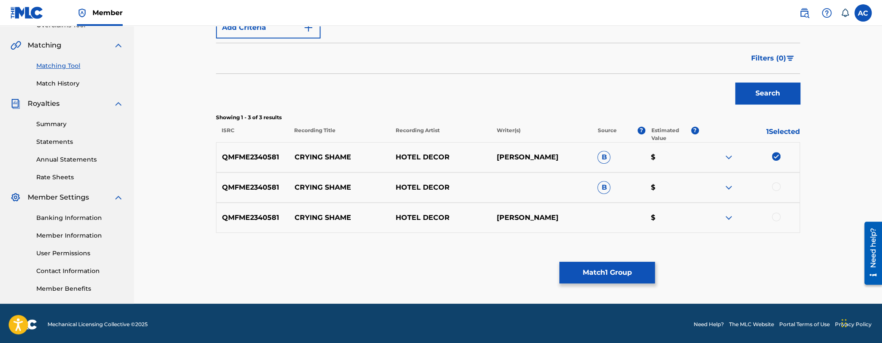
click at [780, 184] on div at bounding box center [776, 186] width 9 height 9
click at [776, 216] on div at bounding box center [776, 216] width 9 height 9
click at [609, 279] on button "Match 3 Groups" at bounding box center [606, 273] width 95 height 22
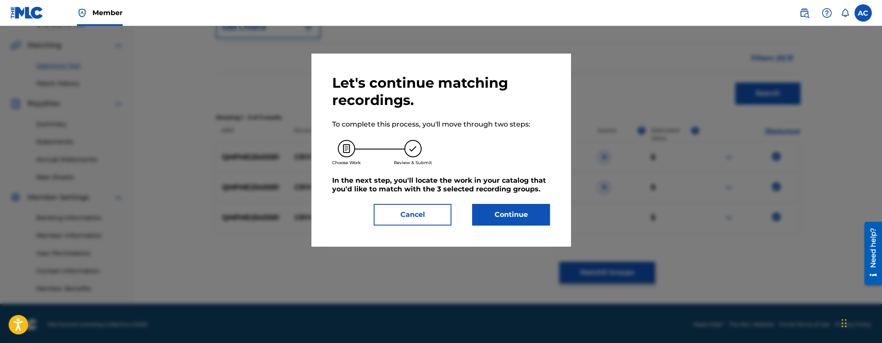
click at [526, 204] on button "Continue" at bounding box center [511, 215] width 78 height 22
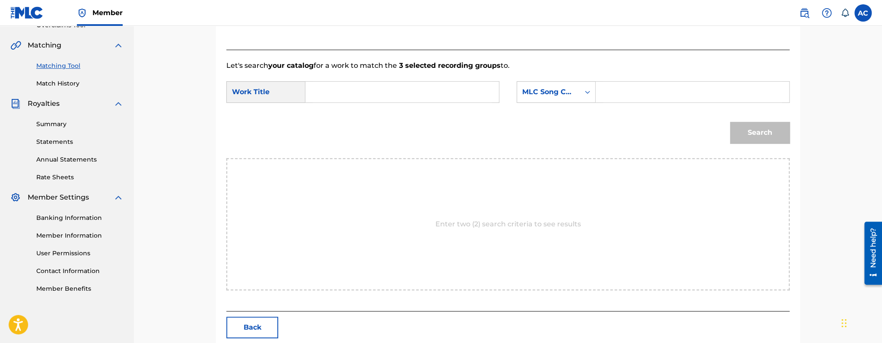
click at [414, 93] on input "Search Form" at bounding box center [402, 92] width 179 height 21
paste input "Crying Shame"
type input "Crying Shame"
click at [606, 93] on input "Search Form" at bounding box center [692, 92] width 179 height 21
click at [560, 94] on div "MLC Song Code" at bounding box center [548, 92] width 52 height 10
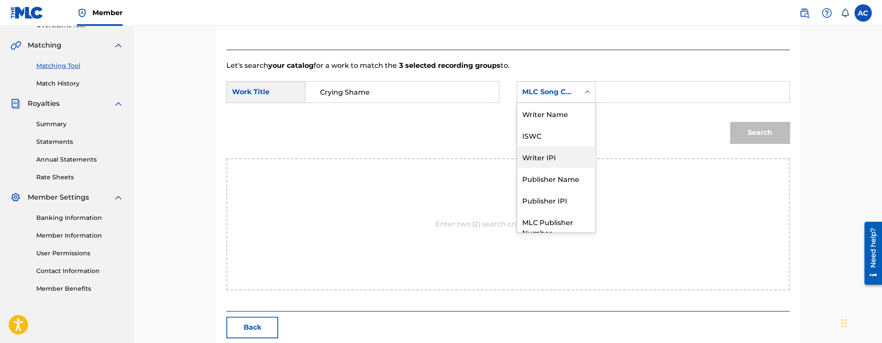
scroll to position [0, 0]
click at [568, 110] on div "Writer Name" at bounding box center [556, 114] width 78 height 22
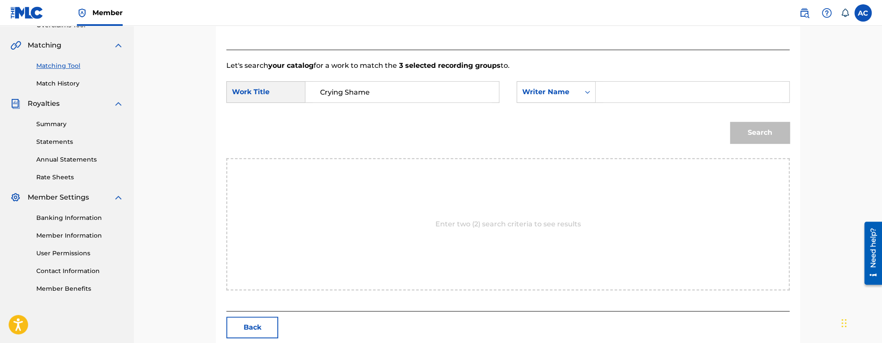
click at [609, 93] on input "Search Form" at bounding box center [692, 92] width 179 height 21
paste input "Lazlo Hale-Bopp Csaba"
type input "Lazlo Hale-Bopp Csaba"
click at [760, 126] on button "Search" at bounding box center [760, 133] width 60 height 22
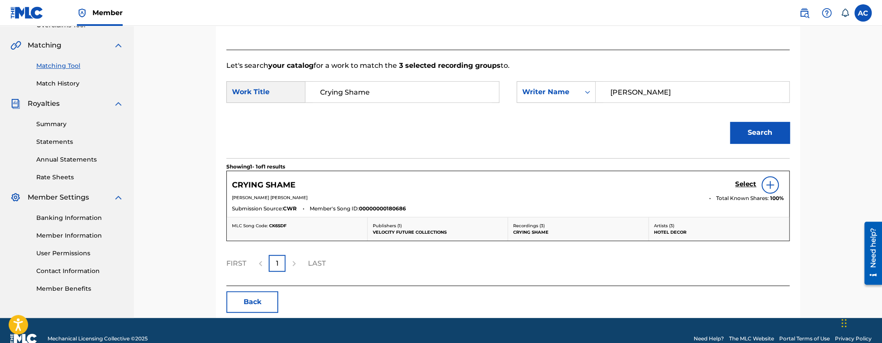
click at [749, 186] on h5 "Select" at bounding box center [745, 184] width 21 height 8
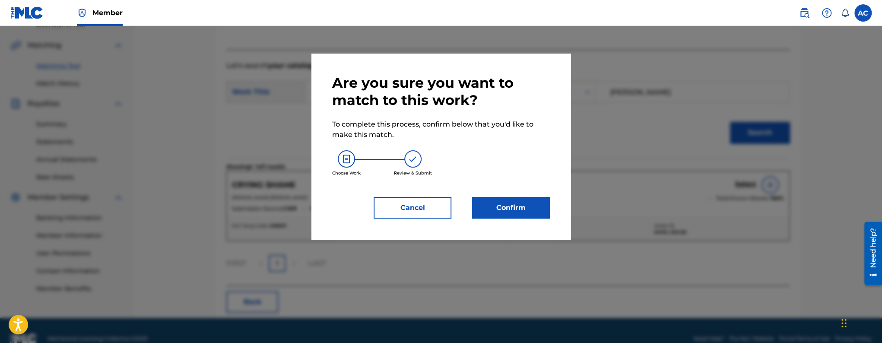
click at [485, 207] on button "Confirm" at bounding box center [511, 208] width 78 height 22
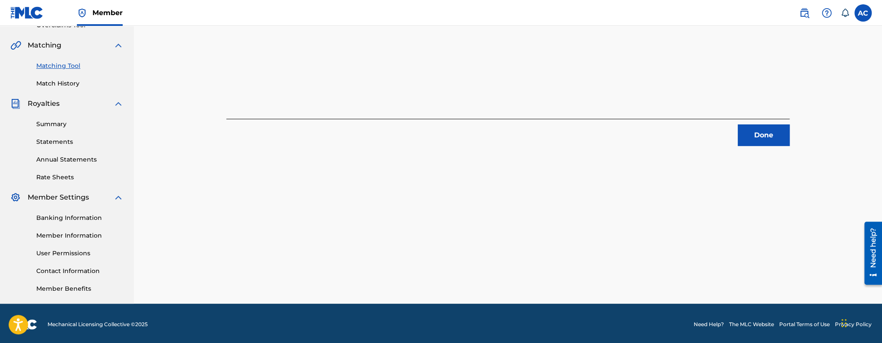
click at [785, 140] on button "Done" at bounding box center [764, 135] width 52 height 22
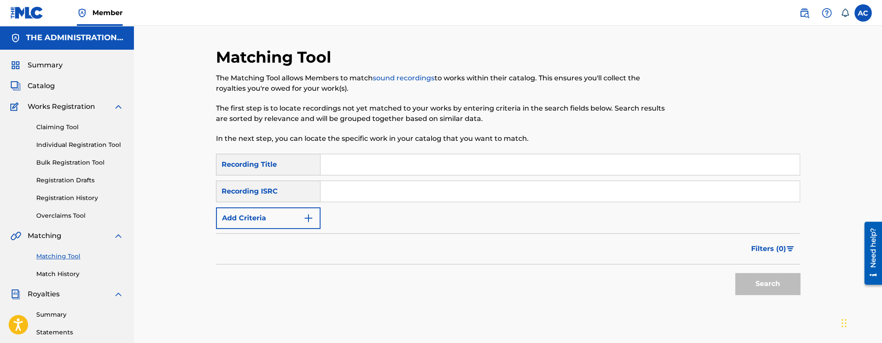
click at [371, 192] on input "Search Form" at bounding box center [559, 191] width 479 height 21
paste input "QMFME2340582"
type input "QMFME2340582"
click at [735, 273] on button "Search" at bounding box center [767, 284] width 65 height 22
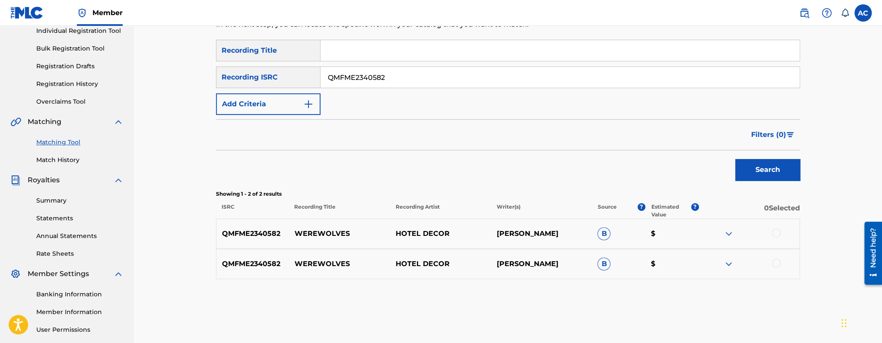
scroll to position [167, 0]
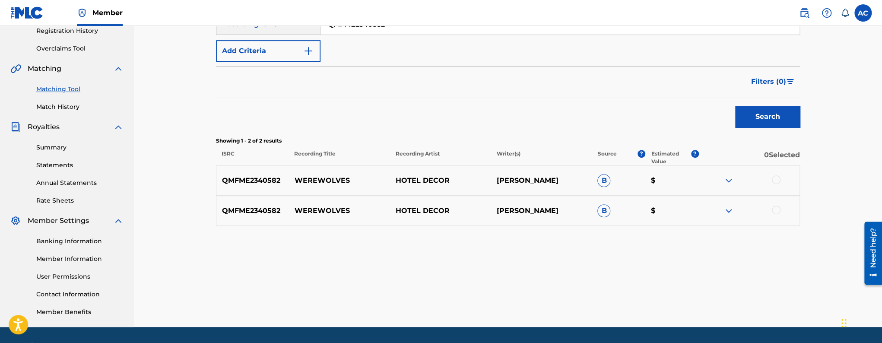
click at [777, 178] on div at bounding box center [776, 179] width 9 height 9
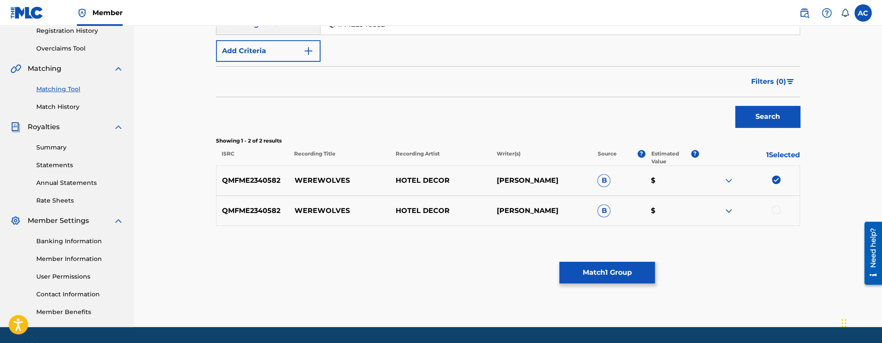
click at [774, 208] on div at bounding box center [776, 210] width 9 height 9
click at [611, 264] on button "Match 2 Groups" at bounding box center [606, 273] width 95 height 22
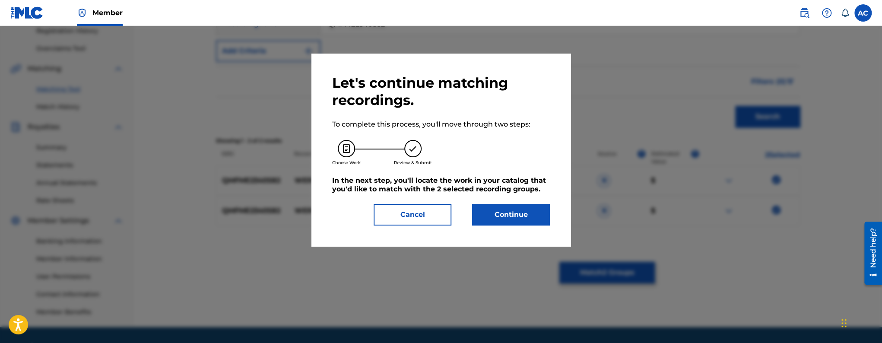
click at [510, 209] on button "Continue" at bounding box center [511, 215] width 78 height 22
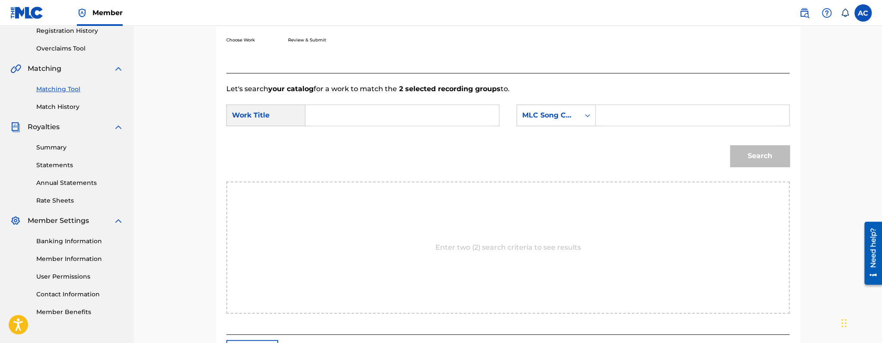
click at [375, 119] on input "Search Form" at bounding box center [402, 115] width 179 height 21
paste input "WEREWOLVES"
type input "WEREWOLVES"
click at [629, 114] on input "Search Form" at bounding box center [692, 115] width 179 height 21
paste input "W59IZC"
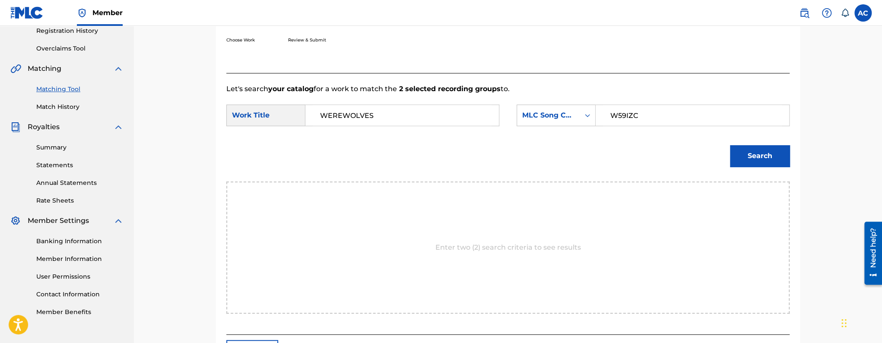
type input "W59IZC"
click at [745, 149] on button "Search" at bounding box center [760, 156] width 60 height 22
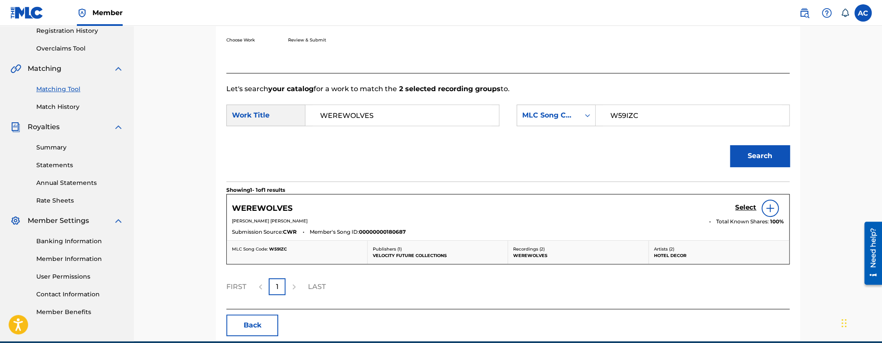
click at [744, 209] on h5 "Select" at bounding box center [745, 207] width 21 height 8
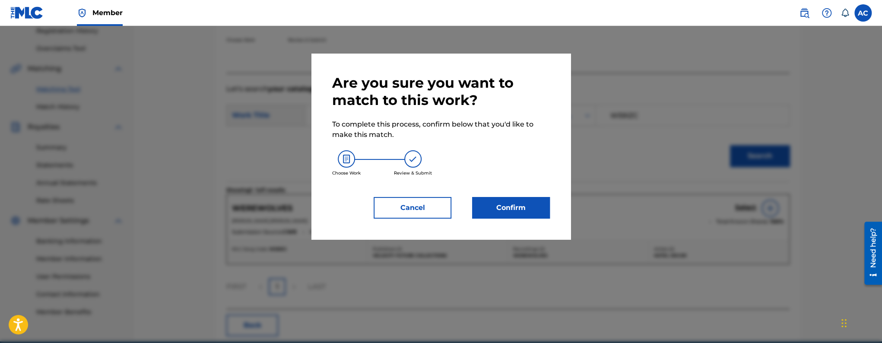
click at [543, 207] on button "Confirm" at bounding box center [511, 208] width 78 height 22
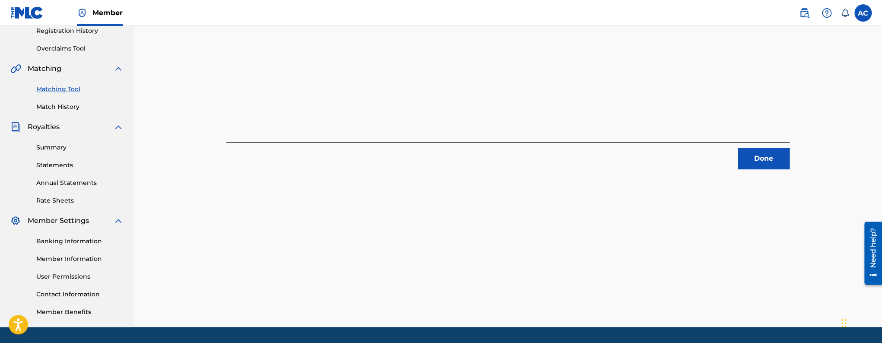
click at [747, 155] on button "Done" at bounding box center [764, 159] width 52 height 22
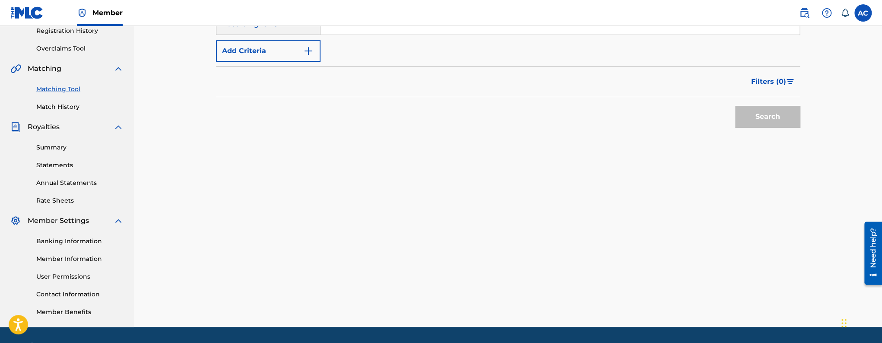
click at [408, 37] on div "SearchWithCriteriab11a6cde-aeeb-4186-b20e-2a824c039185 Recording Title SearchWi…" at bounding box center [508, 24] width 584 height 75
click at [407, 31] on input "Search Form" at bounding box center [559, 24] width 479 height 21
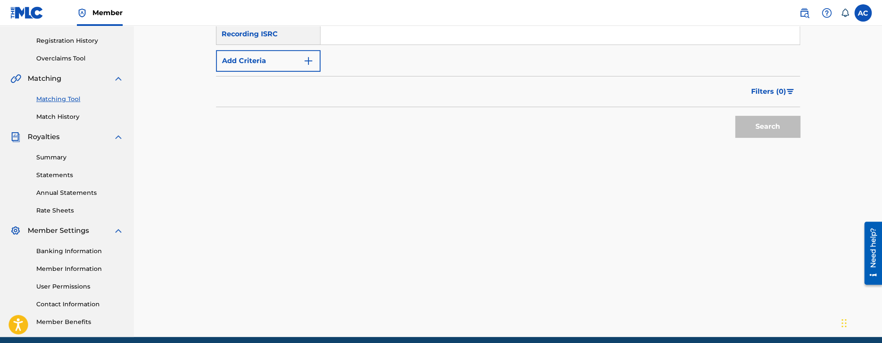
scroll to position [150, 0]
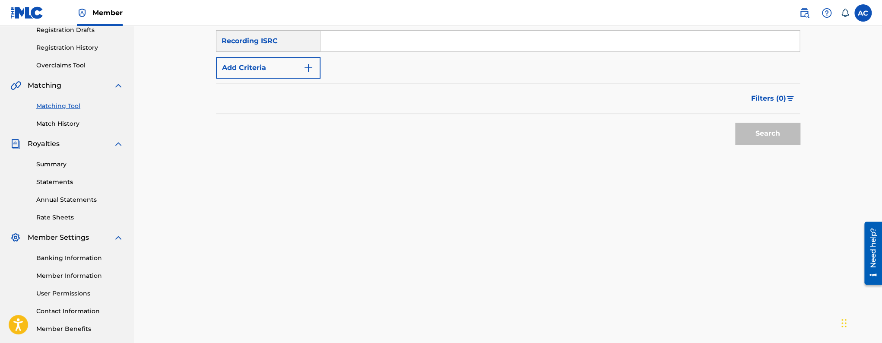
paste input "QMFME2340583"
type input "QMFME2340583"
click at [735, 123] on button "Search" at bounding box center [767, 134] width 65 height 22
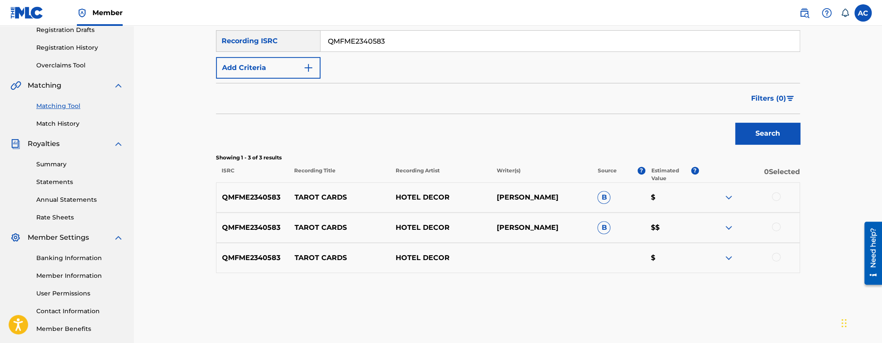
click at [773, 197] on div at bounding box center [776, 196] width 9 height 9
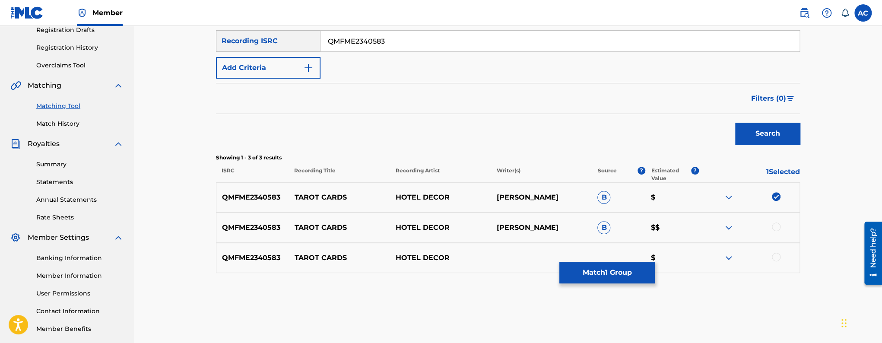
click at [777, 221] on div "QMFME2340583 TAROT CARDS HOTEL DECOR CSABA LASZLO B $$" at bounding box center [508, 227] width 584 height 30
click at [776, 256] on div at bounding box center [776, 257] width 9 height 9
click at [777, 226] on div at bounding box center [776, 226] width 9 height 9
click at [612, 267] on button "Match 3 Groups" at bounding box center [606, 273] width 95 height 22
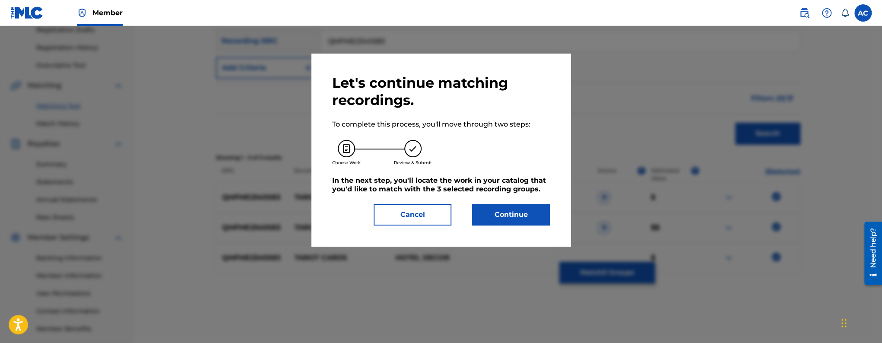
click at [542, 222] on button "Continue" at bounding box center [511, 215] width 78 height 22
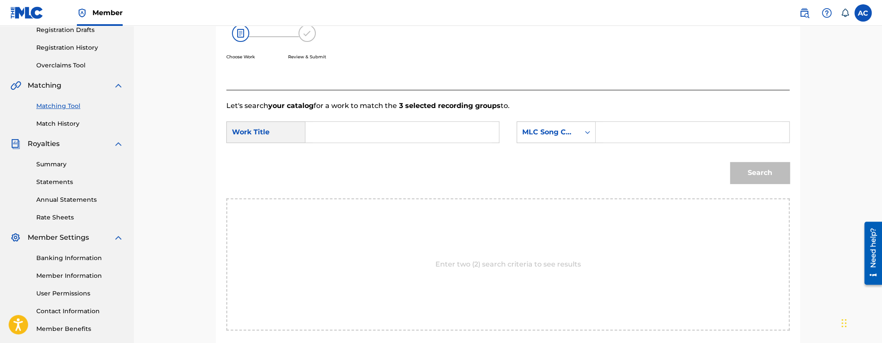
click at [399, 119] on form "SearchWithCriteriae2a7c794-5108-4d35-a620-c6424d796104 Work Title SearchWithCri…" at bounding box center [507, 154] width 563 height 87
click at [428, 135] on input "Search Form" at bounding box center [402, 132] width 179 height 21
paste input "TAROT CARDS"
type input "TAROT CARDS"
click at [634, 124] on input "Search Form" at bounding box center [692, 132] width 179 height 21
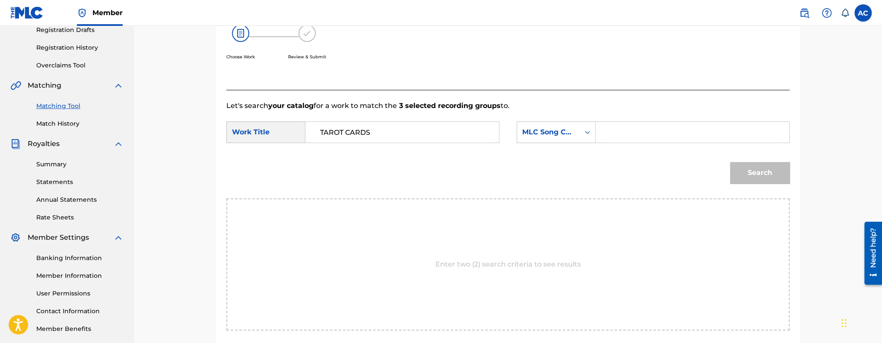
paste input "TW5929"
type input "TW5929"
click at [749, 168] on button "Search" at bounding box center [760, 173] width 60 height 22
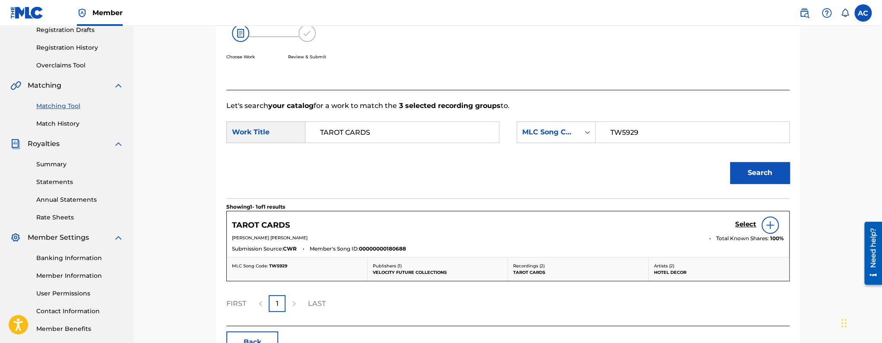
click at [751, 228] on h5 "Select" at bounding box center [745, 224] width 21 height 8
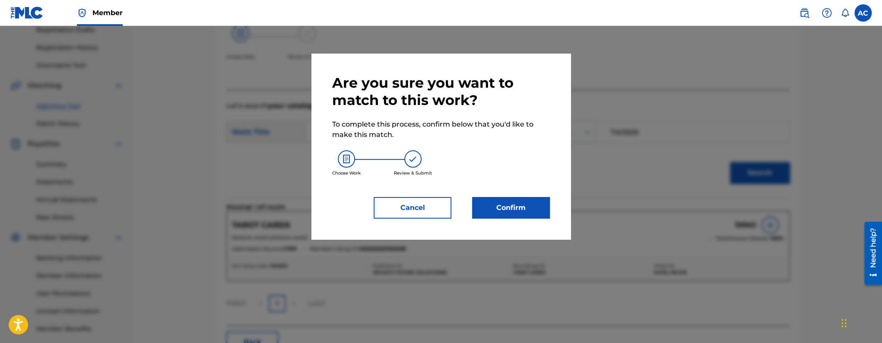
click at [539, 210] on button "Confirm" at bounding box center [511, 208] width 78 height 22
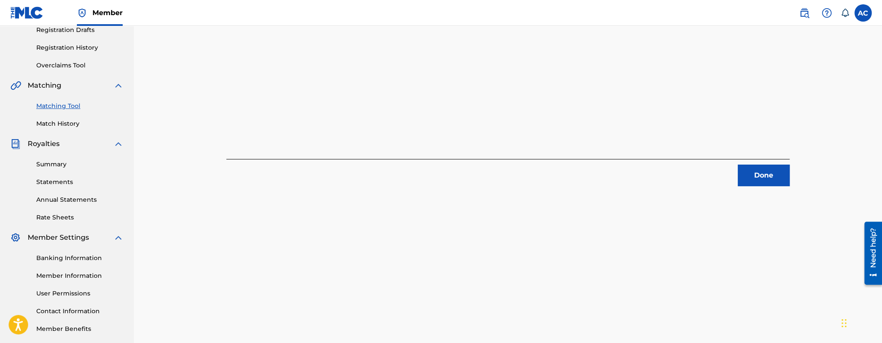
click at [779, 175] on button "Done" at bounding box center [764, 176] width 52 height 22
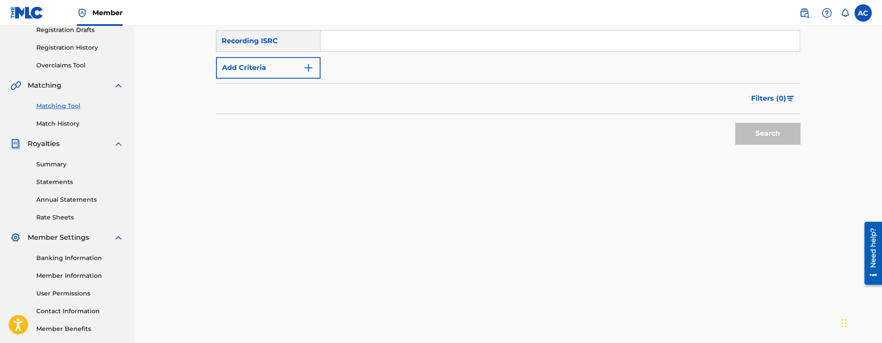
click at [408, 43] on input "Search Form" at bounding box center [559, 41] width 479 height 21
paste input "GBKPL2215890"
type input "GBKPL2215890"
click at [735, 123] on button "Search" at bounding box center [767, 134] width 65 height 22
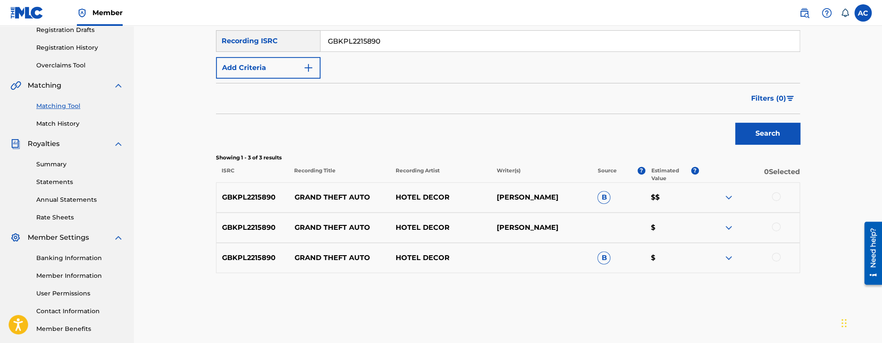
click at [774, 193] on div at bounding box center [776, 196] width 9 height 9
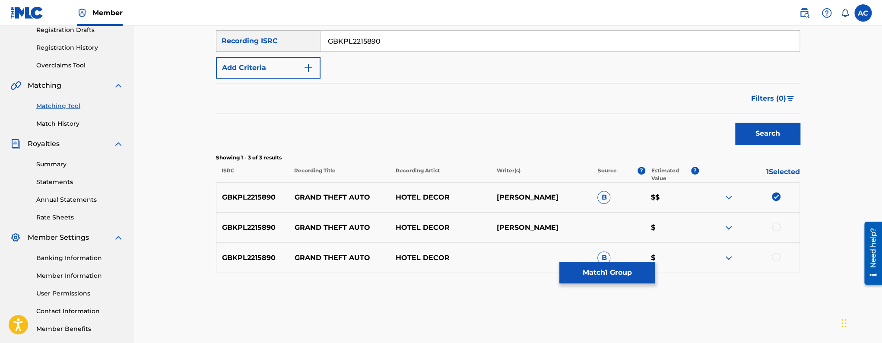
click at [780, 226] on div at bounding box center [776, 226] width 9 height 9
click at [775, 257] on div at bounding box center [776, 257] width 9 height 9
click at [629, 276] on button "Match 3 Groups" at bounding box center [606, 273] width 95 height 22
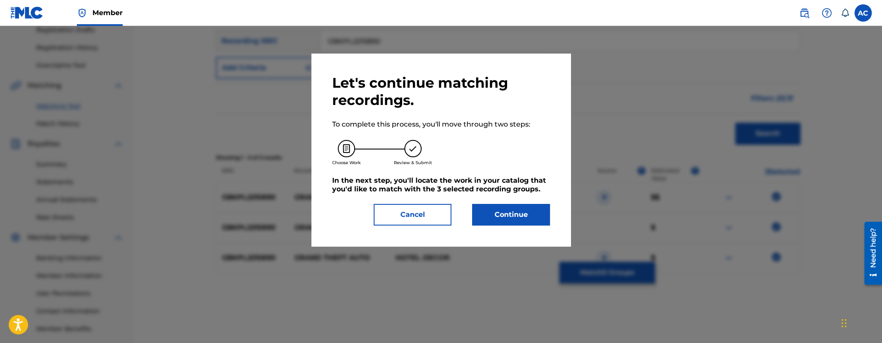
click at [524, 216] on button "Continue" at bounding box center [511, 215] width 78 height 22
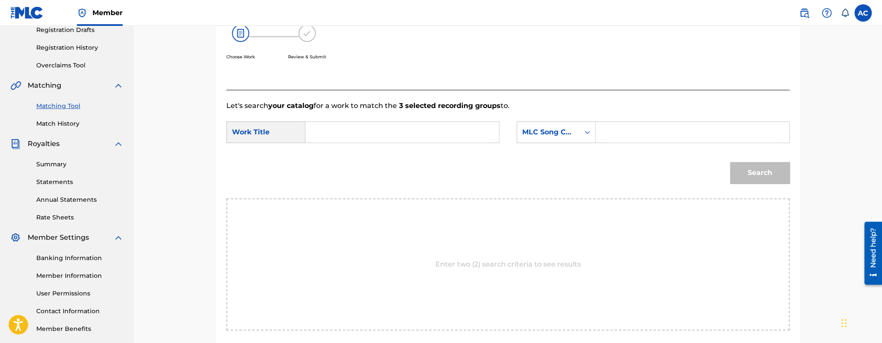
click at [392, 130] on input "Search Form" at bounding box center [402, 132] width 179 height 21
paste input "GRAND THEFT AUTO"
type input "GRAND THEFT AUTO"
click at [653, 133] on input "Search Form" at bounding box center [692, 132] width 179 height 21
paste input "GC1V1Z"
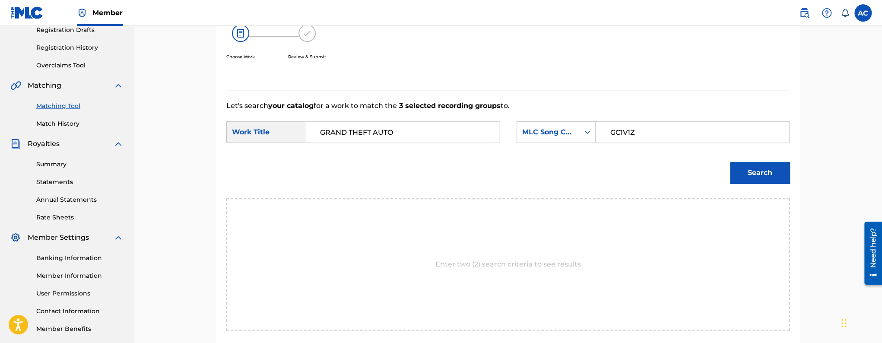
type input "GC1V1Z"
click at [750, 177] on button "Search" at bounding box center [760, 173] width 60 height 22
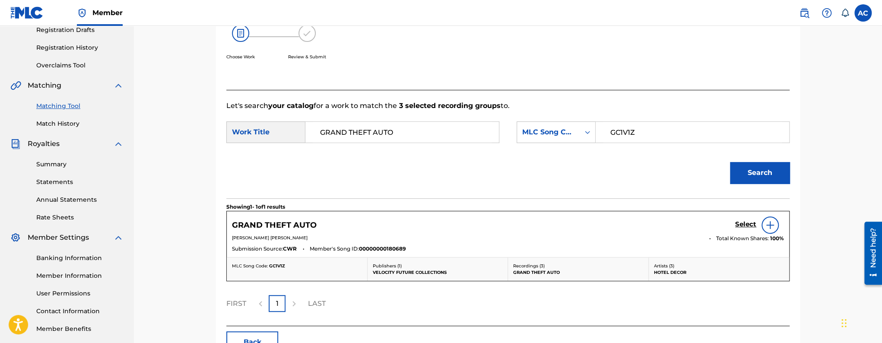
click at [746, 225] on h5 "Select" at bounding box center [745, 224] width 21 height 8
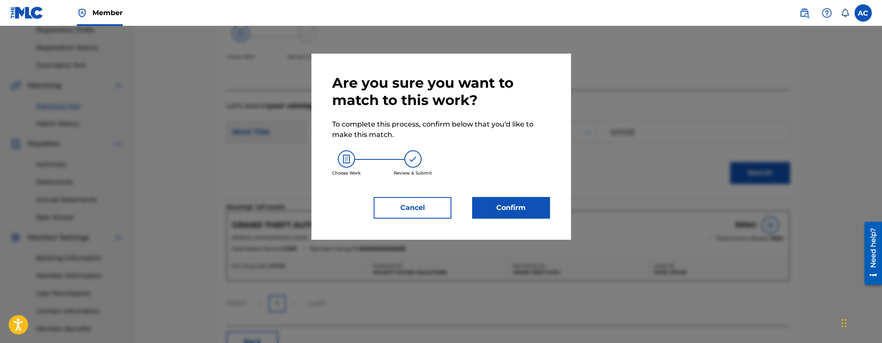
click at [533, 205] on button "Confirm" at bounding box center [511, 208] width 78 height 22
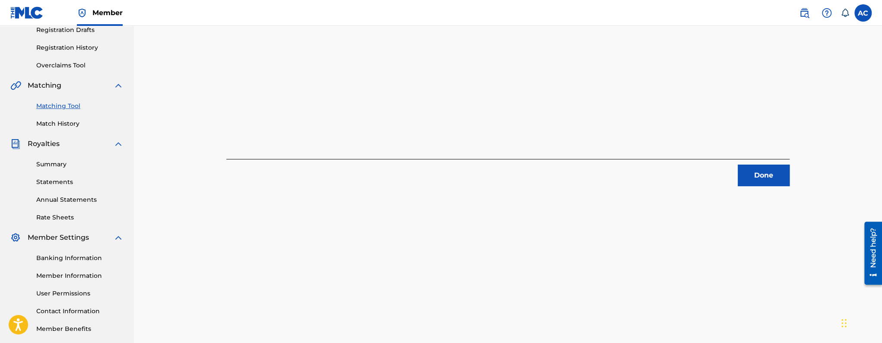
click at [763, 182] on button "Done" at bounding box center [764, 176] width 52 height 22
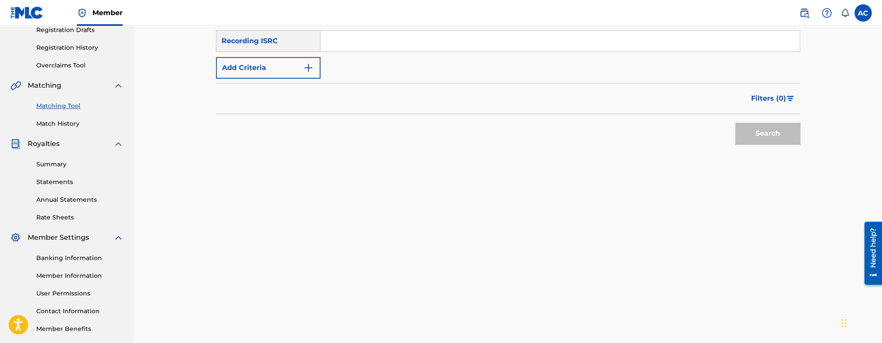
click at [425, 49] on input "Search Form" at bounding box center [559, 41] width 479 height 21
paste input "FR2X42119026"
type input "FR2X42119026"
click at [735, 123] on button "Search" at bounding box center [767, 134] width 65 height 22
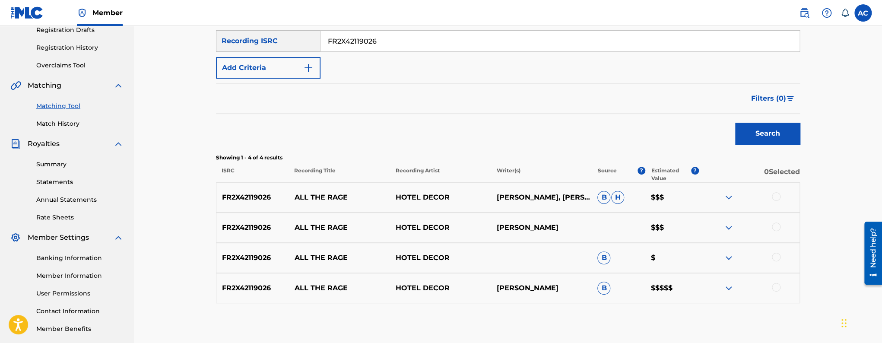
click at [777, 198] on div at bounding box center [776, 196] width 9 height 9
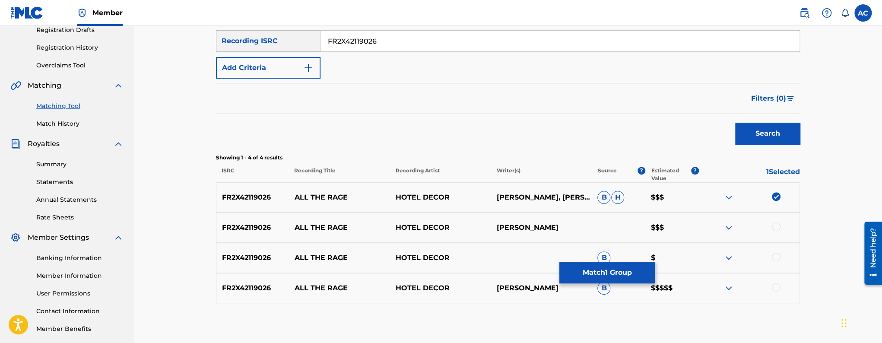
click at [778, 225] on div at bounding box center [776, 226] width 9 height 9
click at [777, 260] on div at bounding box center [776, 257] width 9 height 9
click at [777, 283] on div at bounding box center [776, 287] width 9 height 9
click at [634, 273] on button "Match 4 Groups" at bounding box center [606, 273] width 95 height 22
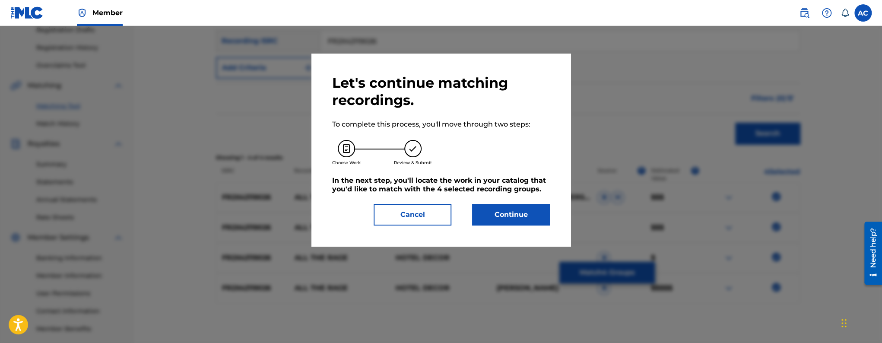
click at [482, 215] on button "Continue" at bounding box center [511, 215] width 78 height 22
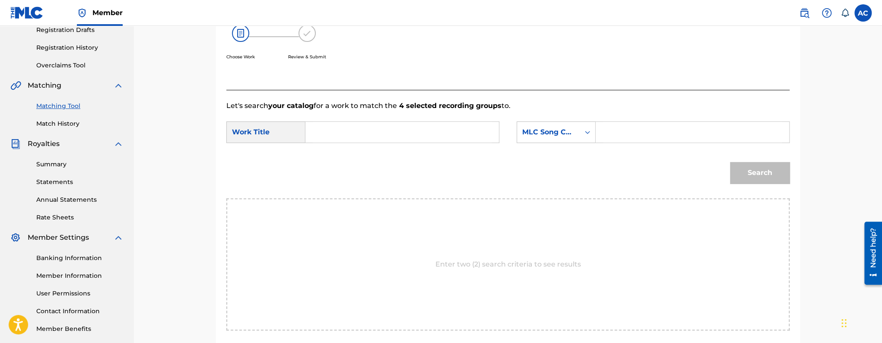
click at [445, 120] on form "SearchWithCriteriae2a7c794-5108-4d35-a620-c6424d796104 Work Title SearchWithCri…" at bounding box center [507, 154] width 563 height 87
click at [467, 124] on input "Search Form" at bounding box center [402, 132] width 179 height 21
paste input "ALL THE RAGE"
type input "ALL THE RAGE"
click at [627, 135] on input "Search Form" at bounding box center [692, 132] width 179 height 21
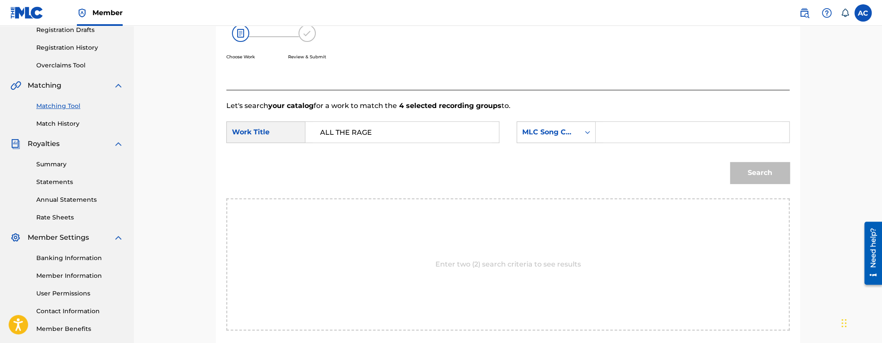
paste input "AY3RF2"
type input "AY3RF2"
click at [768, 178] on button "Search" at bounding box center [760, 173] width 60 height 22
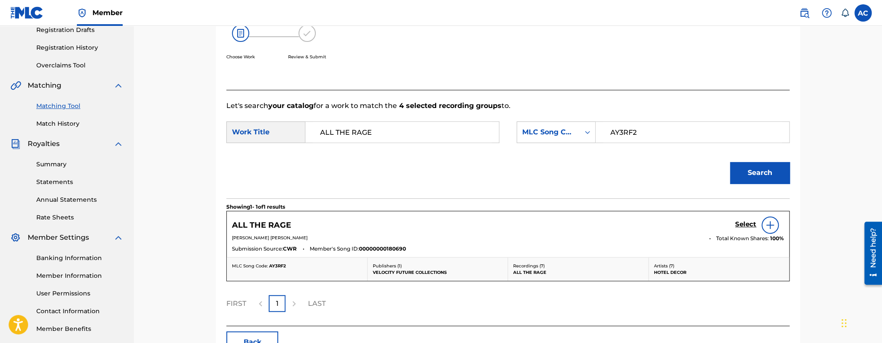
click at [749, 221] on h5 "Select" at bounding box center [745, 224] width 21 height 8
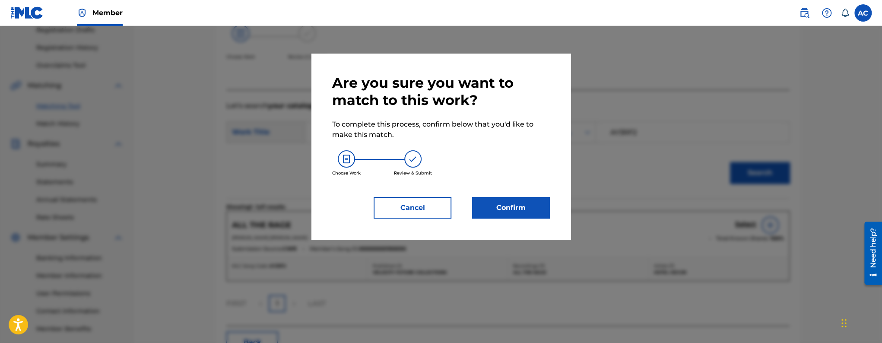
click at [512, 216] on button "Confirm" at bounding box center [511, 208] width 78 height 22
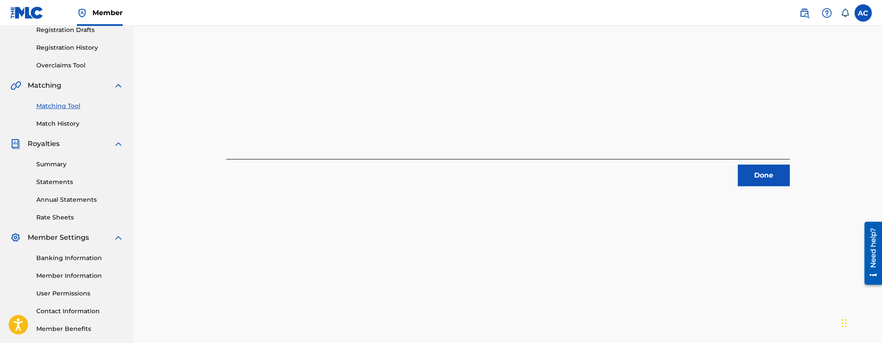
click at [767, 188] on div "4 Recording Groups are pending usage match to the work ALL THE RAGE . Congratul…" at bounding box center [508, 120] width 605 height 447
click at [765, 185] on button "Done" at bounding box center [764, 176] width 52 height 22
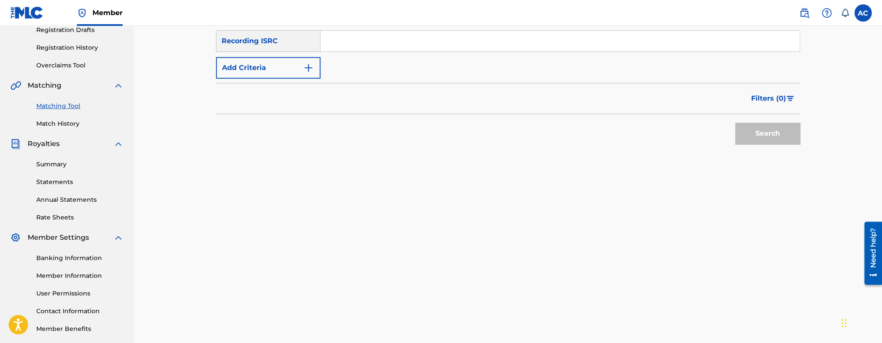
click at [381, 45] on input "Search Form" at bounding box center [559, 41] width 479 height 21
paste input "FR96X2186249"
type input "FR96X2186249"
click at [735, 123] on button "Search" at bounding box center [767, 134] width 65 height 22
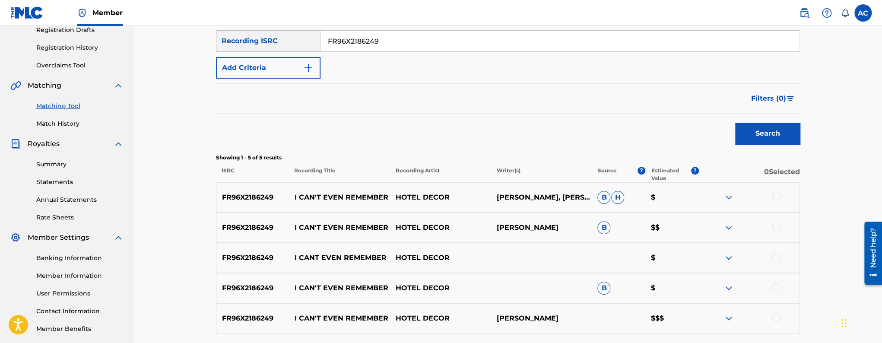
click at [778, 198] on div at bounding box center [776, 196] width 9 height 9
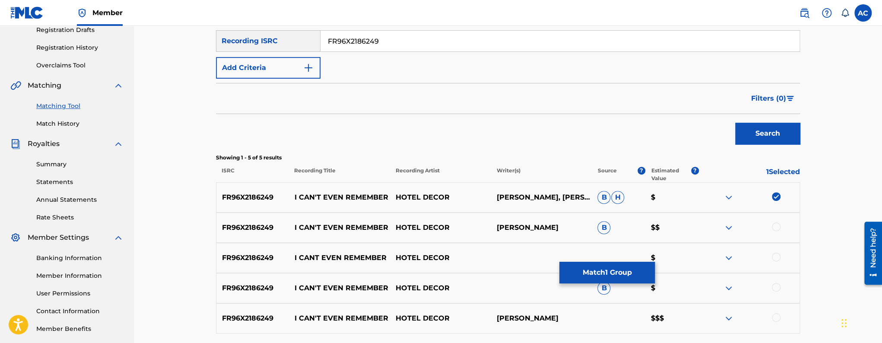
click at [776, 231] on div at bounding box center [748, 227] width 101 height 10
click at [777, 257] on div at bounding box center [776, 257] width 9 height 9
click at [778, 225] on div at bounding box center [776, 226] width 9 height 9
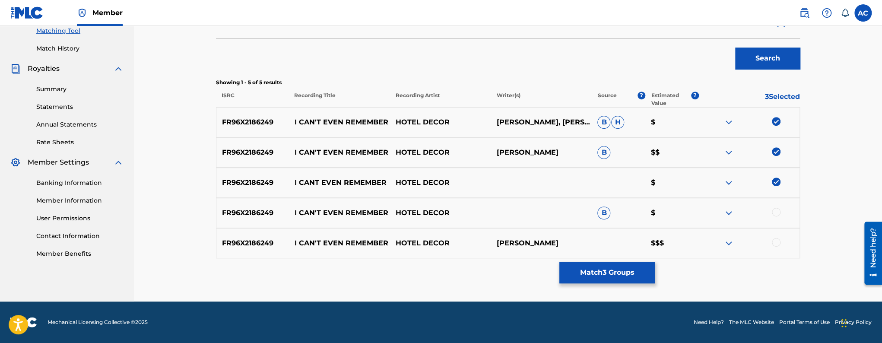
click at [774, 216] on div at bounding box center [776, 212] width 9 height 9
click at [777, 242] on div at bounding box center [776, 242] width 9 height 9
click at [604, 280] on button "Match 5 Groups" at bounding box center [606, 273] width 95 height 22
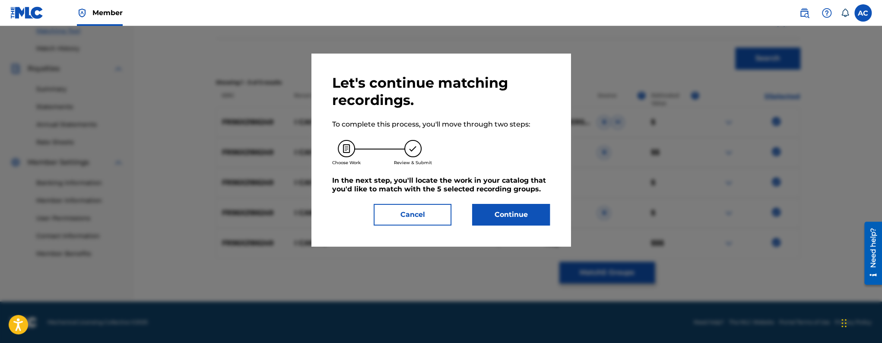
click at [528, 204] on button "Continue" at bounding box center [511, 215] width 78 height 22
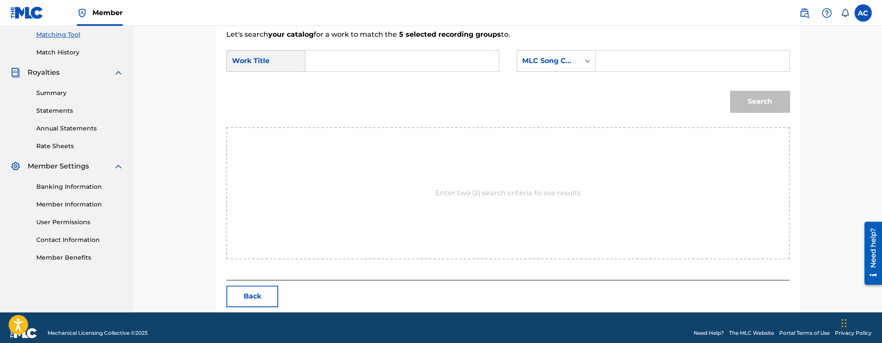
click at [395, 48] on form "SearchWithCriteriae2a7c794-5108-4d35-a620-c6424d796104 Work Title SearchWithCri…" at bounding box center [507, 83] width 563 height 87
paste input "I CAN T EVEN REMEMBER"
type input "I CAN T EVEN REMEMBER"
click at [631, 73] on div "SearchWithCriteriae2a7c794-5108-4d35-a620-c6424d796104 Work Title I CAN T EVEN …" at bounding box center [507, 63] width 563 height 27
click at [631, 63] on input "Search Form" at bounding box center [692, 61] width 179 height 21
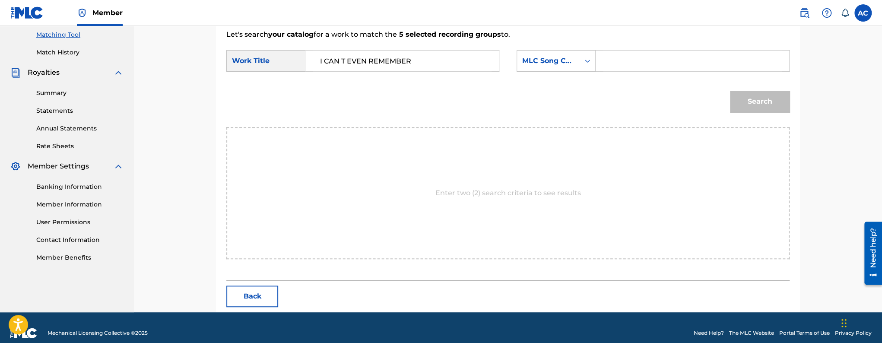
paste input "IY864V"
type input "IY864V"
click at [730, 91] on button "Search" at bounding box center [760, 102] width 60 height 22
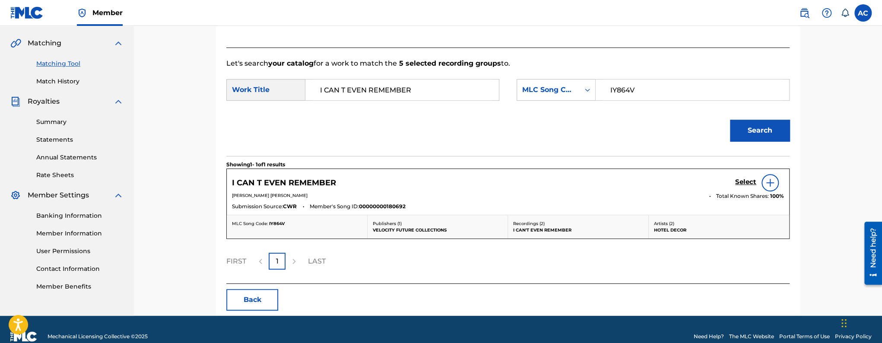
scroll to position [206, 0]
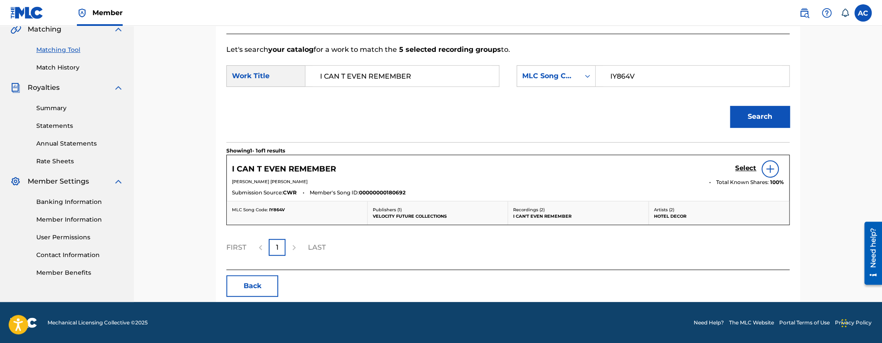
click at [740, 169] on h5 "Select" at bounding box center [745, 168] width 21 height 8
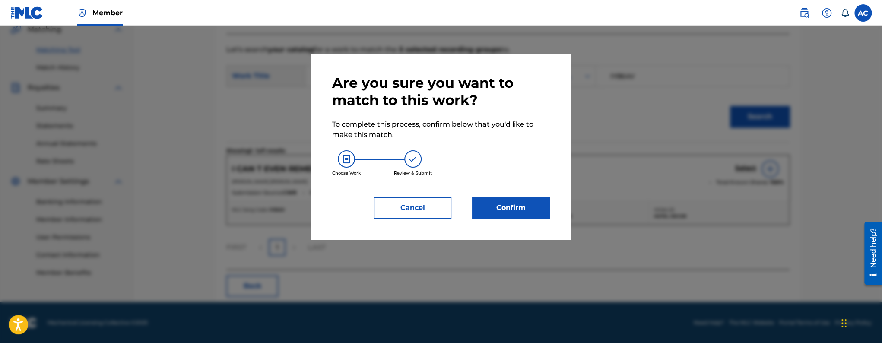
click at [508, 195] on div "Are you sure you want to match to this work? To complete this process, confirm …" at bounding box center [441, 146] width 218 height 144
click at [497, 210] on button "Confirm" at bounding box center [511, 208] width 78 height 22
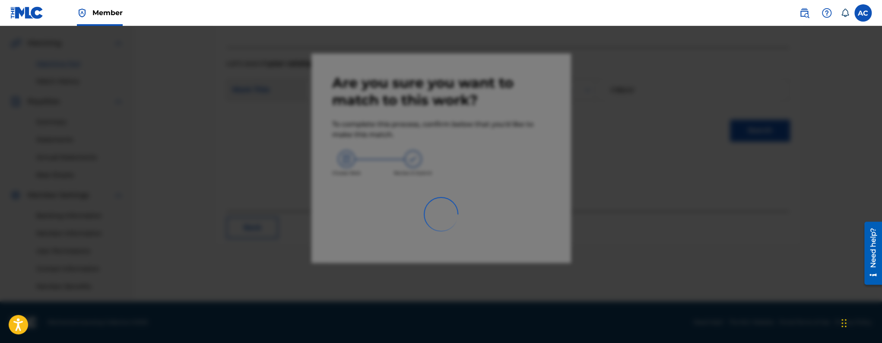
scroll to position [193, 0]
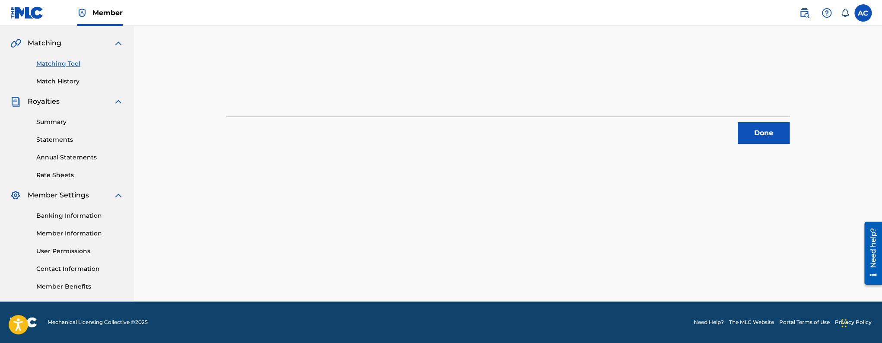
click at [755, 130] on button "Done" at bounding box center [764, 133] width 52 height 22
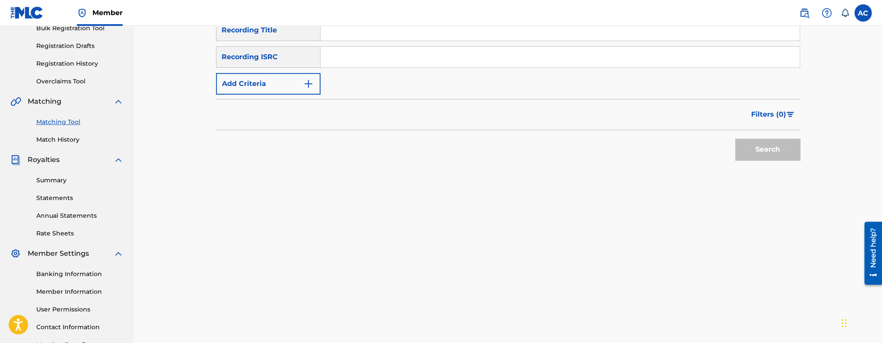
scroll to position [109, 0]
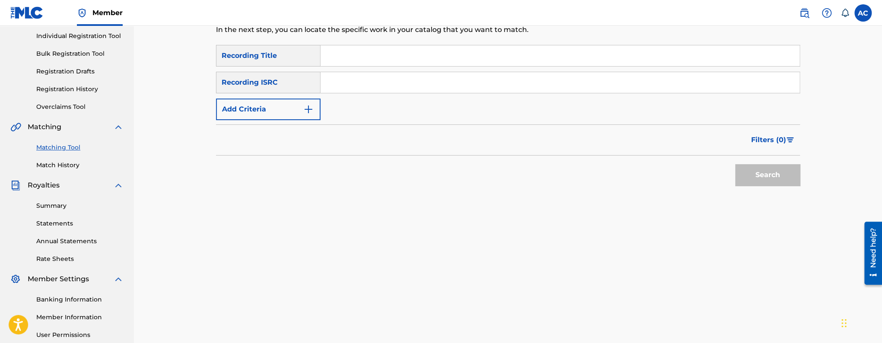
click at [354, 79] on input "Search Form" at bounding box center [559, 82] width 479 height 21
paste input "FR96X2186250"
type input "FR96X2186250"
click at [735, 164] on button "Search" at bounding box center [767, 175] width 65 height 22
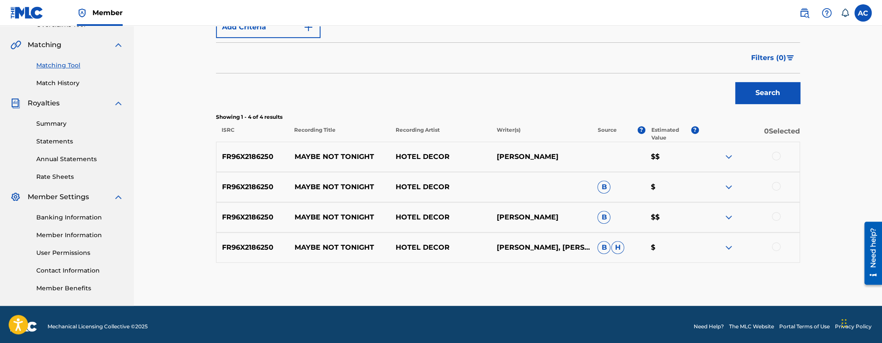
scroll to position [195, 0]
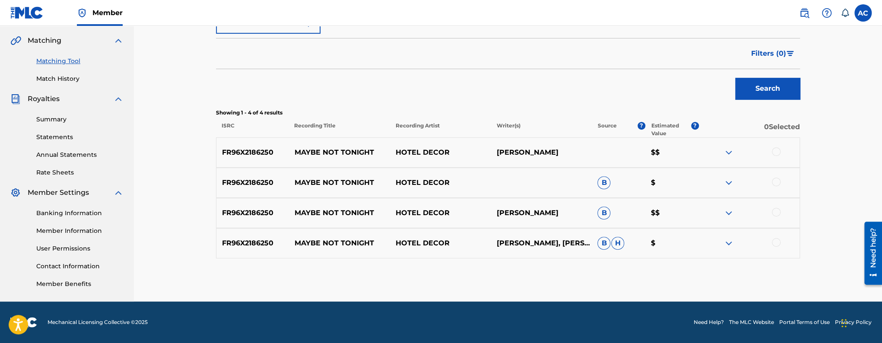
click at [774, 150] on div at bounding box center [776, 151] width 9 height 9
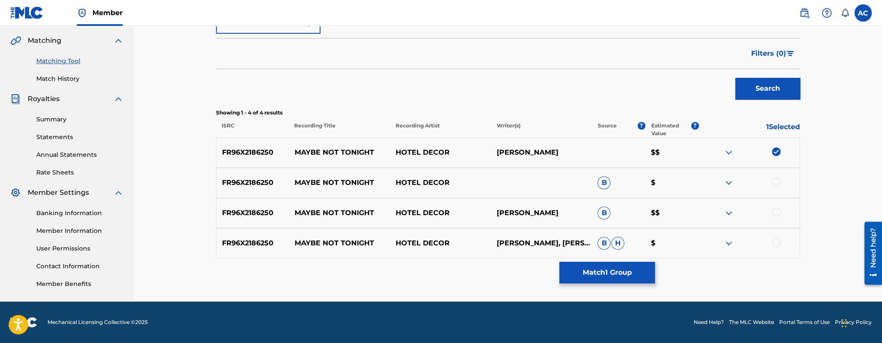
click at [776, 183] on div at bounding box center [776, 182] width 9 height 9
click at [777, 211] on div at bounding box center [776, 212] width 9 height 9
click at [776, 243] on div at bounding box center [776, 242] width 9 height 9
click at [608, 283] on div "Matching Tool The Matching Tool allows Members to match sound recordings to wor…" at bounding box center [508, 76] width 584 height 449
click at [608, 281] on button "Match 4 Groups" at bounding box center [606, 273] width 95 height 22
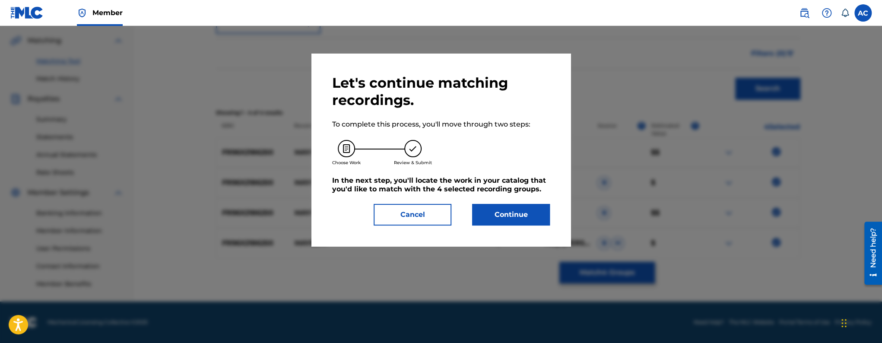
click at [540, 209] on button "Continue" at bounding box center [511, 215] width 78 height 22
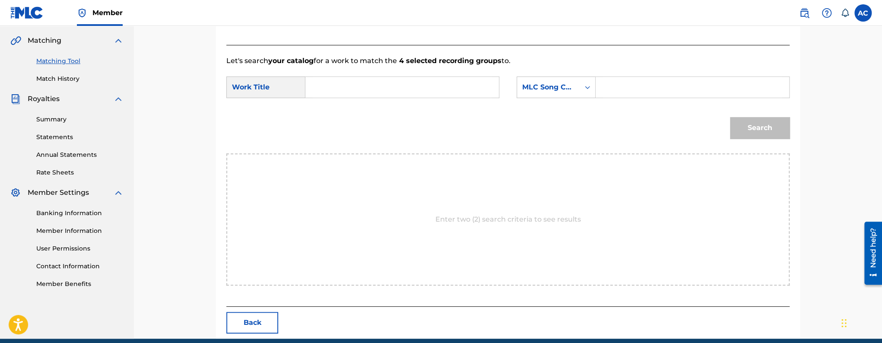
click at [429, 82] on input "Search Form" at bounding box center [402, 87] width 179 height 21
paste input "MAYBE NOT TONIGHT"
type input "MAYBE NOT TONIGHT"
click at [654, 94] on input "Search Form" at bounding box center [692, 87] width 179 height 21
paste input "MW2GB5"
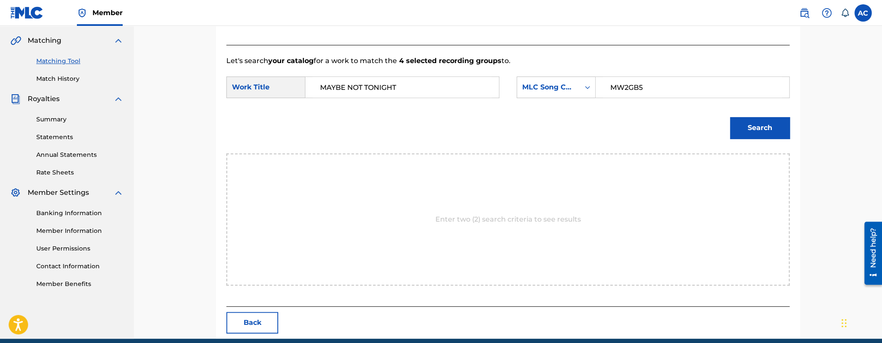
type input "MW2GB5"
click at [773, 131] on button "Search" at bounding box center [760, 128] width 60 height 22
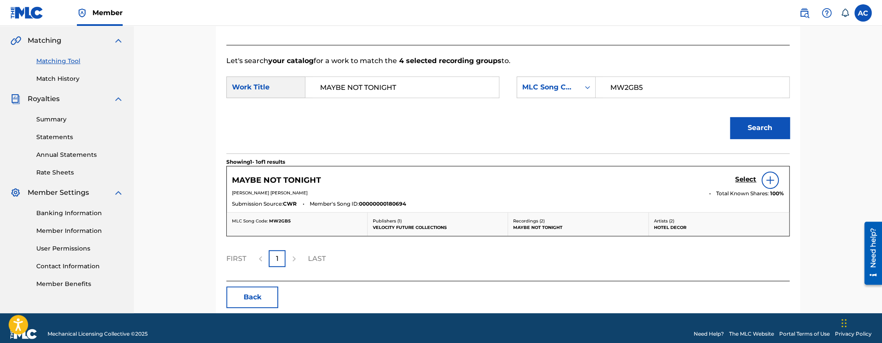
click at [748, 180] on h5 "Select" at bounding box center [745, 179] width 21 height 8
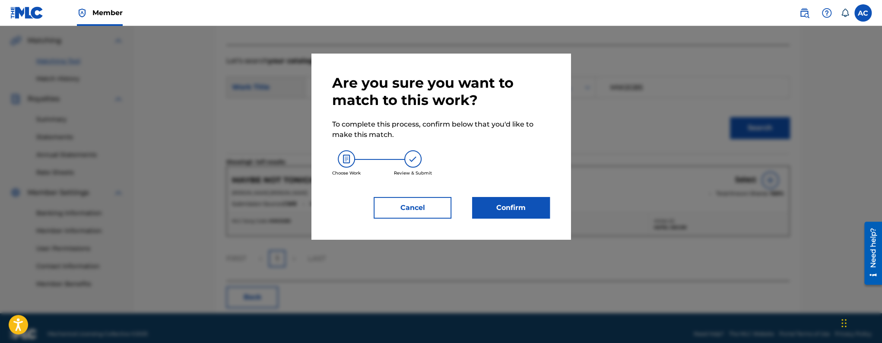
click at [481, 205] on button "Confirm" at bounding box center [511, 208] width 78 height 22
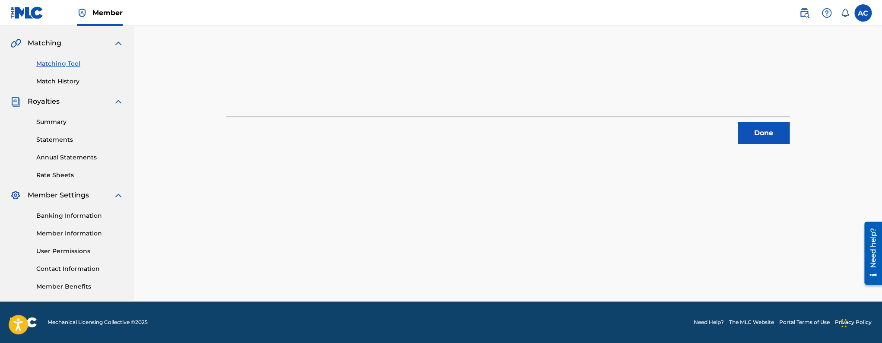
click at [771, 127] on button "Done" at bounding box center [764, 133] width 52 height 22
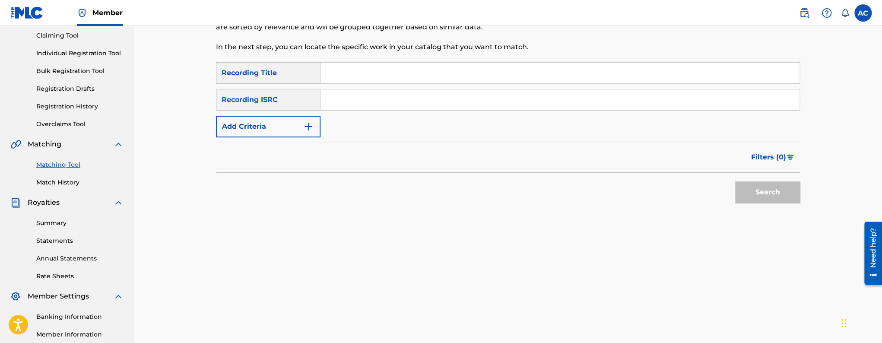
scroll to position [0, 0]
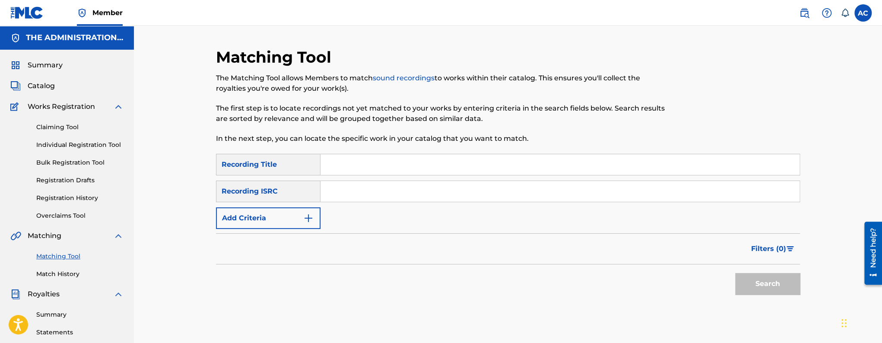
click at [360, 194] on input "Search Form" at bounding box center [559, 191] width 479 height 21
paste input "QM6N22310945"
type input "QM6N22310945"
click at [735, 273] on button "Search" at bounding box center [767, 284] width 65 height 22
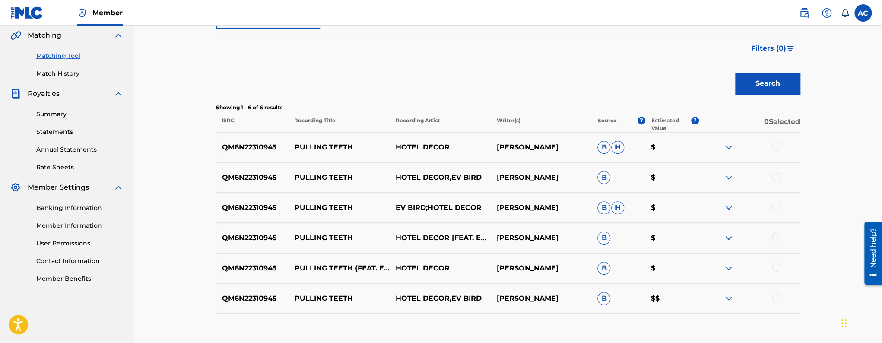
scroll to position [256, 0]
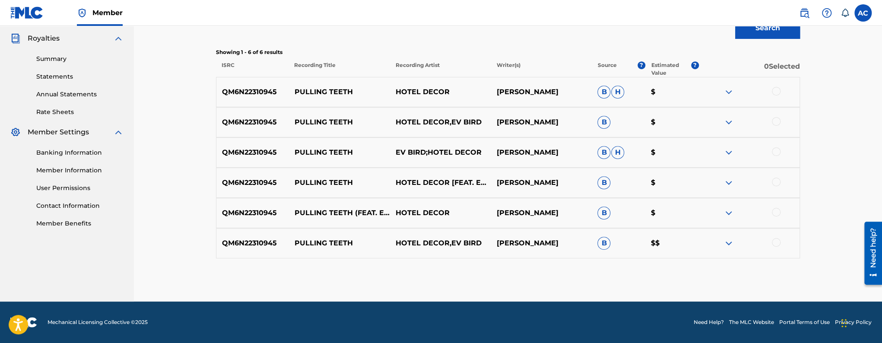
click at [777, 90] on div at bounding box center [776, 91] width 9 height 9
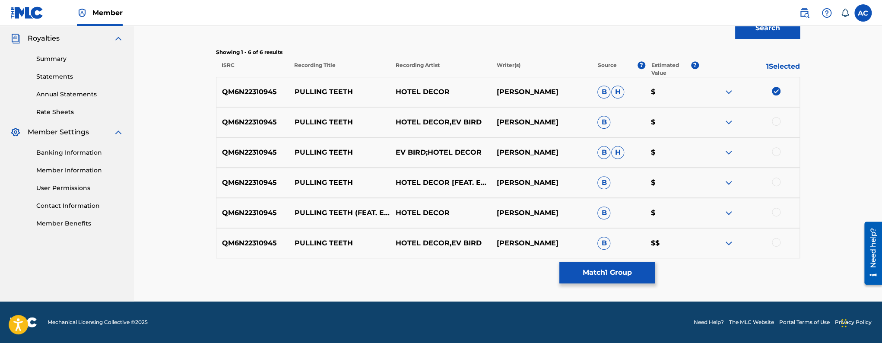
click at [775, 123] on div at bounding box center [776, 121] width 9 height 9
click at [777, 154] on div at bounding box center [776, 151] width 9 height 9
click at [778, 180] on div at bounding box center [776, 182] width 9 height 9
click at [777, 210] on div at bounding box center [776, 212] width 9 height 9
click at [779, 246] on div at bounding box center [748, 243] width 101 height 10
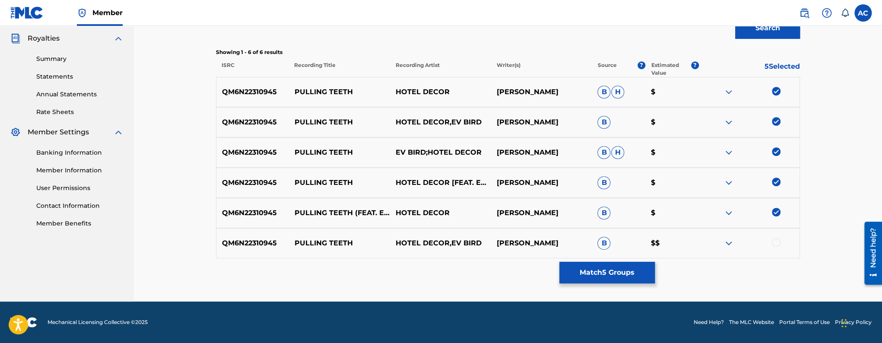
click at [778, 241] on div at bounding box center [776, 242] width 9 height 9
click at [598, 268] on button "Match 6 Groups" at bounding box center [606, 273] width 95 height 22
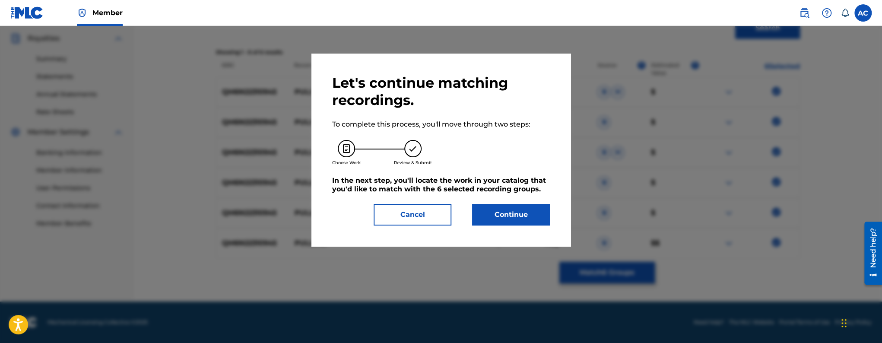
click at [537, 213] on button "Continue" at bounding box center [511, 215] width 78 height 22
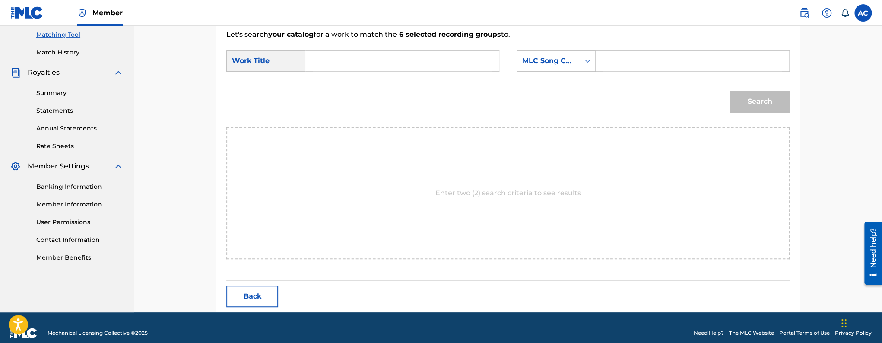
scroll to position [232, 0]
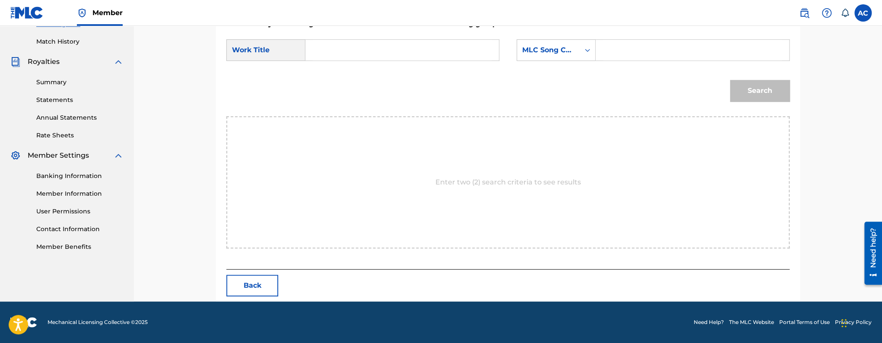
click at [380, 40] on input "Search Form" at bounding box center [402, 50] width 179 height 21
paste input "PULLING TEETH"
type input "PULLING TEETH"
click at [631, 40] on input "Search Form" at bounding box center [692, 50] width 179 height 21
paste input "PN0WUJ"
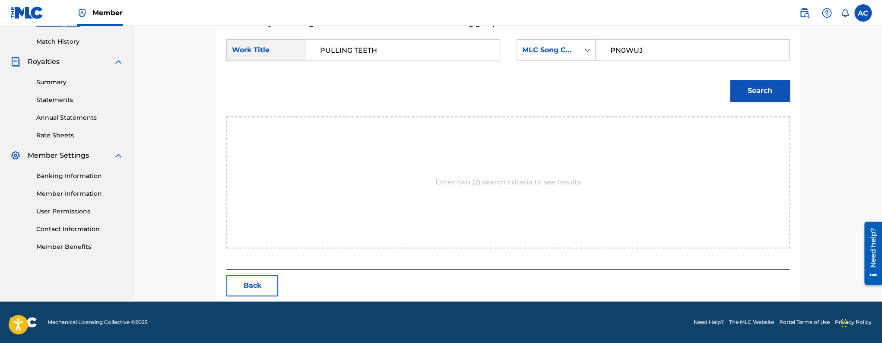
type input "PN0WUJ"
click at [771, 90] on button "Search" at bounding box center [760, 91] width 60 height 22
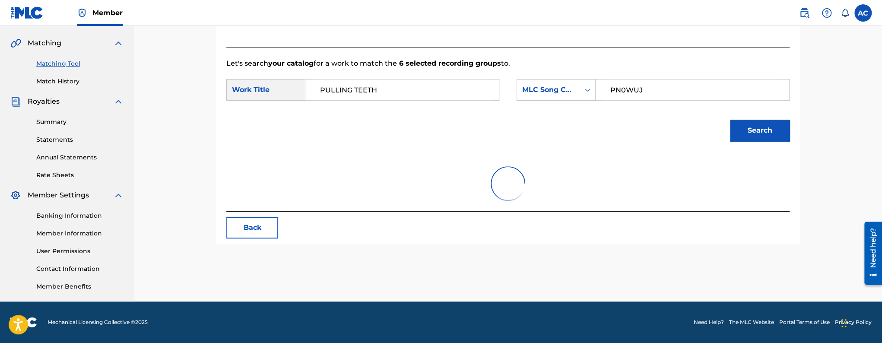
scroll to position [206, 0]
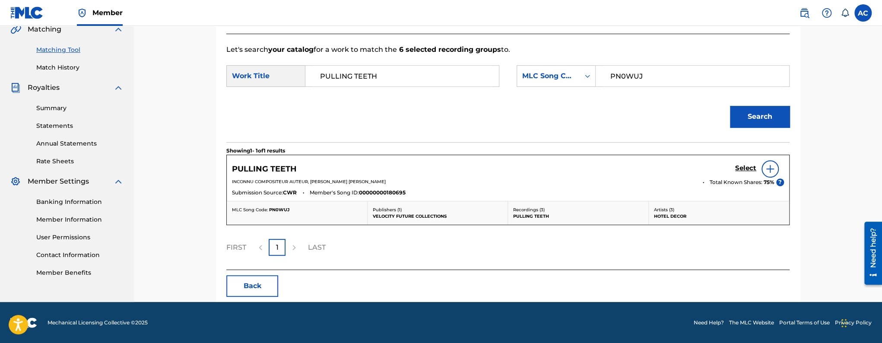
click at [759, 168] on div "Select" at bounding box center [759, 168] width 49 height 17
click at [752, 168] on h5 "Select" at bounding box center [745, 168] width 21 height 8
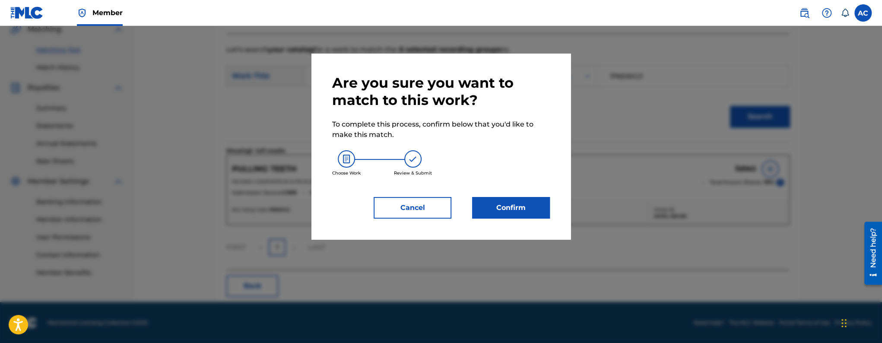
click at [533, 202] on button "Confirm" at bounding box center [511, 208] width 78 height 22
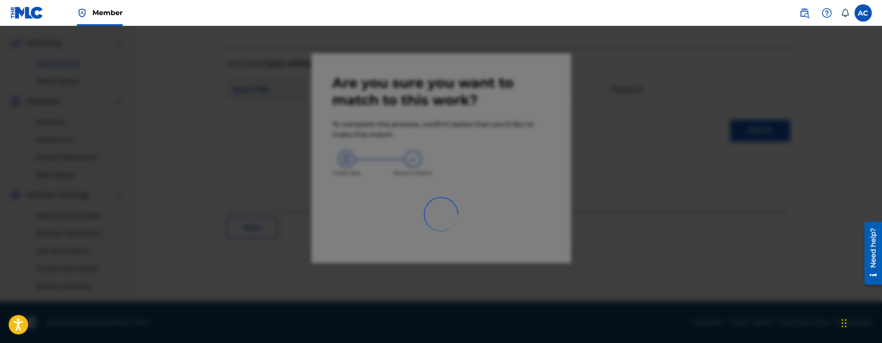
scroll to position [193, 0]
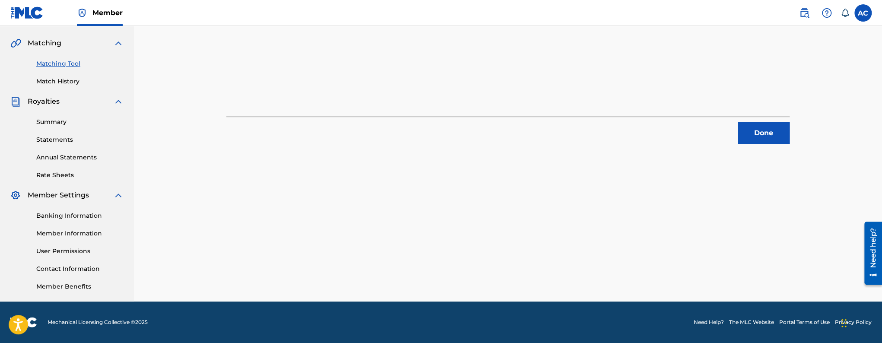
click at [764, 132] on button "Done" at bounding box center [764, 133] width 52 height 22
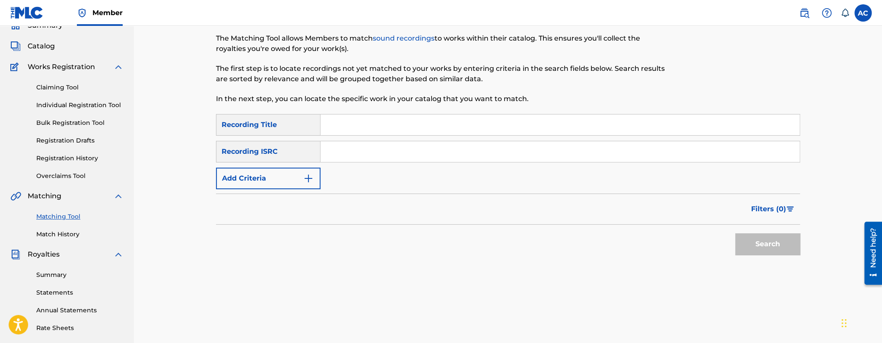
scroll to position [0, 0]
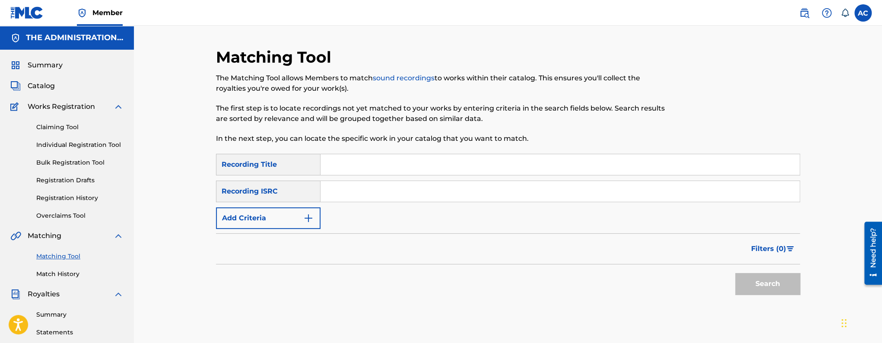
click at [351, 205] on div "SearchWithCriteriab11a6cde-aeeb-4186-b20e-2a824c039185 Recording Title SearchWi…" at bounding box center [508, 191] width 584 height 75
click at [350, 179] on div "SearchWithCriteriab11a6cde-aeeb-4186-b20e-2a824c039185 Recording Title SearchWi…" at bounding box center [508, 191] width 584 height 75
click at [349, 192] on input "Search Form" at bounding box center [559, 191] width 479 height 21
paste input "QZZ772410267"
click at [735, 273] on button "Search" at bounding box center [767, 284] width 65 height 22
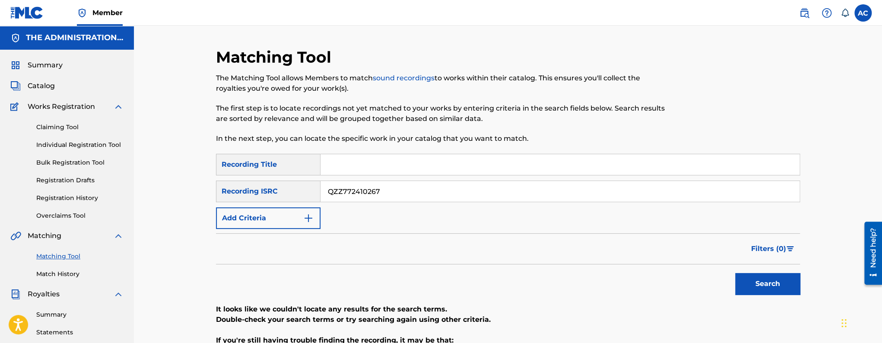
click at [342, 200] on input "QZZ772410267" at bounding box center [559, 191] width 479 height 21
paste input "GBKPL2167269"
type input "GBKPL2167269"
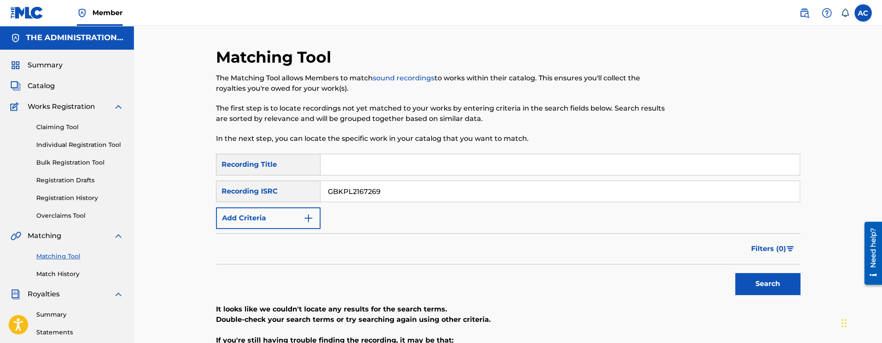
click at [735, 273] on button "Search" at bounding box center [767, 284] width 65 height 22
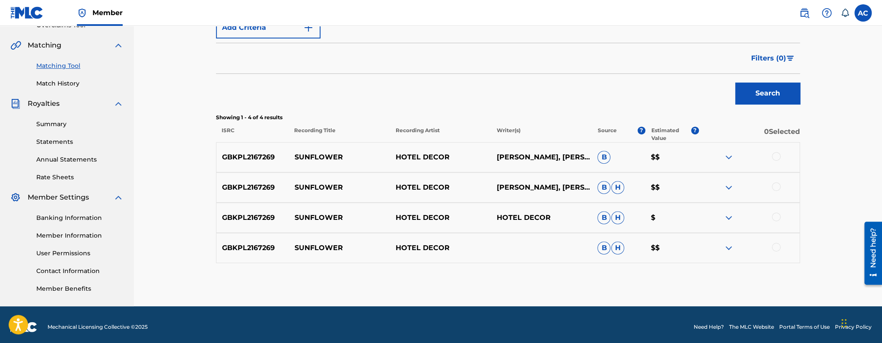
scroll to position [193, 0]
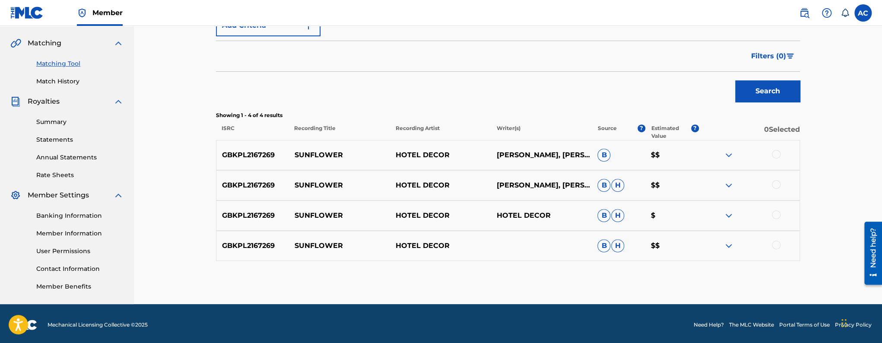
click at [775, 153] on div at bounding box center [776, 154] width 9 height 9
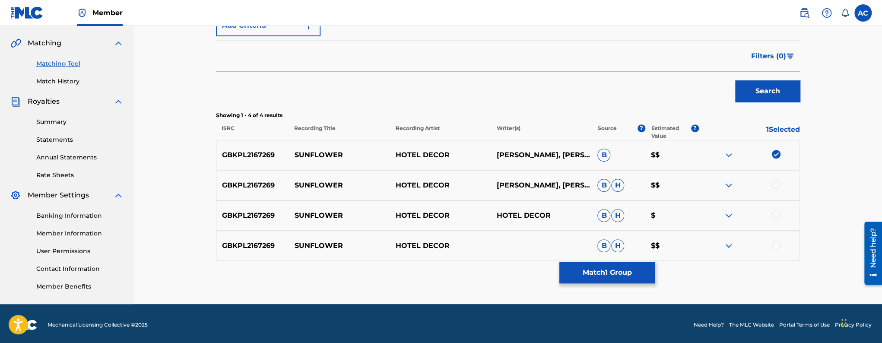
click at [777, 186] on div at bounding box center [776, 184] width 9 height 9
click at [775, 217] on div at bounding box center [776, 214] width 9 height 9
click at [778, 244] on div at bounding box center [776, 245] width 9 height 9
click at [574, 280] on button "Match 4 Groups" at bounding box center [606, 273] width 95 height 22
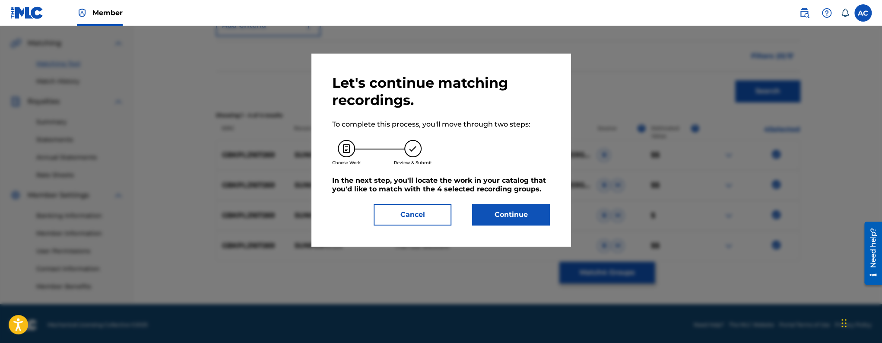
click at [542, 211] on button "Continue" at bounding box center [511, 215] width 78 height 22
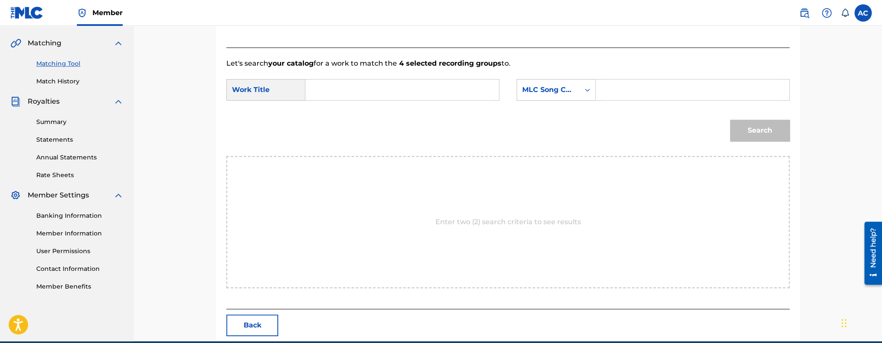
click at [358, 109] on form "SearchWithCriteriae2a7c794-5108-4d35-a620-c6424d796104 Work Title SearchWithCri…" at bounding box center [507, 112] width 563 height 87
click at [438, 78] on form "SearchWithCriteriae2a7c794-5108-4d35-a620-c6424d796104 Work Title SearchWithCri…" at bounding box center [507, 112] width 563 height 87
click at [434, 97] on input "Search Form" at bounding box center [402, 89] width 179 height 21
paste input "SUNFLOWER"
type input "SUNFLOWER"
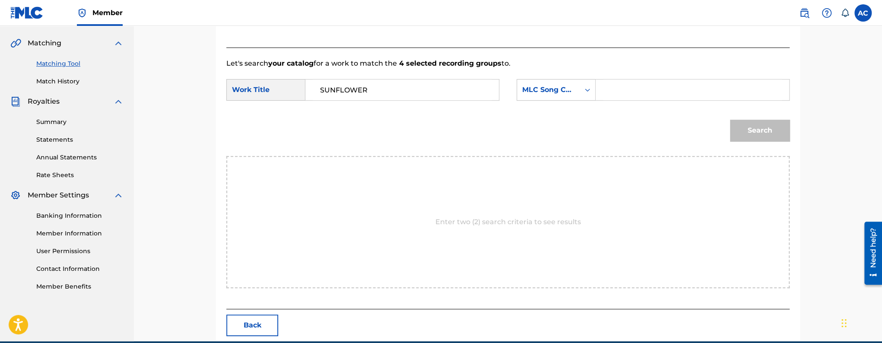
click at [645, 93] on input "Search Form" at bounding box center [692, 89] width 179 height 21
paste input "S65LPE"
type input "S65LPE"
click at [740, 127] on button "Search" at bounding box center [760, 131] width 60 height 22
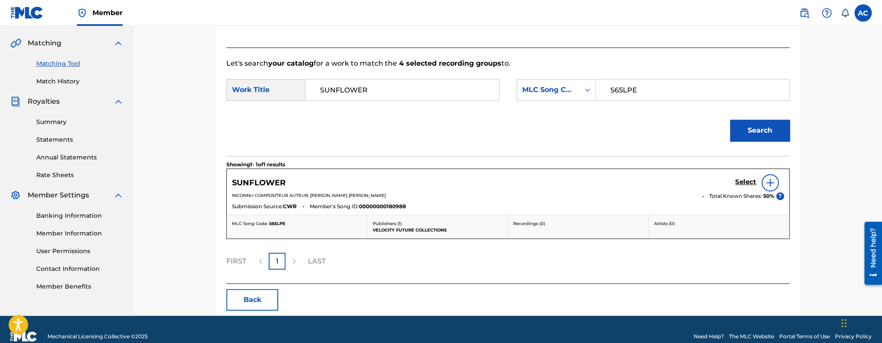
click at [740, 181] on h5 "Select" at bounding box center [745, 182] width 21 height 8
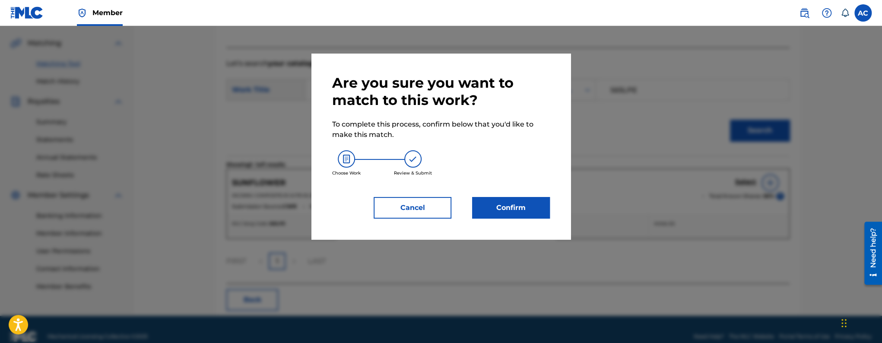
click at [509, 205] on button "Confirm" at bounding box center [511, 208] width 78 height 22
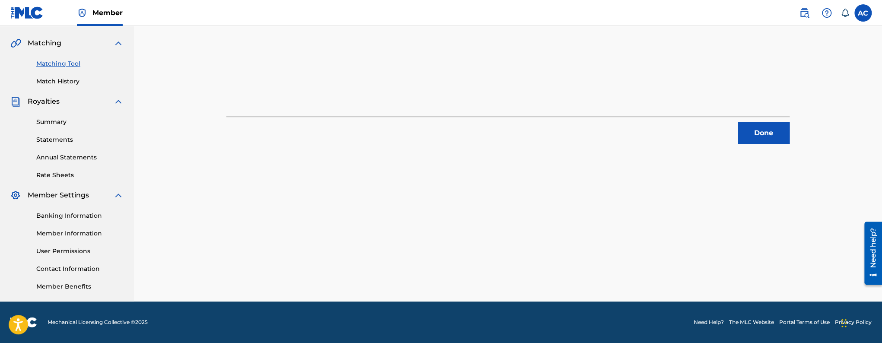
click at [770, 142] on button "Done" at bounding box center [764, 133] width 52 height 22
